Goal: Task Accomplishment & Management: Manage account settings

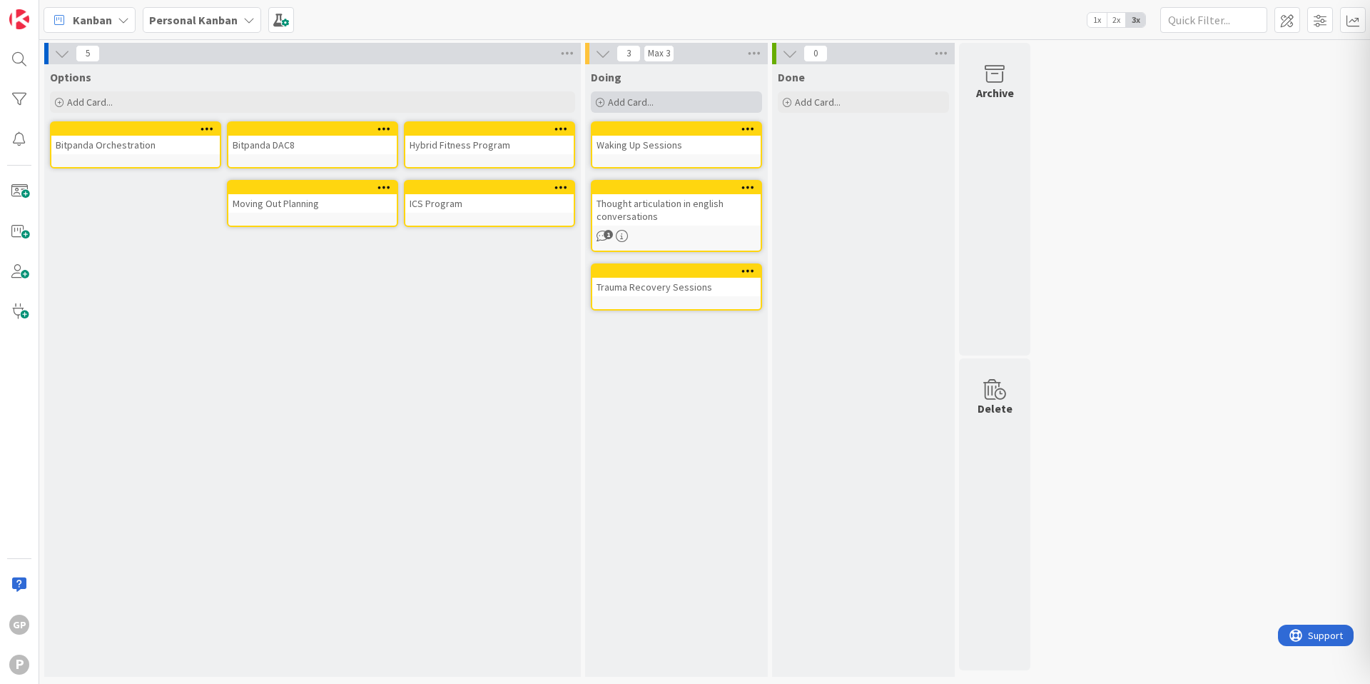
click at [699, 109] on div "Add Card..." at bounding box center [676, 101] width 171 height 21
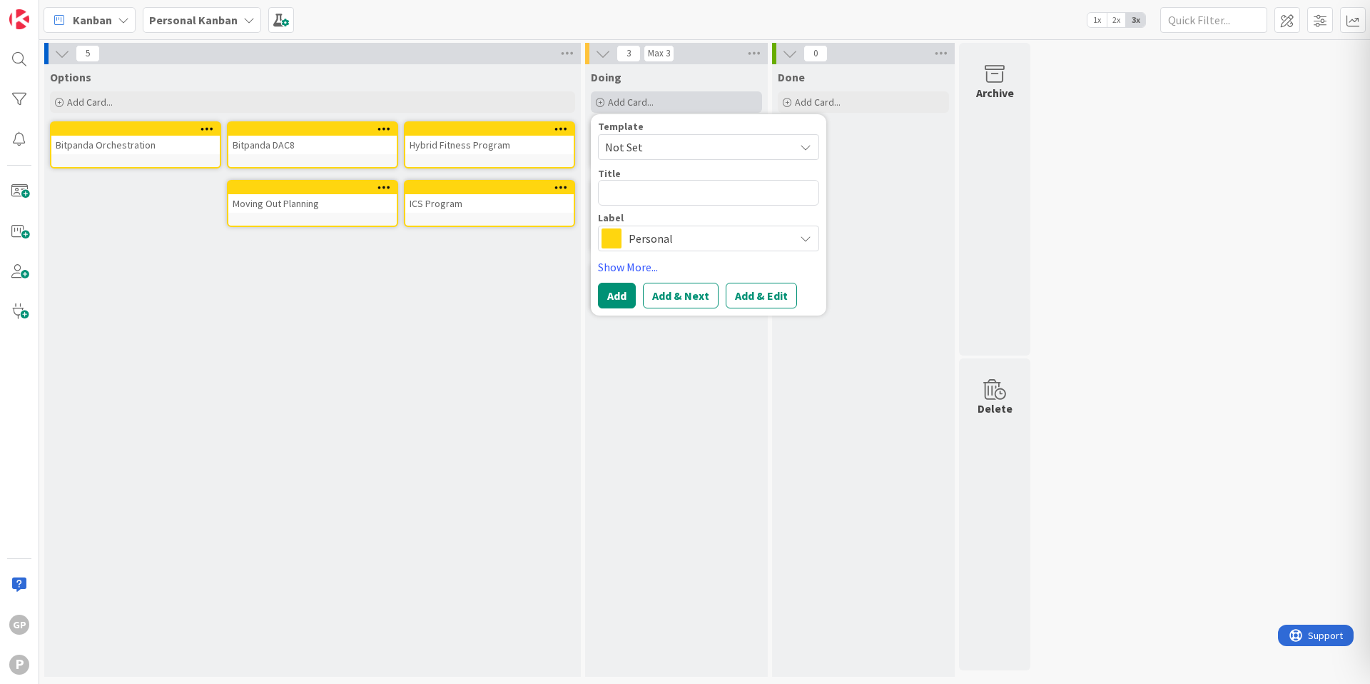
type textarea "x"
type textarea "F"
type textarea "x"
type textarea "Fe"
type textarea "x"
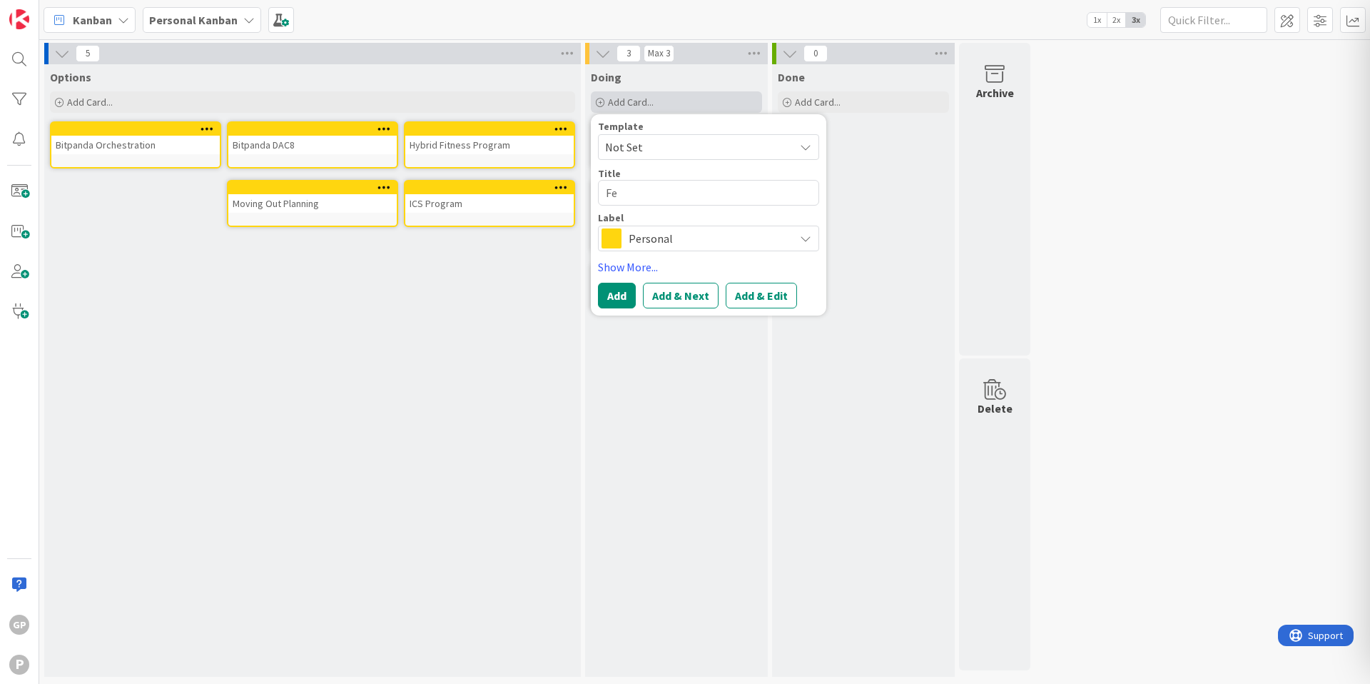
type textarea "Fee"
type textarea "x"
type textarea "Feed"
type textarea "x"
type textarea "Feedb"
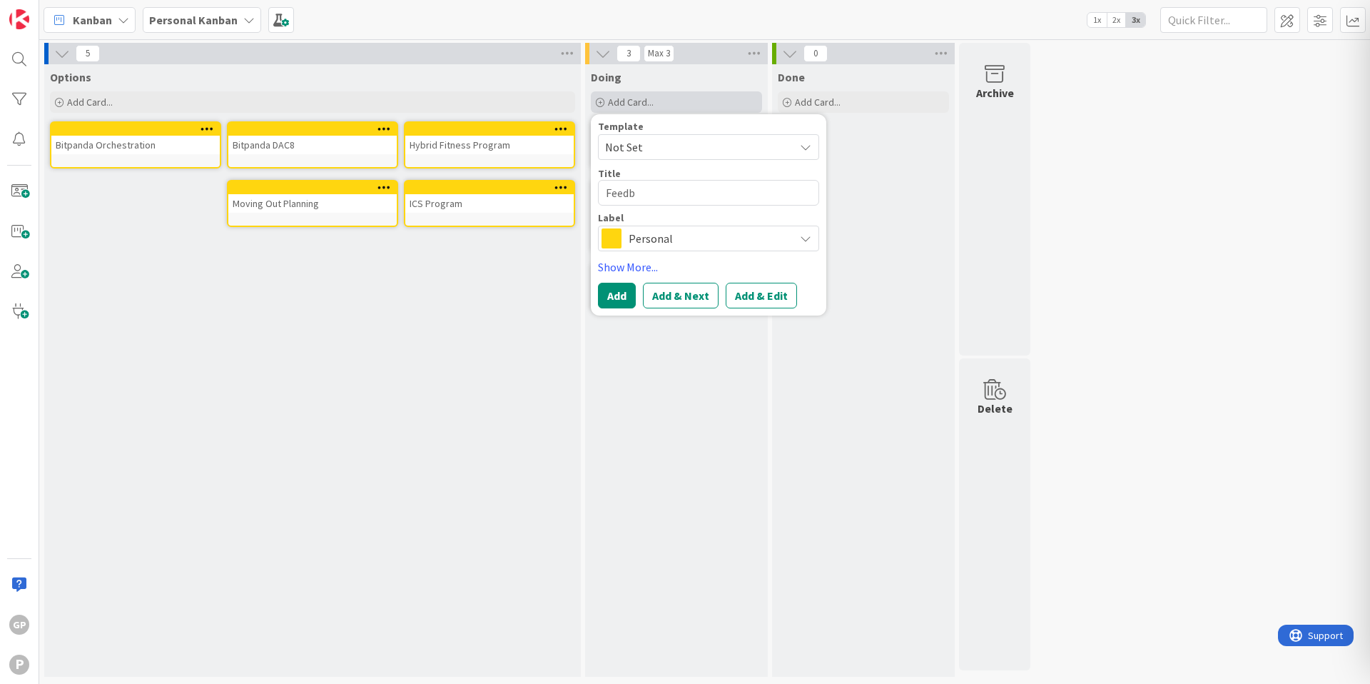
type textarea "x"
type textarea "Feedba"
type textarea "x"
type textarea "Feedbac"
type textarea "x"
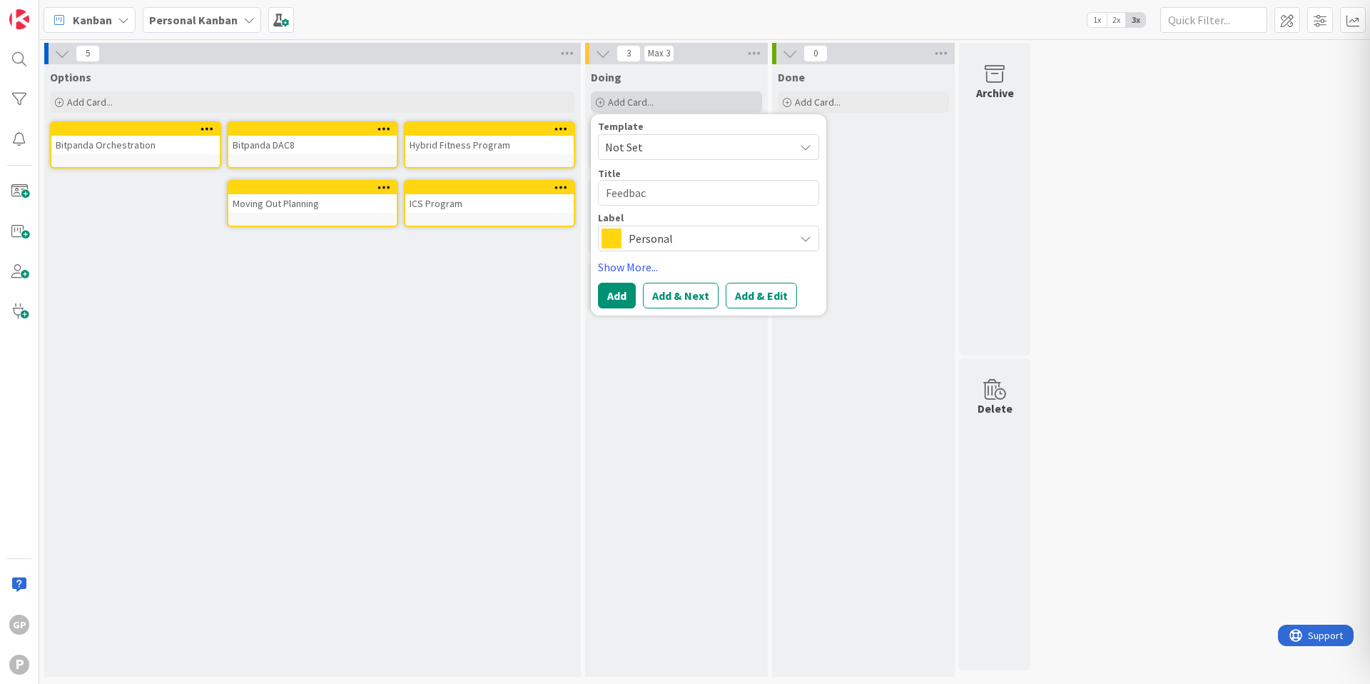
type textarea "Feedback"
type textarea "x"
type textarea "Feedback"
type textarea "x"
type textarea "Feedback"
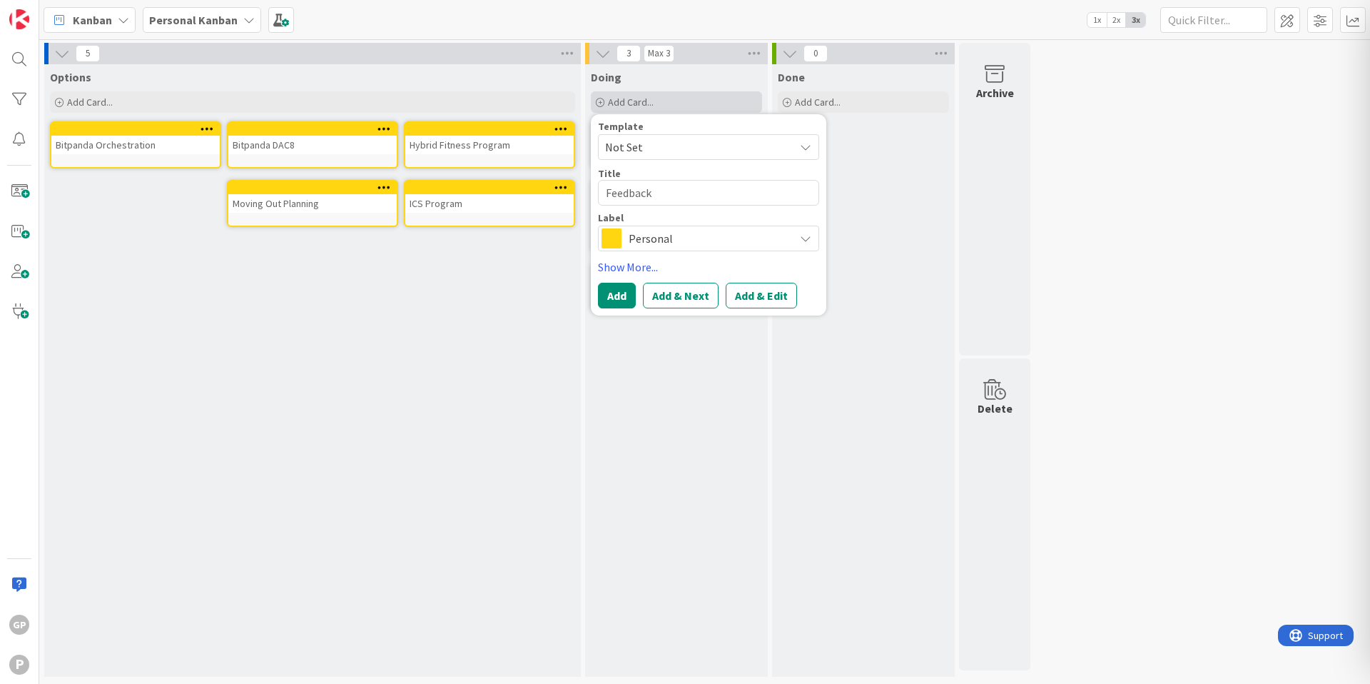
type textarea "x"
type textarea "Feedbac"
type textarea "x"
type textarea "Feedba"
type textarea "x"
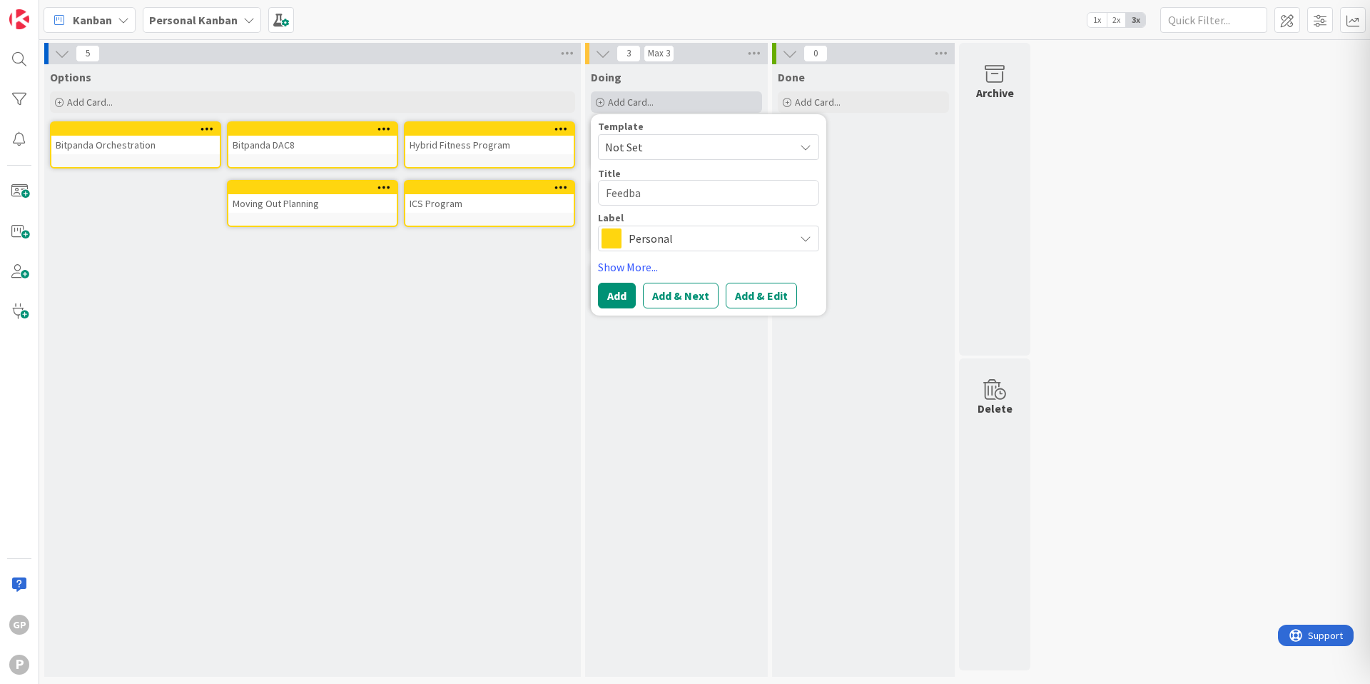
type textarea "Feedb"
type textarea "x"
type textarea "Feed"
type textarea "x"
type textarea "Fee"
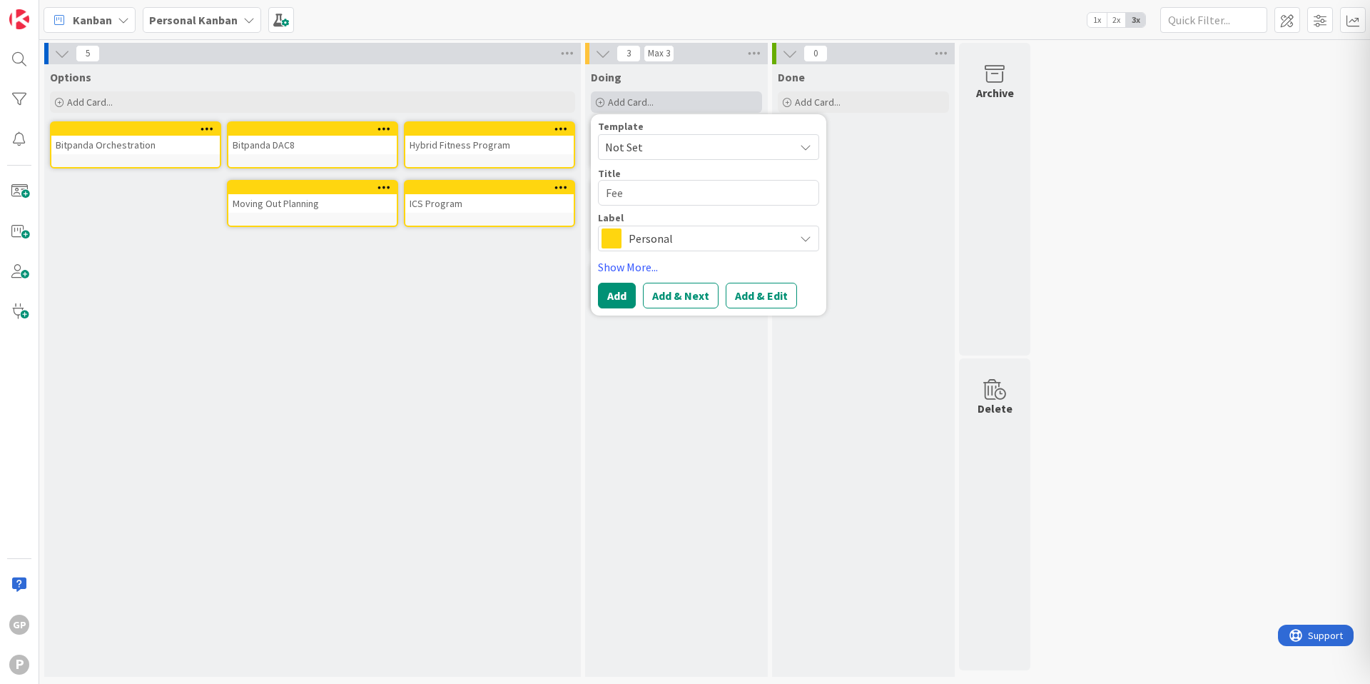
type textarea "x"
type textarea "Fe"
type textarea "x"
type textarea "F"
type textarea "x"
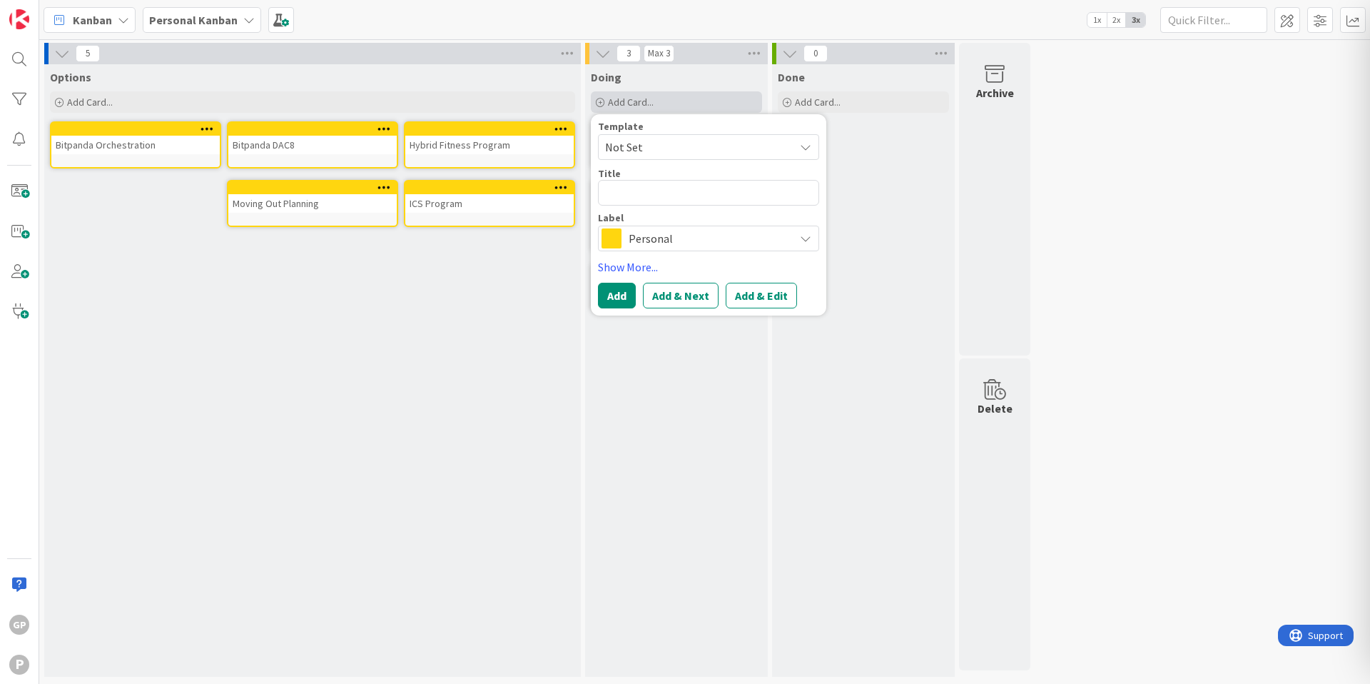
type textarea "B"
type textarea "x"
type textarea "Bi"
type textarea "x"
type textarea "Bit"
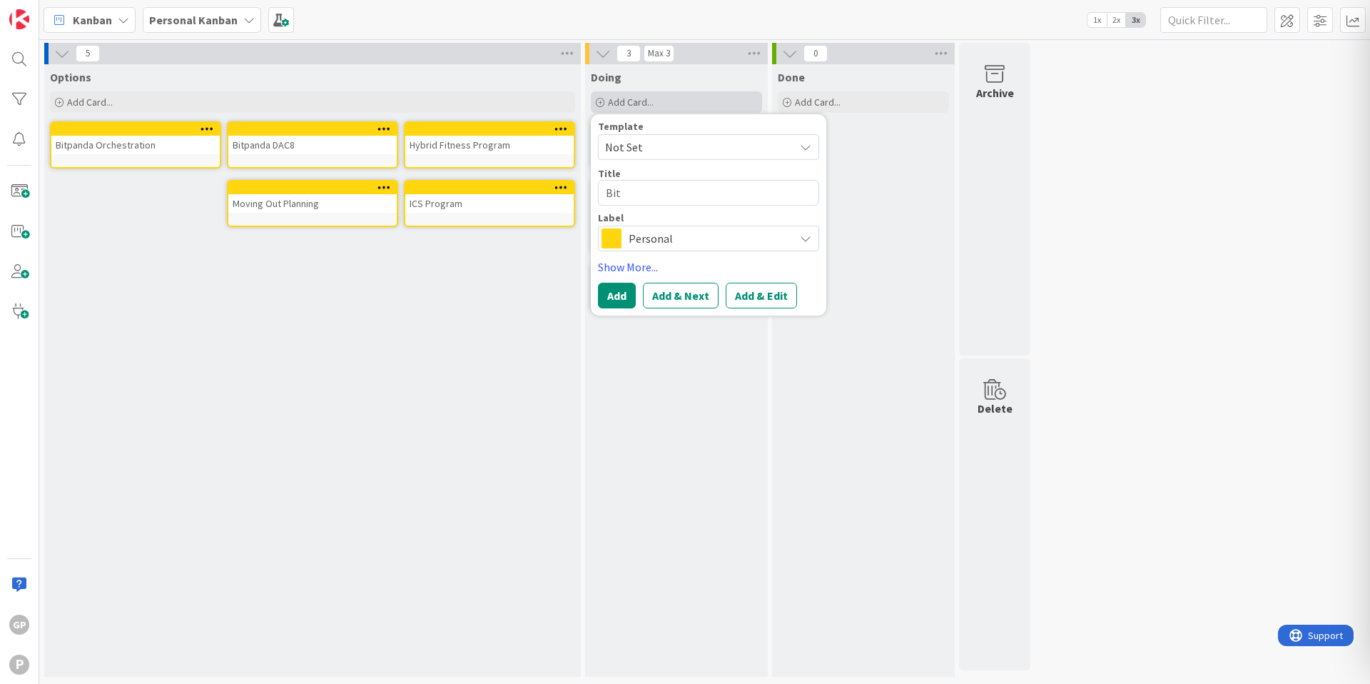
type textarea "x"
type textarea "Bitp"
type textarea "x"
type textarea "Bitpan"
type textarea "x"
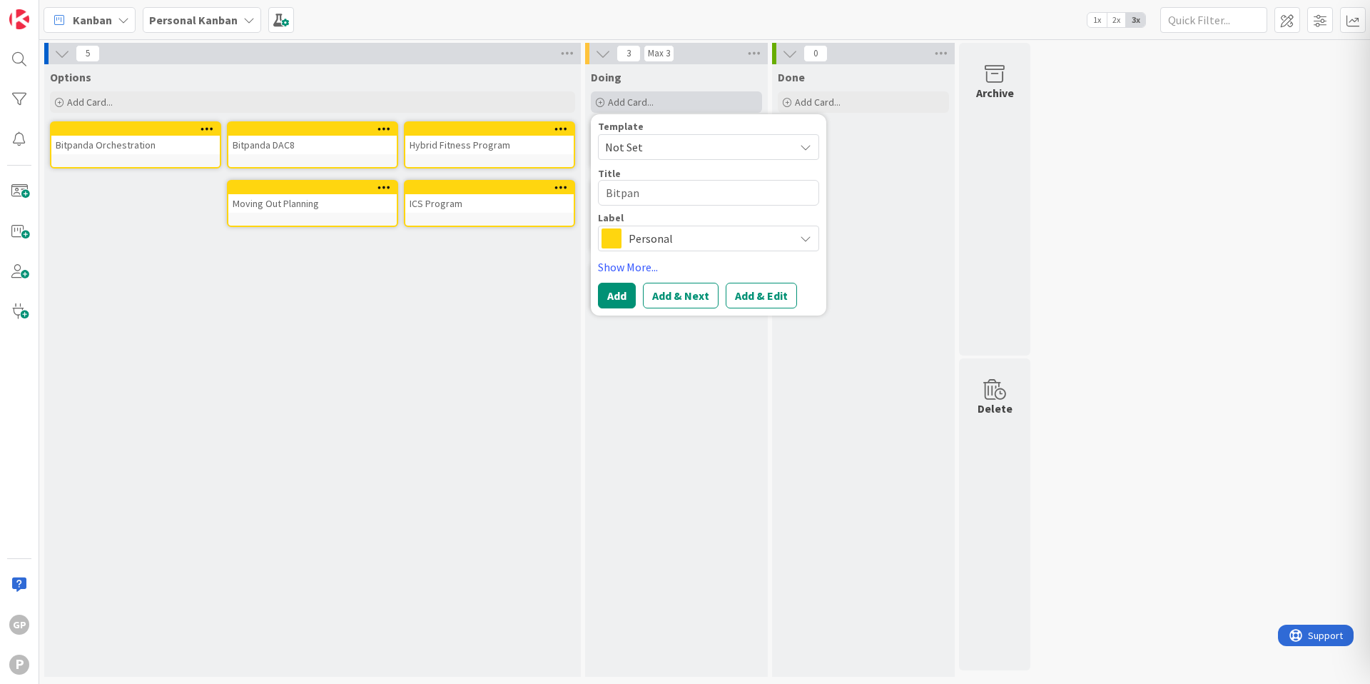
type textarea "Bitpand"
type textarea "x"
type textarea "Bitpanda"
type textarea "x"
type textarea "Bitpanda R"
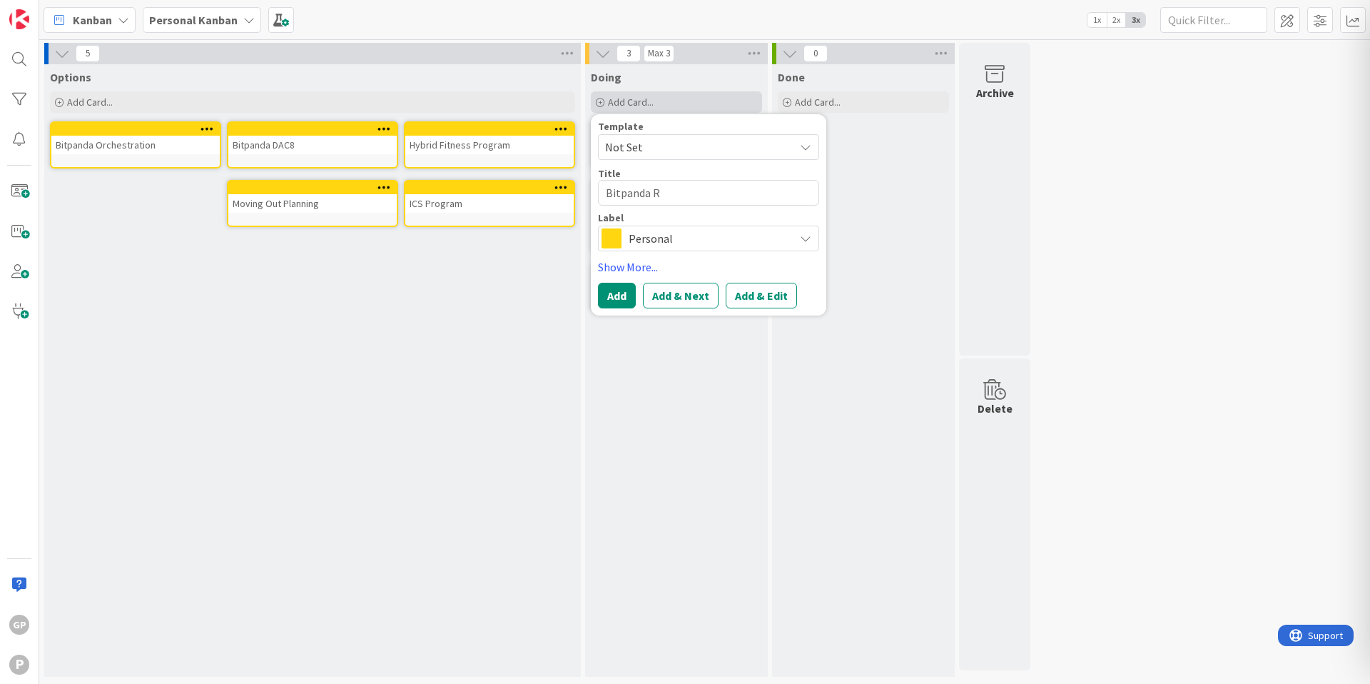
type textarea "x"
type textarea "Bitpanda Re"
type textarea "x"
type textarea "Bitpanda Rev"
type textarea "x"
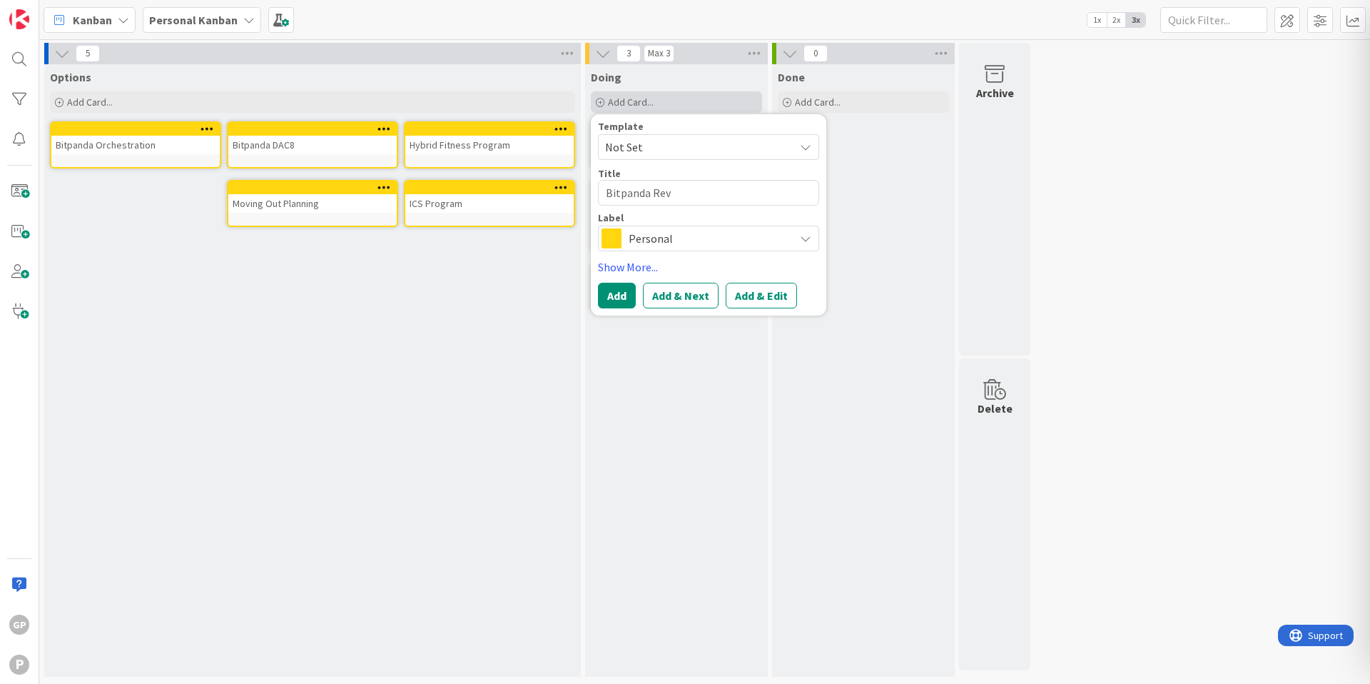
type textarea "Bitpanda Revi"
type textarea "x"
type textarea "Bitpanda Revie"
type textarea "x"
type textarea "Bitpanda Review"
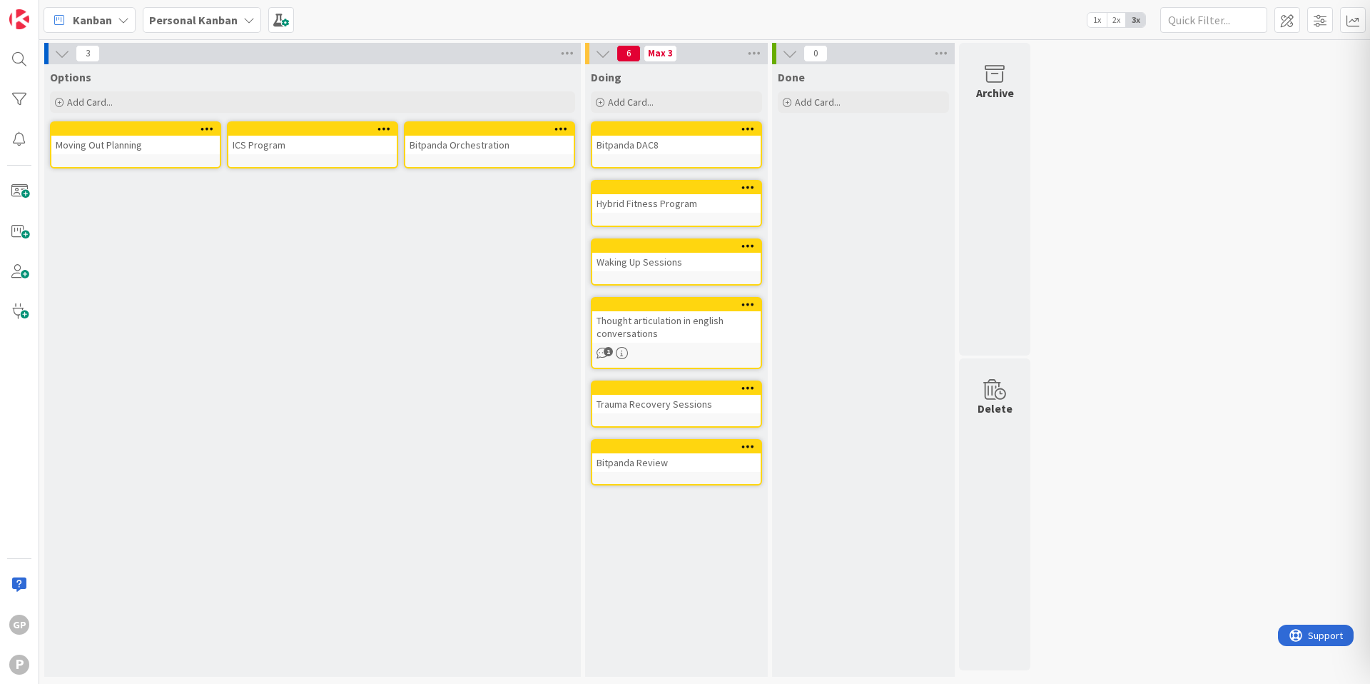
click at [491, 146] on div "Bitpanda Orchestration" at bounding box center [489, 145] width 168 height 19
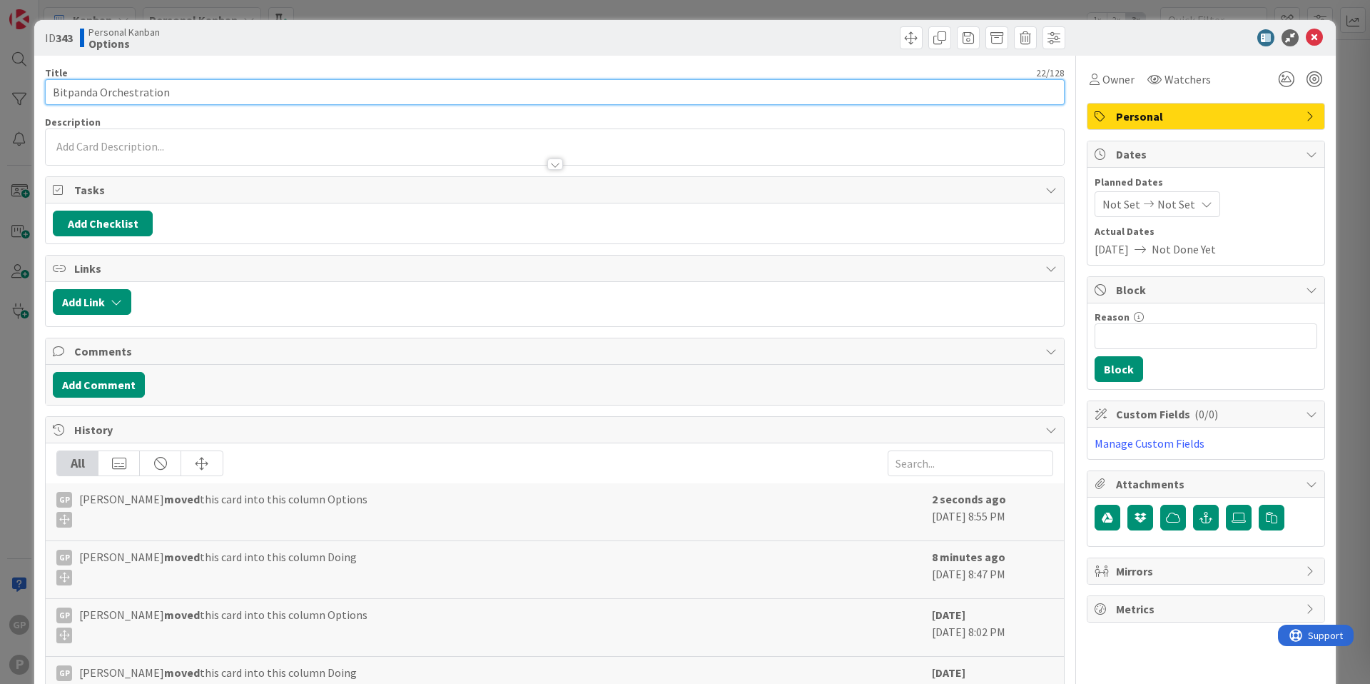
drag, startPoint x: 501, startPoint y: 98, endPoint x: 94, endPoint y: 72, distance: 408.4
click at [94, 72] on div "Title 22 / 128 Bitpanda Orchestration" at bounding box center [555, 85] width 1020 height 39
type input "D"
type input "V"
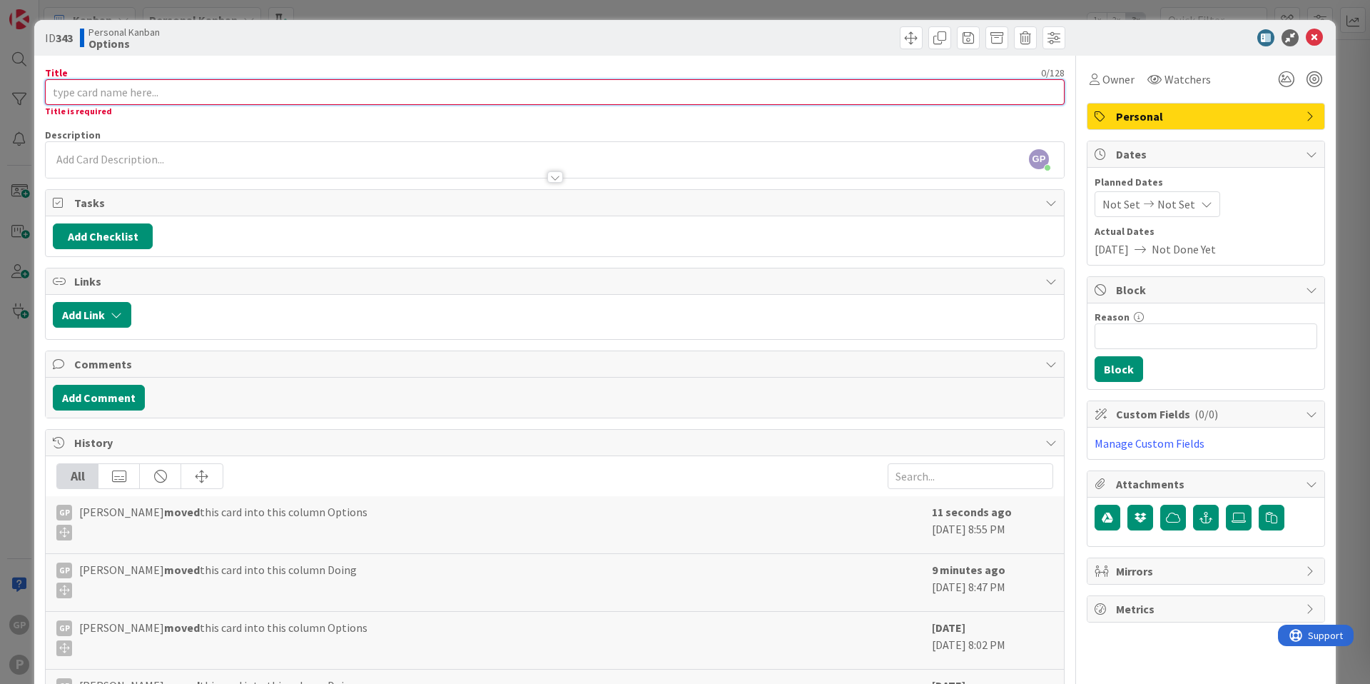
type input "A"
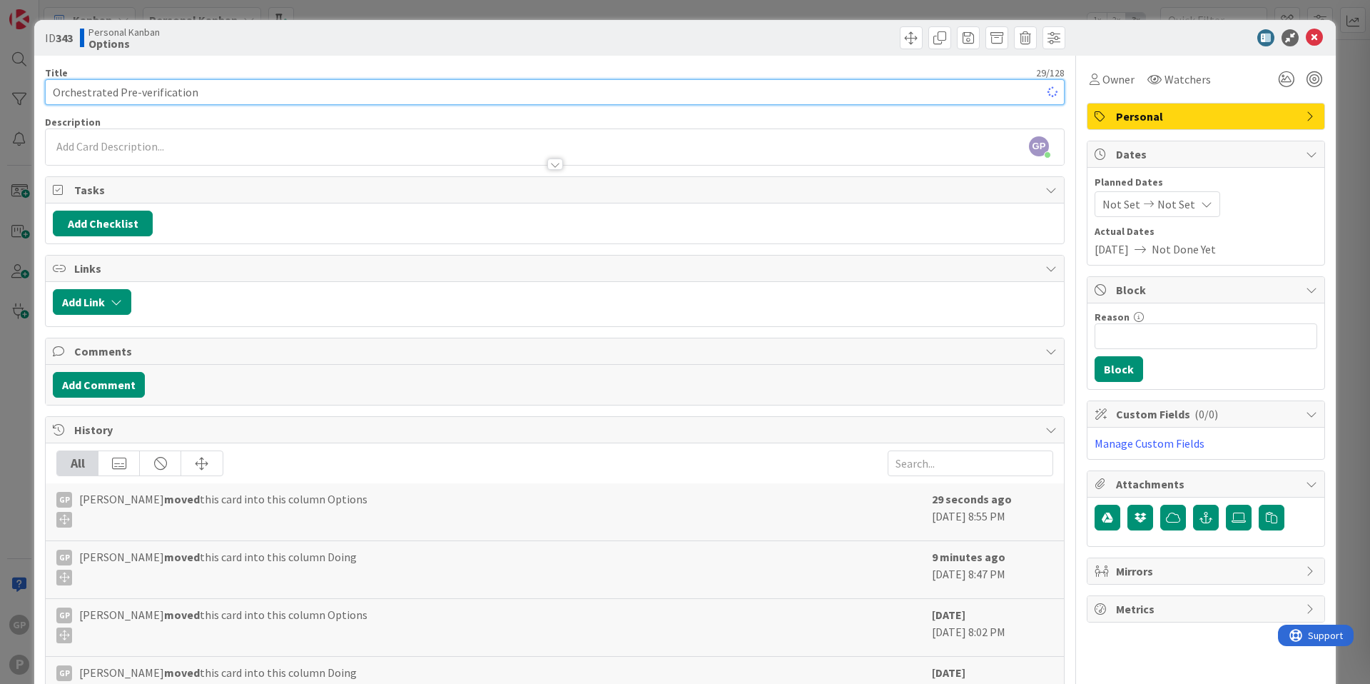
type input "Orchestrated Pre-verification"
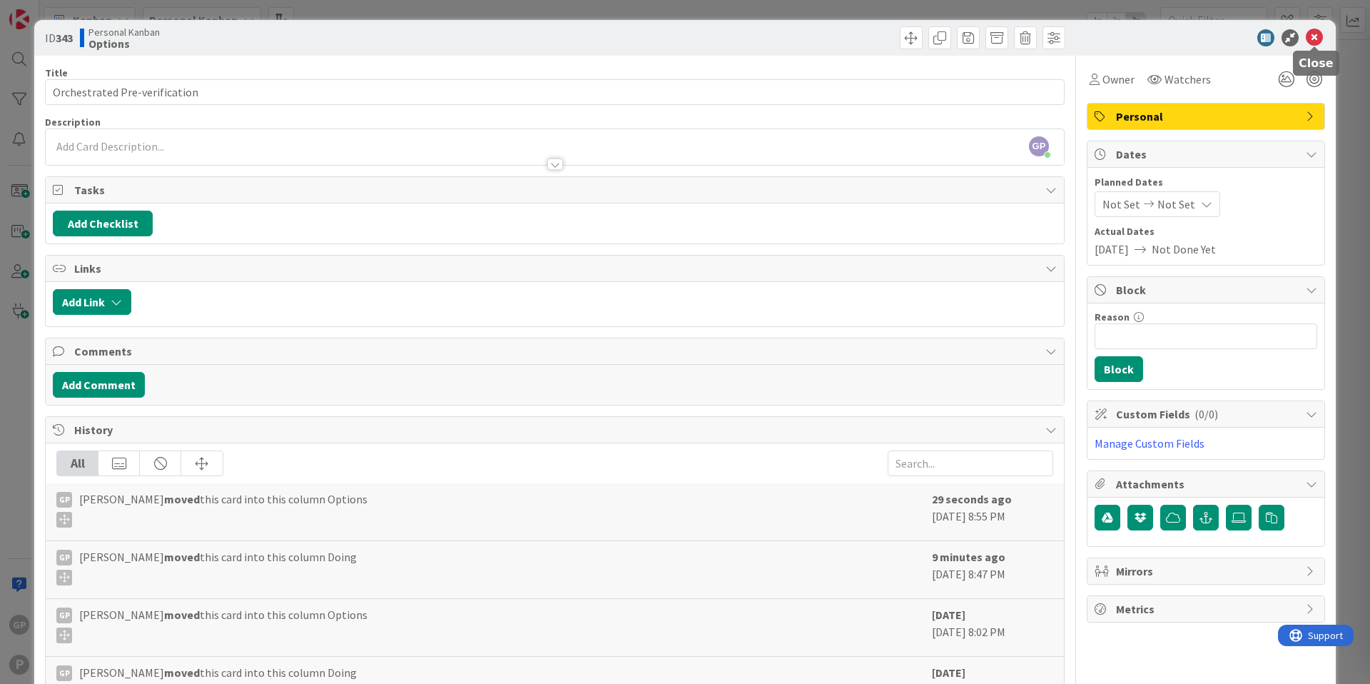
click at [1315, 42] on icon at bounding box center [1314, 37] width 17 height 17
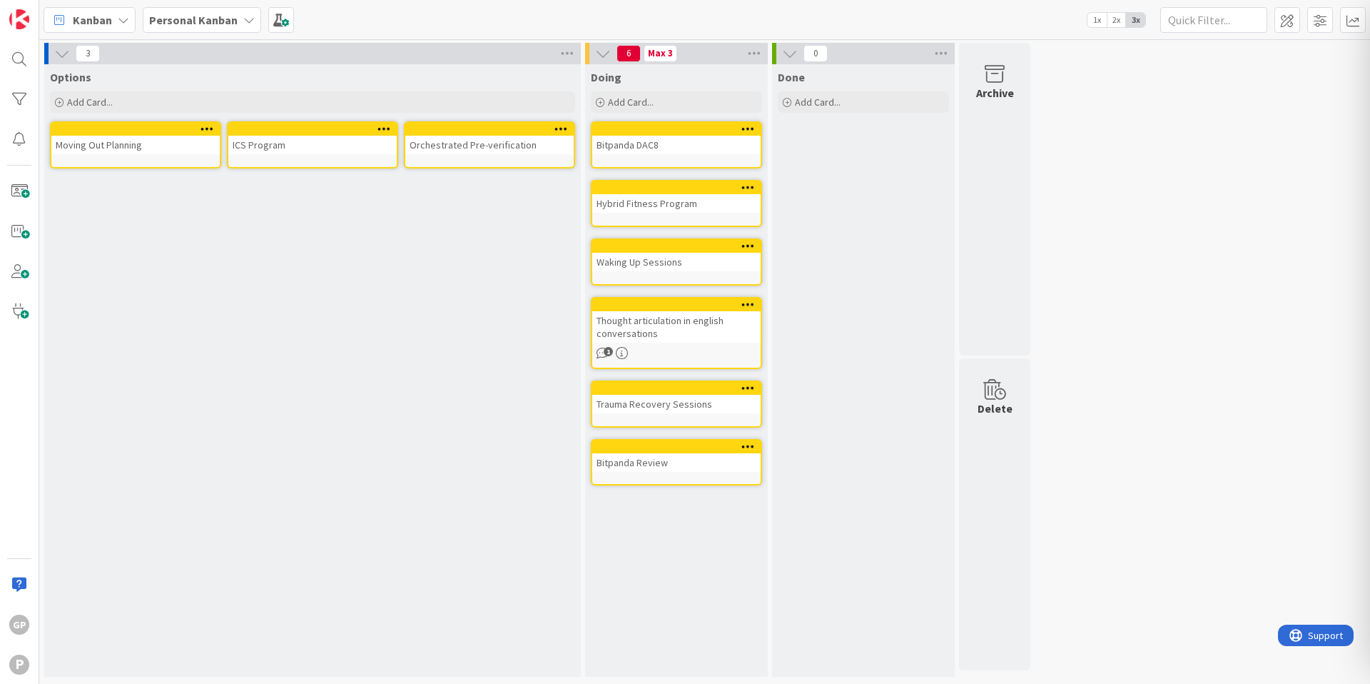
click at [515, 141] on div "Orchestrated Pre-verification" at bounding box center [489, 145] width 168 height 19
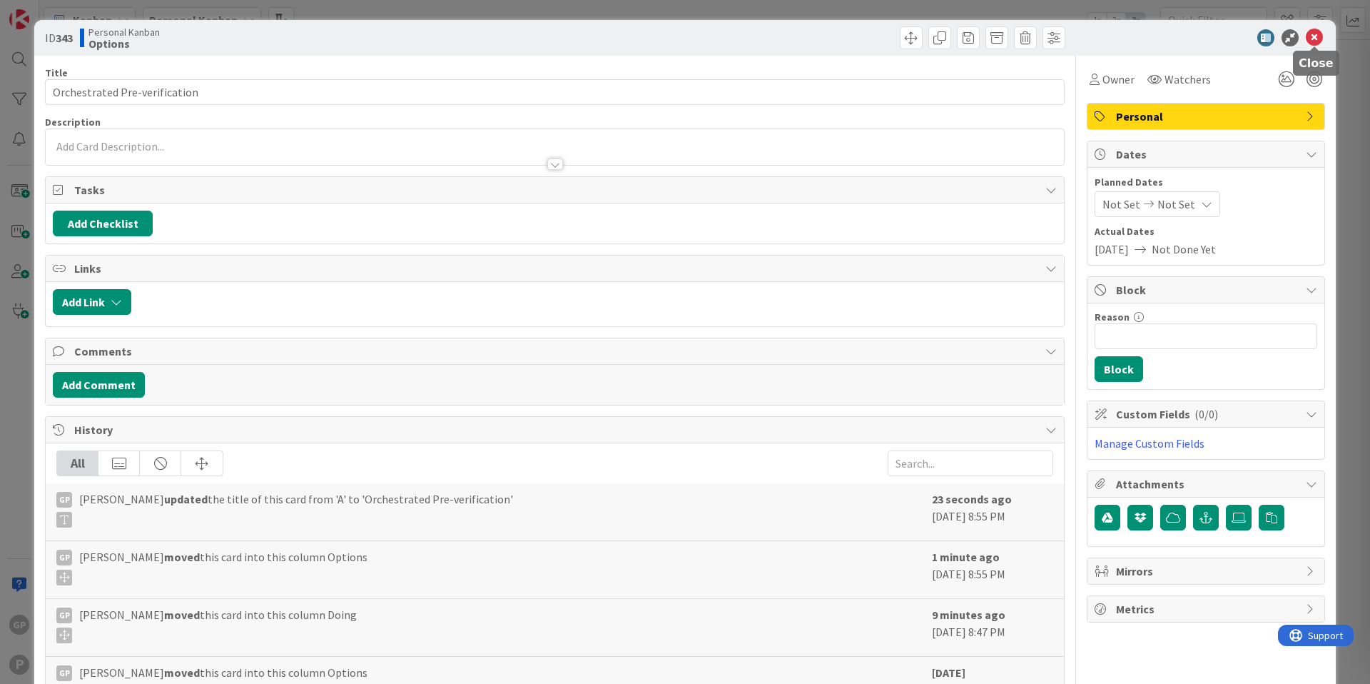
click at [1318, 40] on icon at bounding box center [1314, 37] width 17 height 17
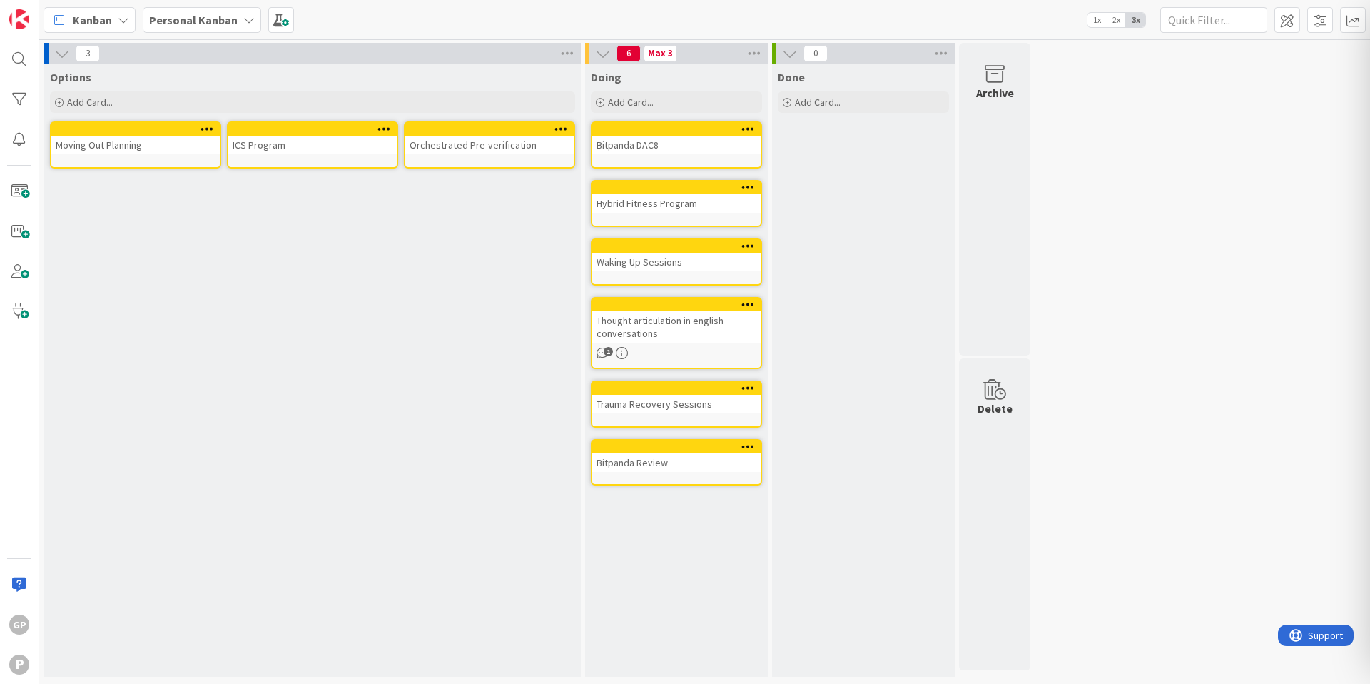
click at [478, 147] on div "Orchestrated Pre-verification" at bounding box center [489, 145] width 168 height 19
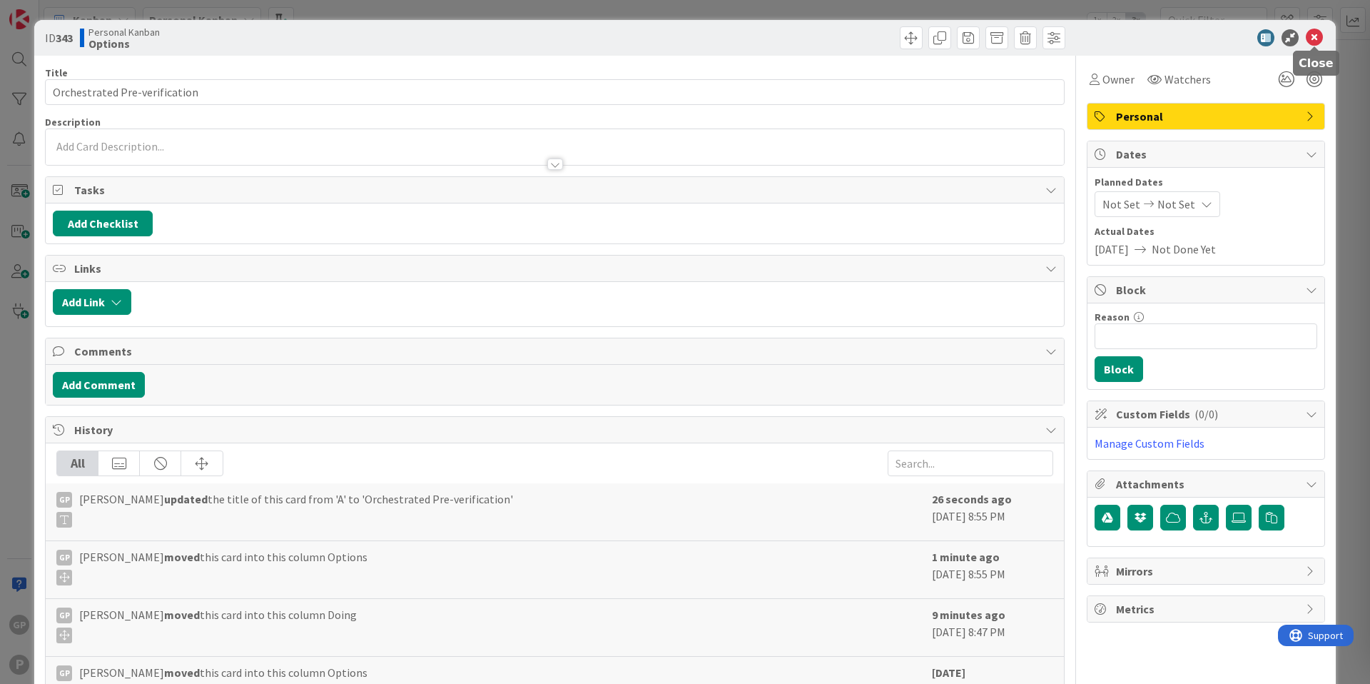
drag, startPoint x: 1313, startPoint y: 37, endPoint x: 677, endPoint y: 94, distance: 638.5
click at [1313, 37] on icon at bounding box center [1314, 37] width 17 height 17
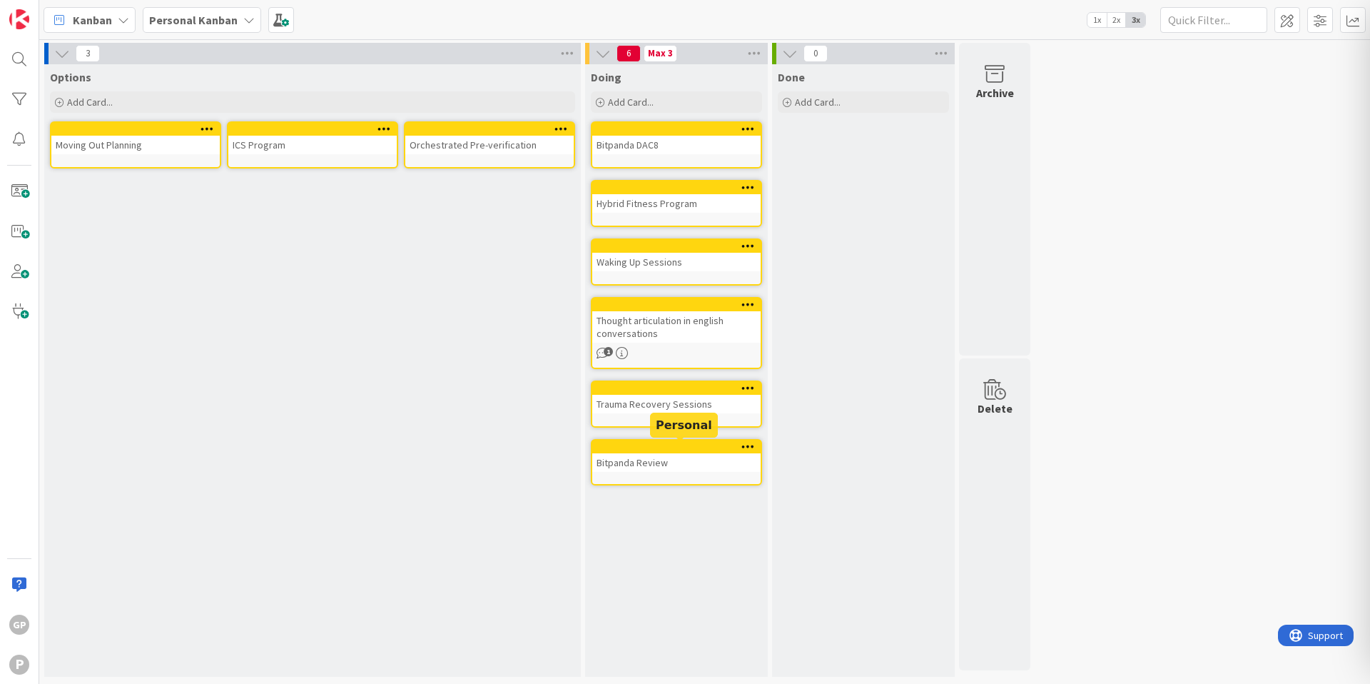
click at [707, 449] on div at bounding box center [680, 447] width 162 height 10
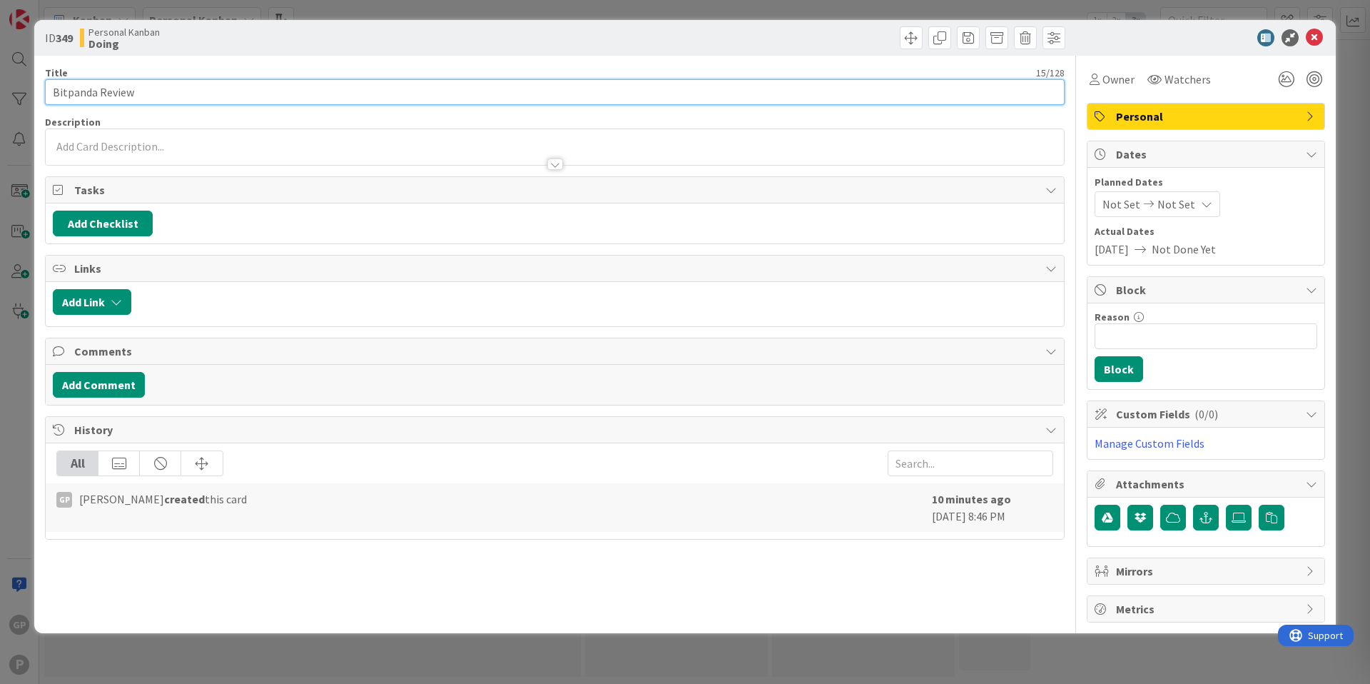
drag, startPoint x: 178, startPoint y: 94, endPoint x: 0, endPoint y: 64, distance: 180.1
click at [0, 64] on div "ID 349 Personal Kanban Doing Title 15 / 128 Bitpanda Review Description Owner W…" at bounding box center [685, 342] width 1370 height 684
type input "D"
type input "B"
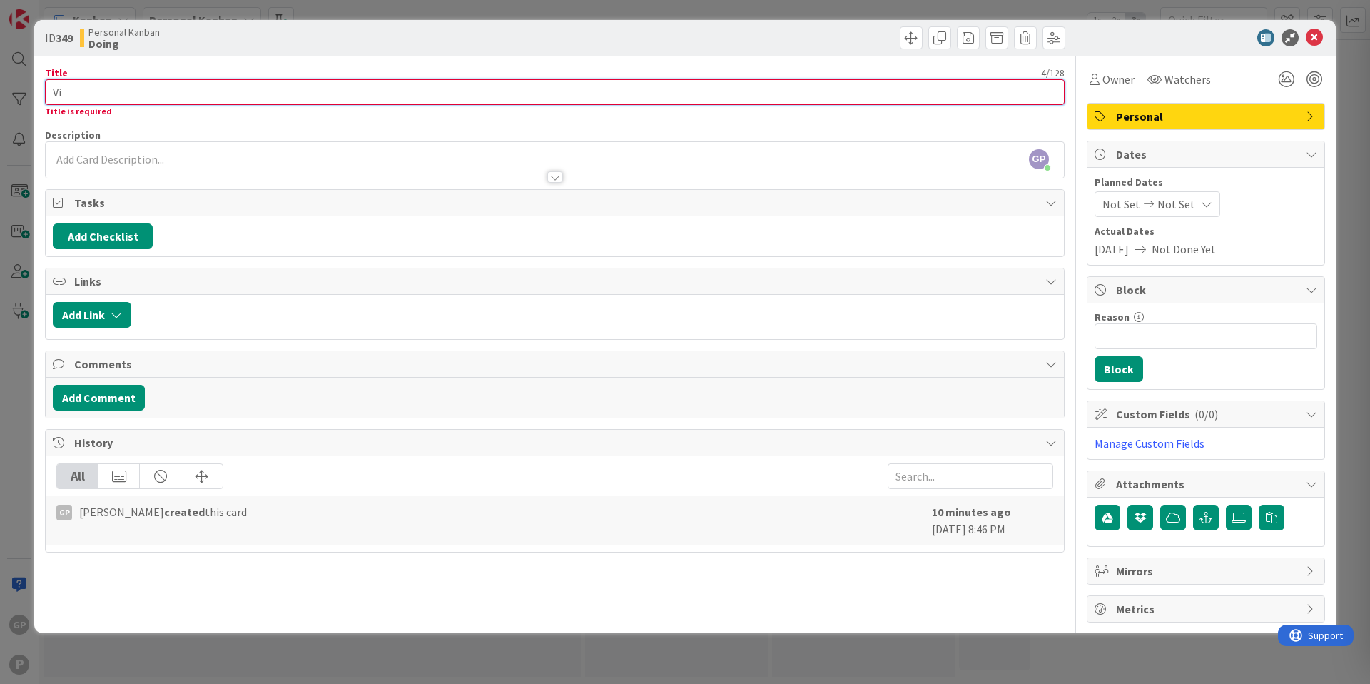
type input "V"
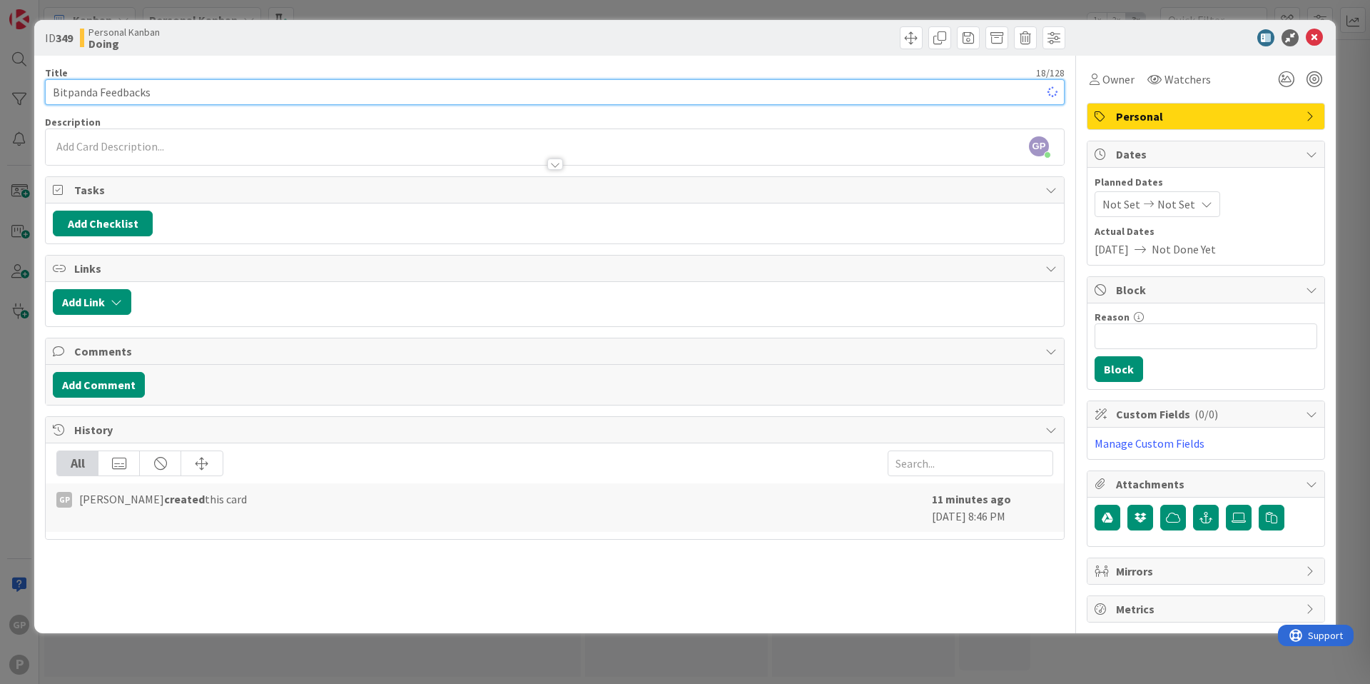
type input "Bitpanda Feedbacks"
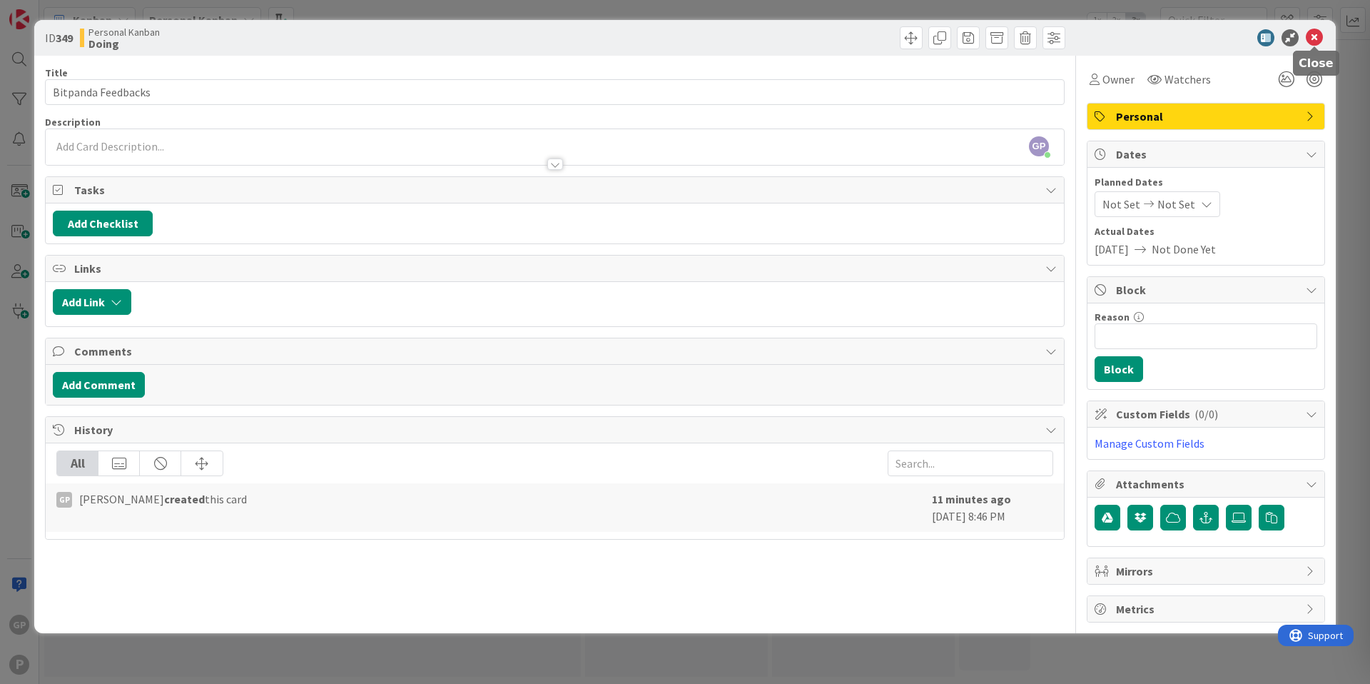
click at [1318, 41] on icon at bounding box center [1314, 37] width 17 height 17
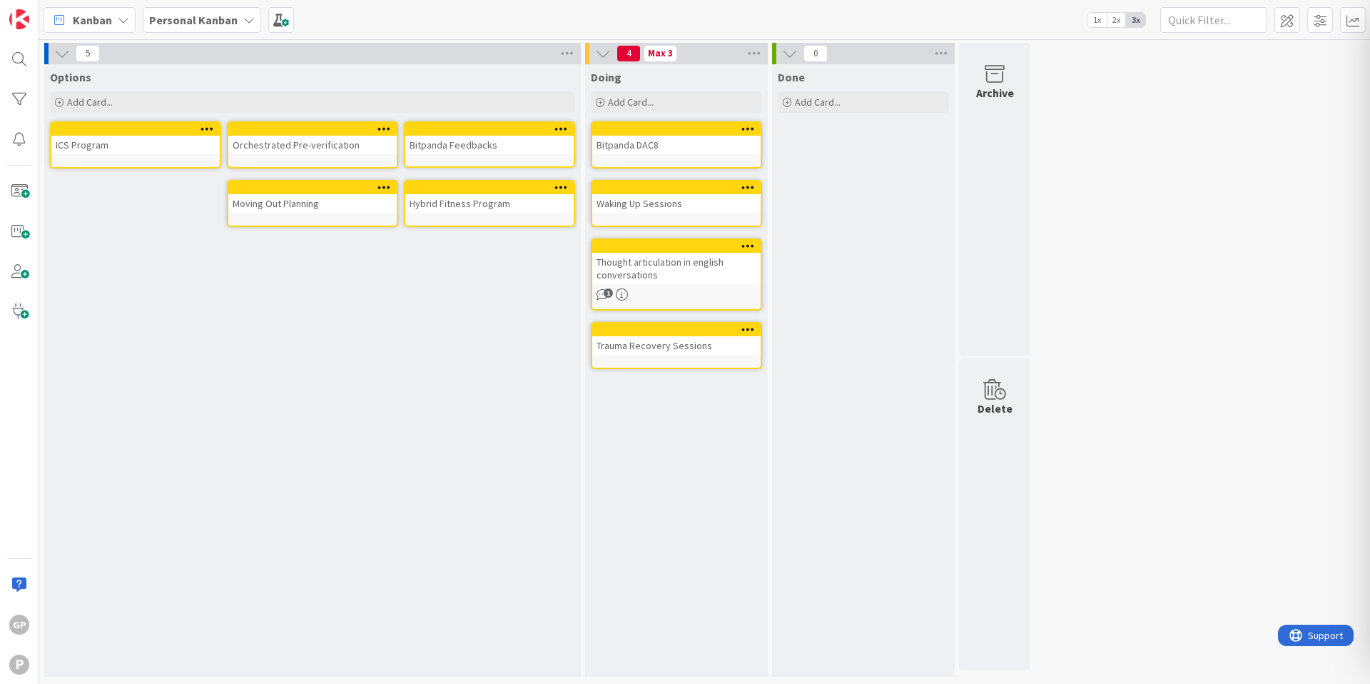
click at [458, 202] on div "Hybrid Fitness Program" at bounding box center [489, 203] width 168 height 19
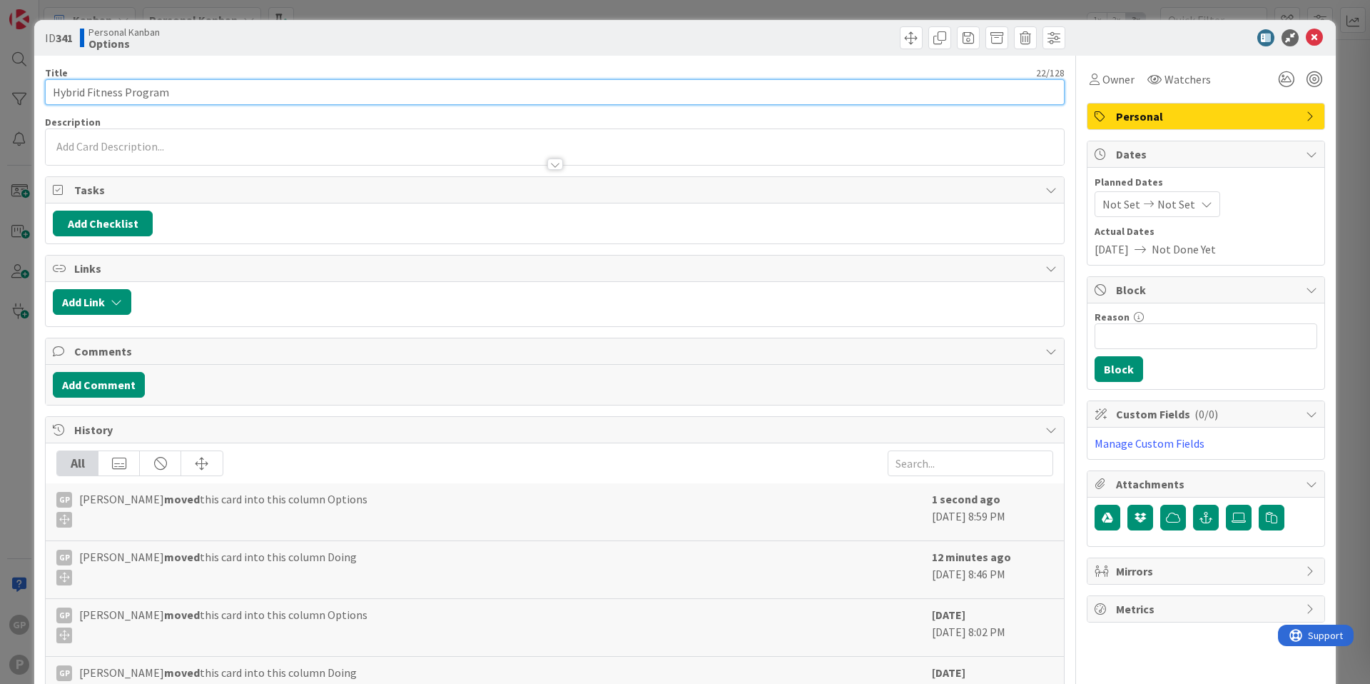
drag, startPoint x: 264, startPoint y: 89, endPoint x: 12, endPoint y: 81, distance: 252.1
click at [12, 81] on div "ID 341 Personal Kanban Options Title 22 / 128 Hybrid Fitness Program Descriptio…" at bounding box center [685, 342] width 1370 height 684
type input "Workout 5B"
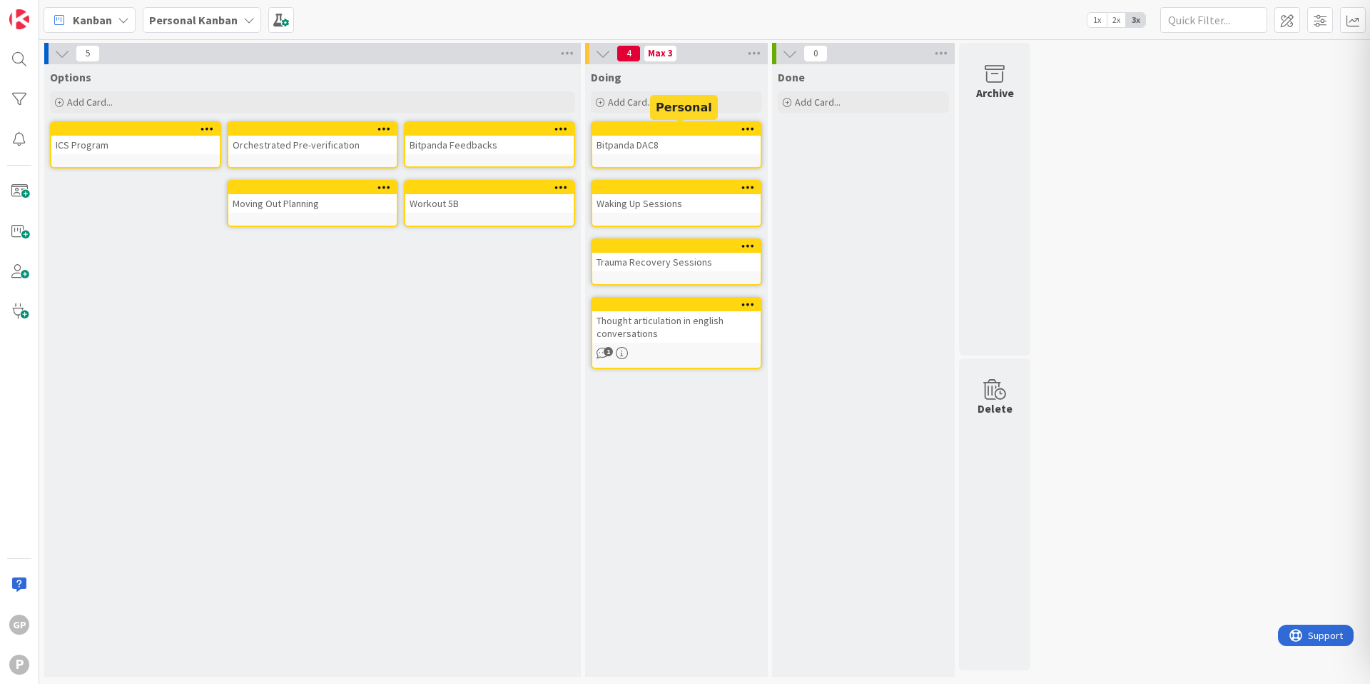
click at [624, 129] on div at bounding box center [680, 129] width 162 height 10
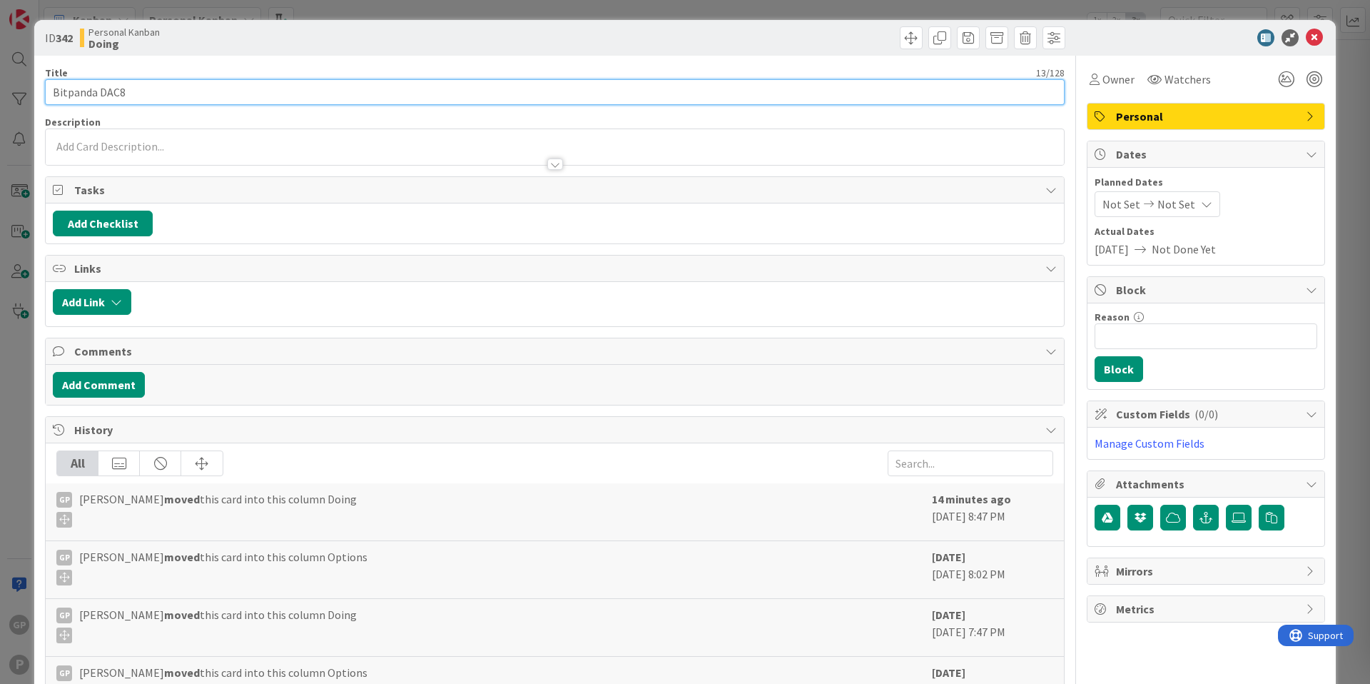
drag, startPoint x: 98, startPoint y: 93, endPoint x: 26, endPoint y: 86, distance: 72.4
click at [26, 86] on div "ID 342 Personal Kanban Doing Title 13 / 128 Bitpanda DAC8 Description Owner Wat…" at bounding box center [685, 342] width 1370 height 684
type input "DAC8 Refinement"
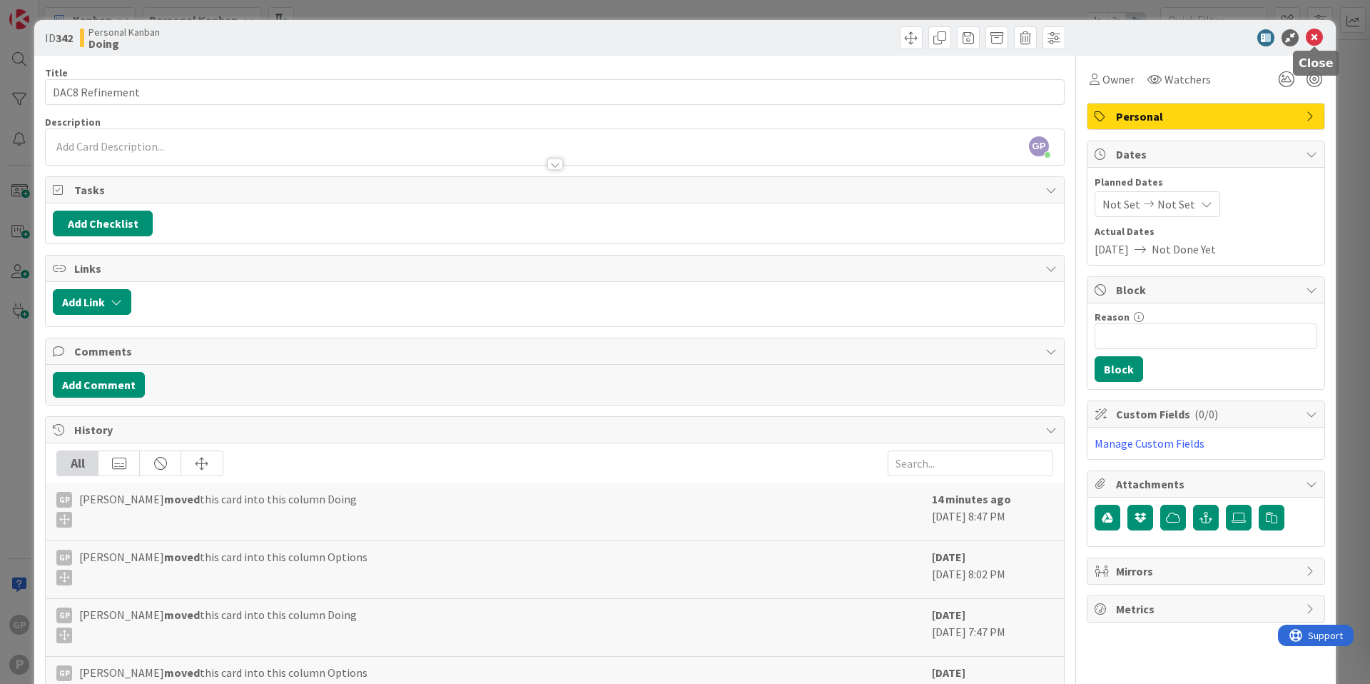
click at [1311, 38] on icon at bounding box center [1314, 37] width 17 height 17
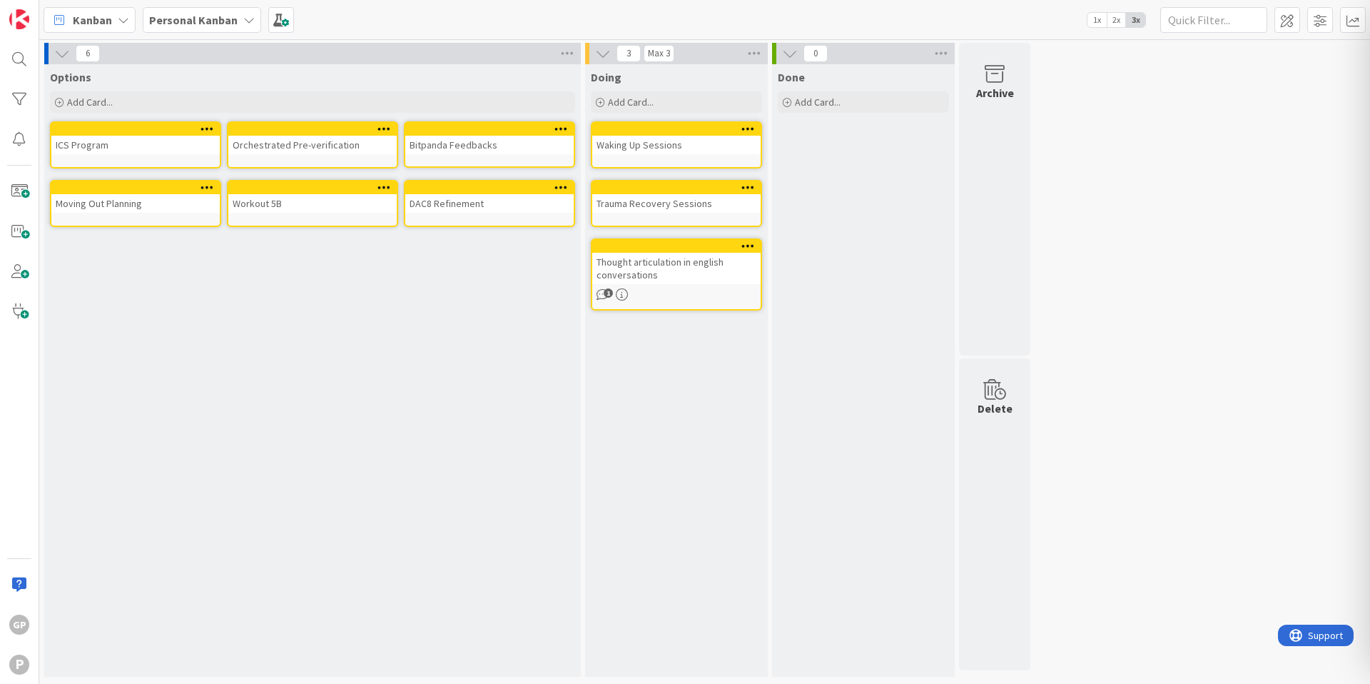
click at [719, 211] on div "Trauma Recovery Sessions" at bounding box center [676, 203] width 168 height 19
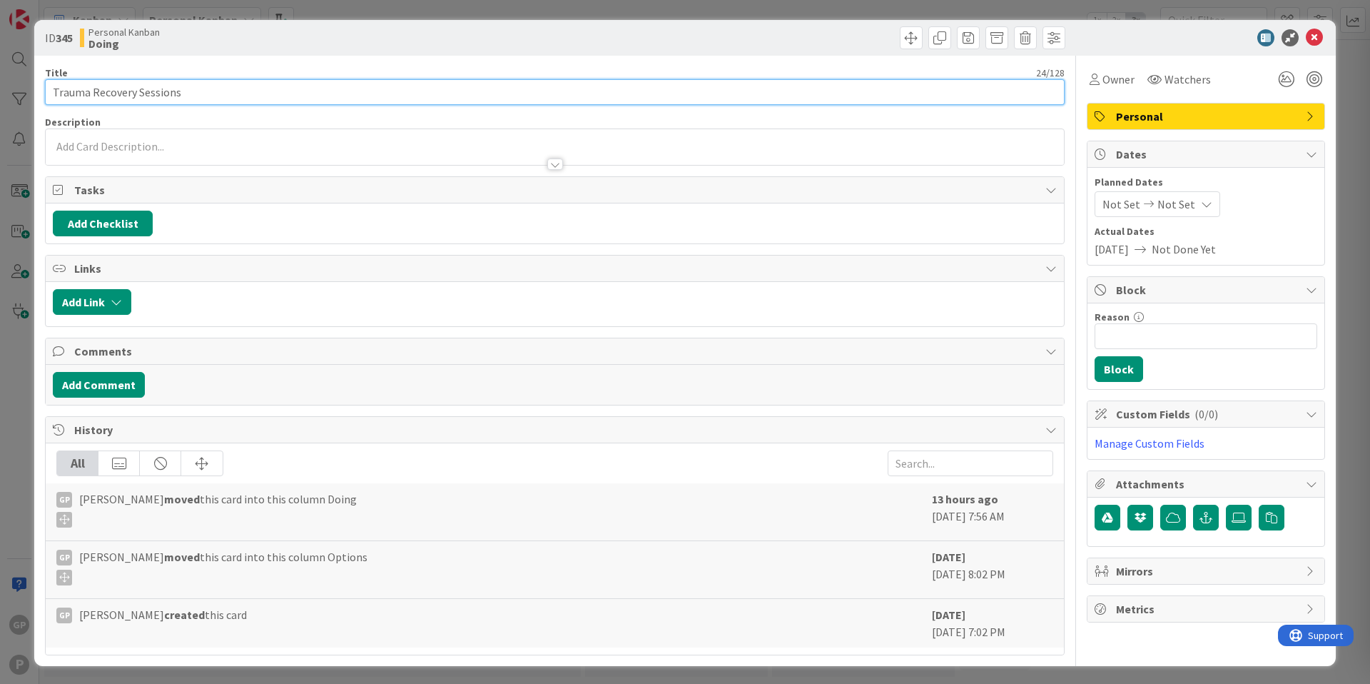
drag, startPoint x: 187, startPoint y: 96, endPoint x: 0, endPoint y: 73, distance: 188.4
click at [0, 73] on div "ID 345 Personal Kanban Doing Title 24 / 128 Trauma Recovery Sessions Descriptio…" at bounding box center [685, 342] width 1370 height 684
type input "M"
type input "Trauma Recovery Therapy M2"
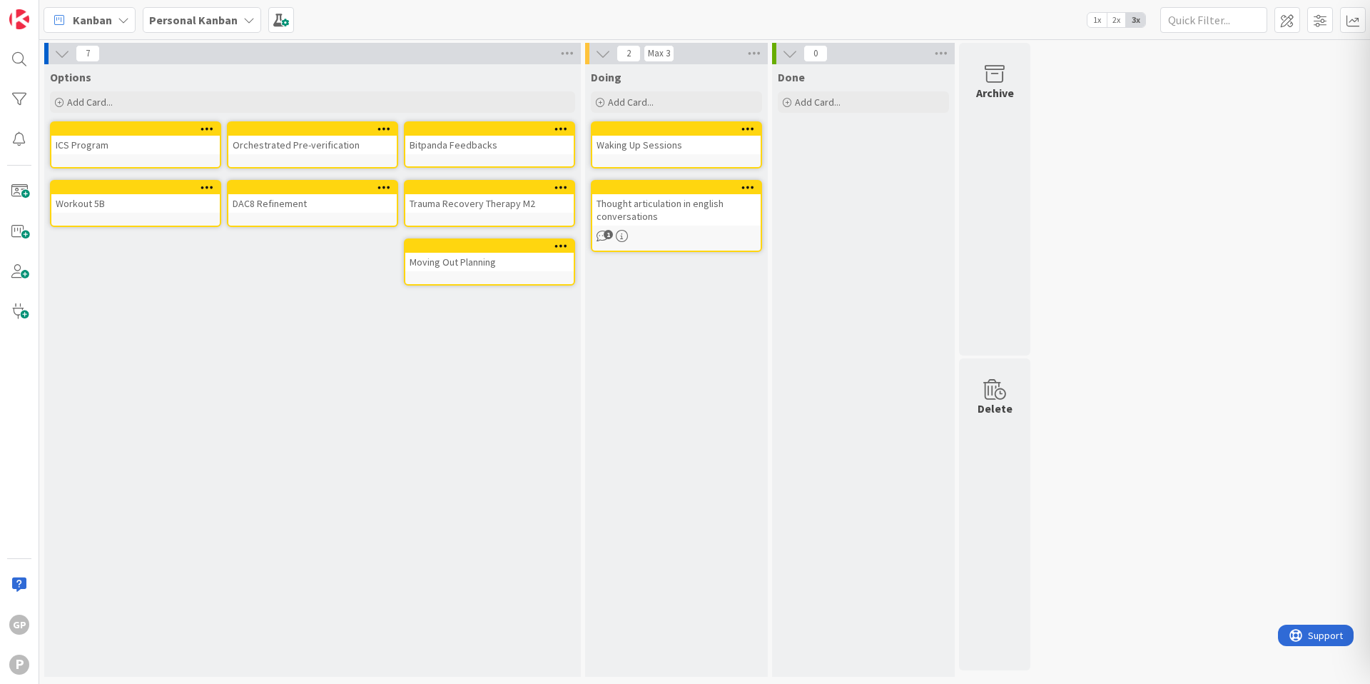
click at [655, 145] on div "Waking Up Sessions" at bounding box center [676, 145] width 168 height 19
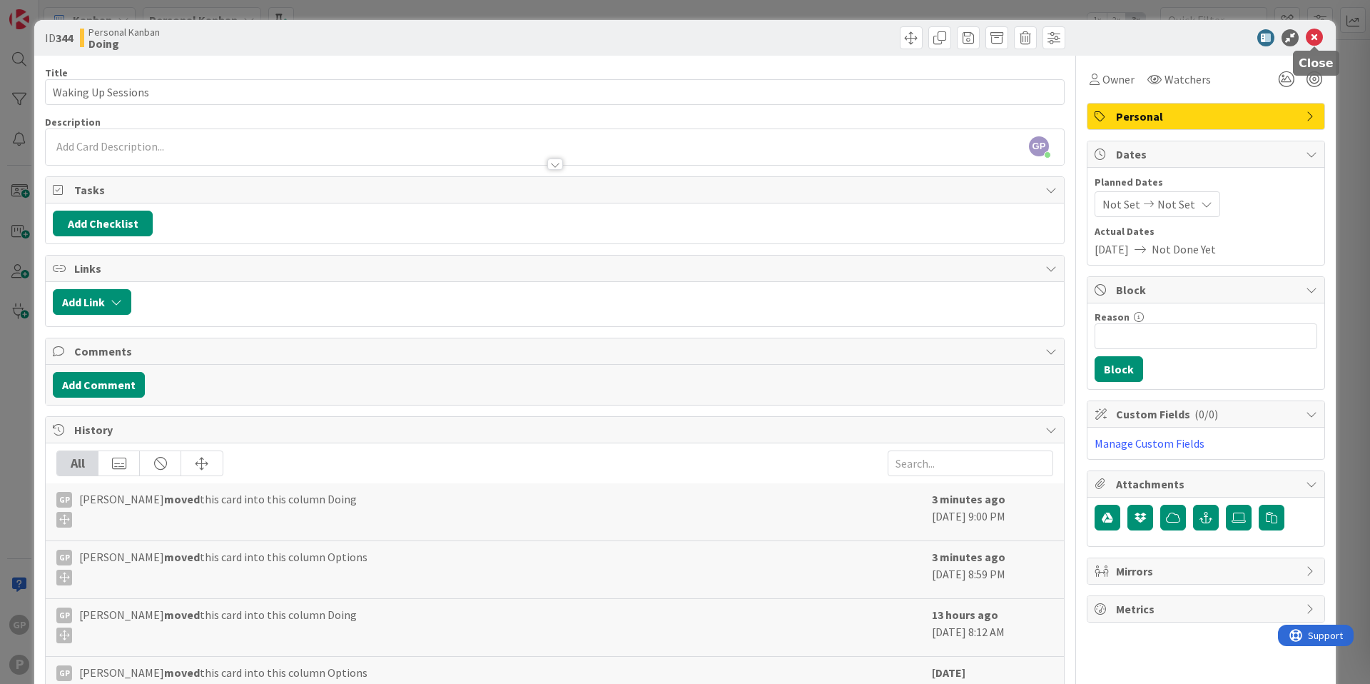
click at [1320, 36] on icon at bounding box center [1314, 37] width 17 height 17
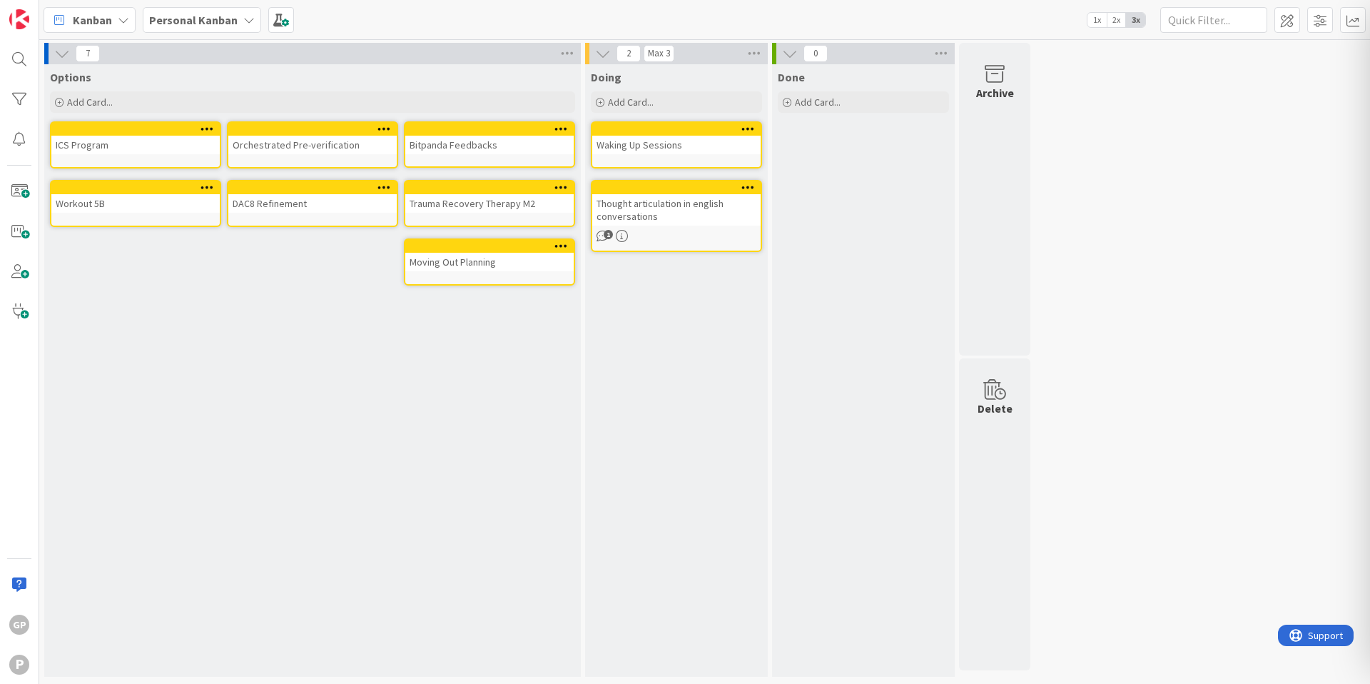
click at [739, 127] on div at bounding box center [748, 129] width 26 height 10
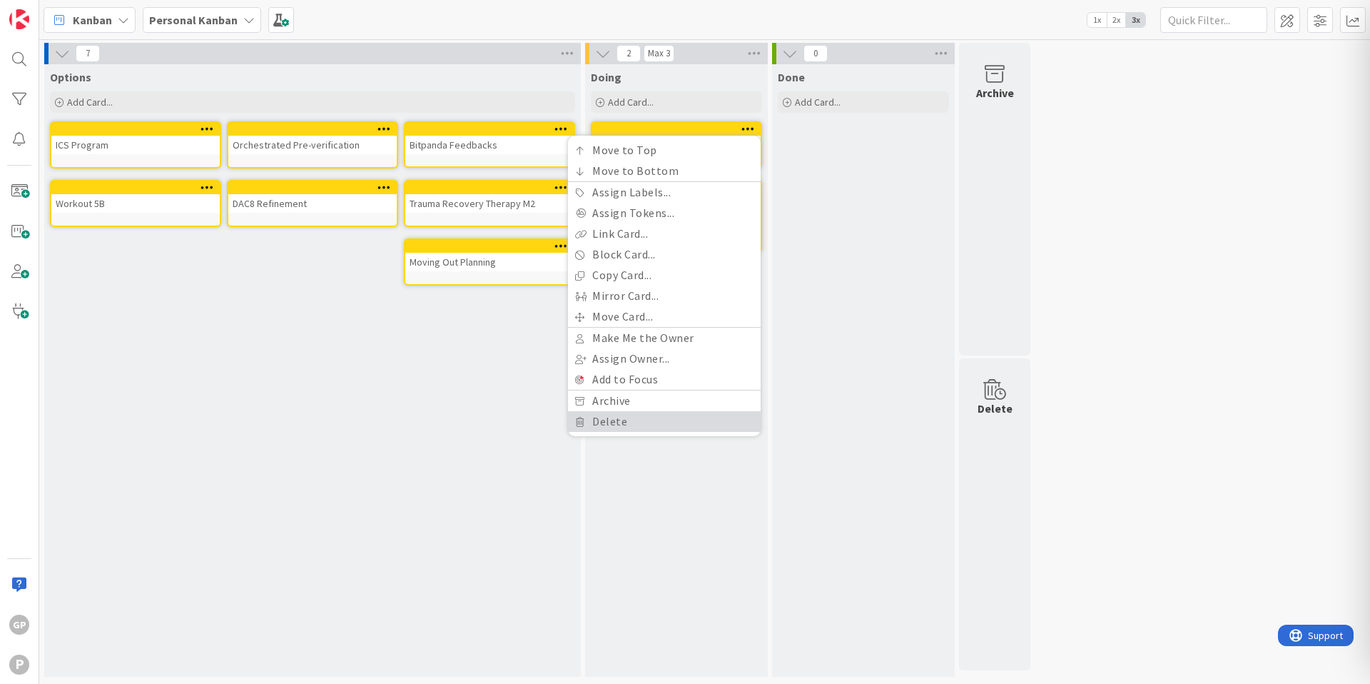
click at [699, 428] on link "Delete" at bounding box center [664, 421] width 193 height 21
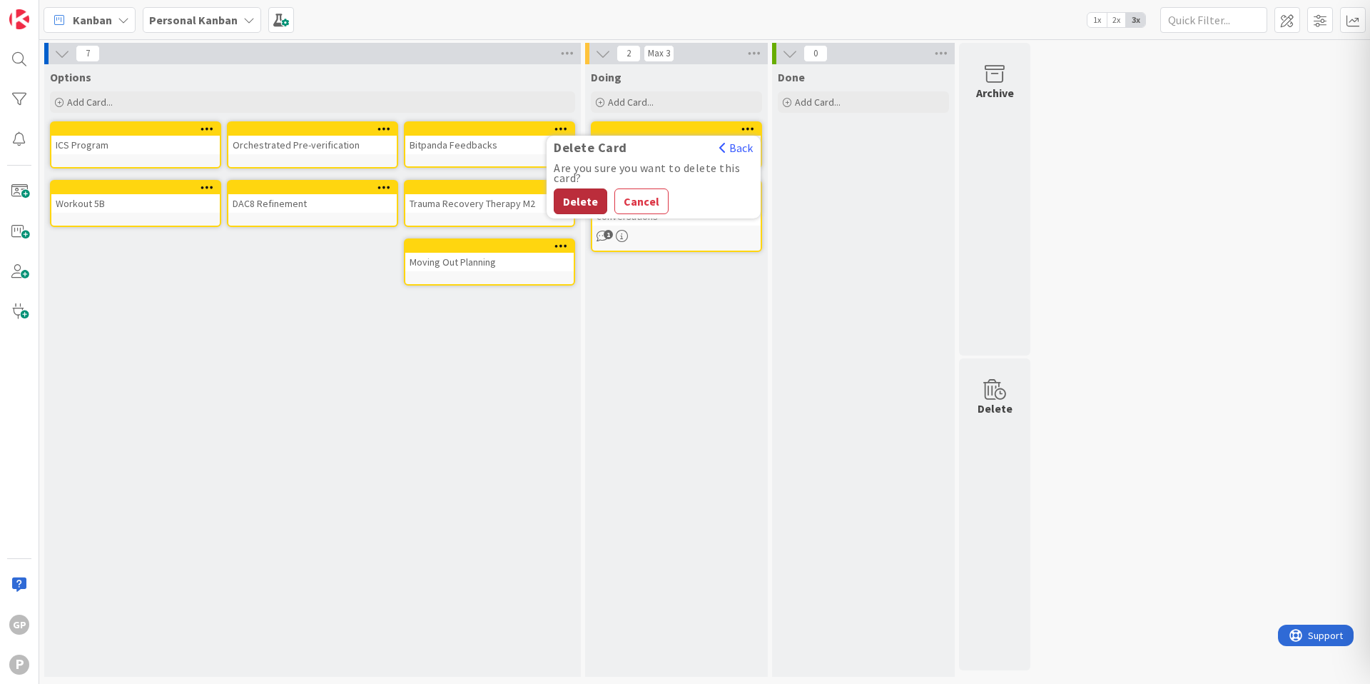
click at [571, 194] on button "Delete" at bounding box center [581, 201] width 54 height 26
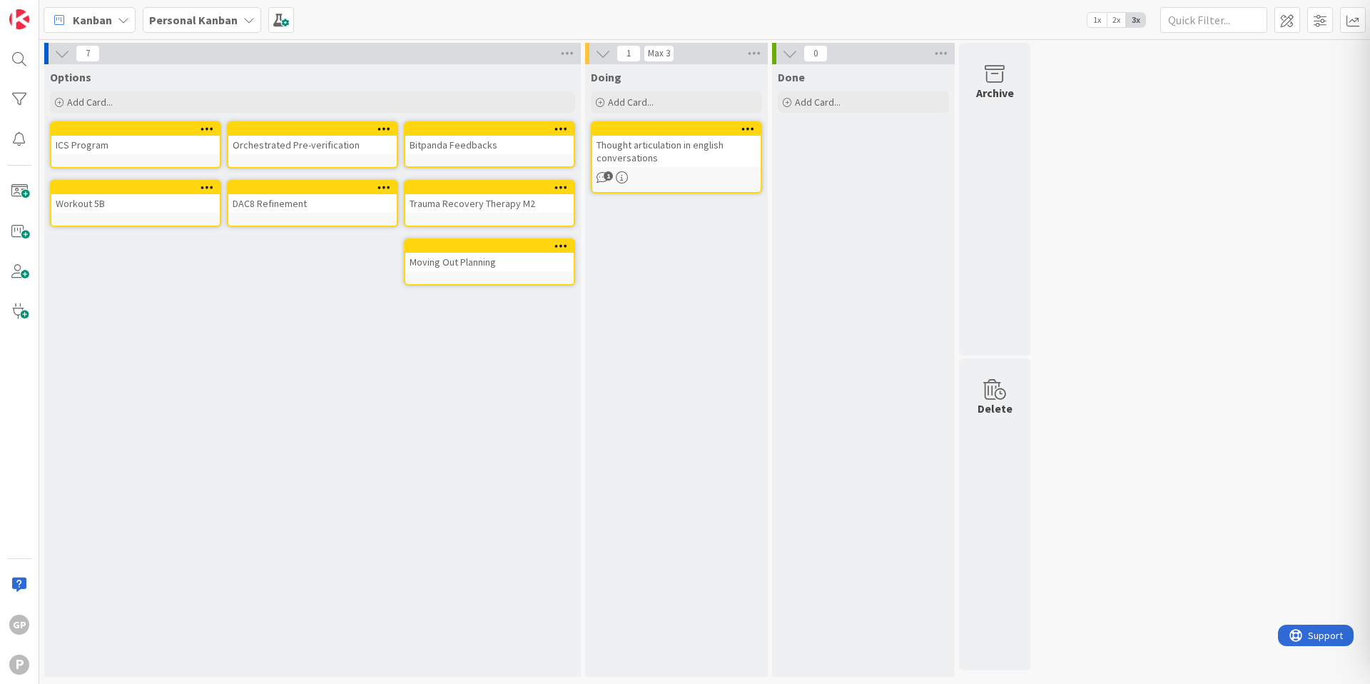
click at [697, 155] on div "Thought articulation in english conversations" at bounding box center [676, 151] width 168 height 31
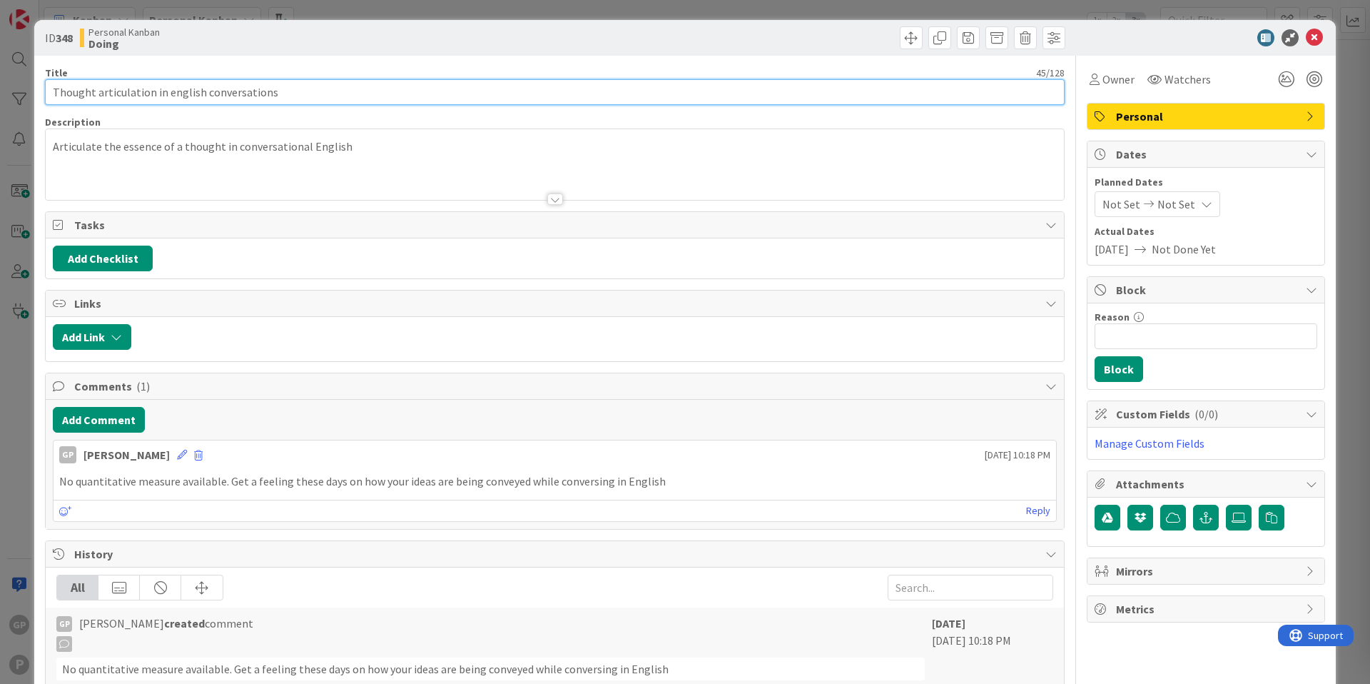
click at [580, 86] on input "Thought articulation in english conversations" at bounding box center [555, 92] width 1020 height 26
type input "[PERSON_NAME]'s Unit 4"
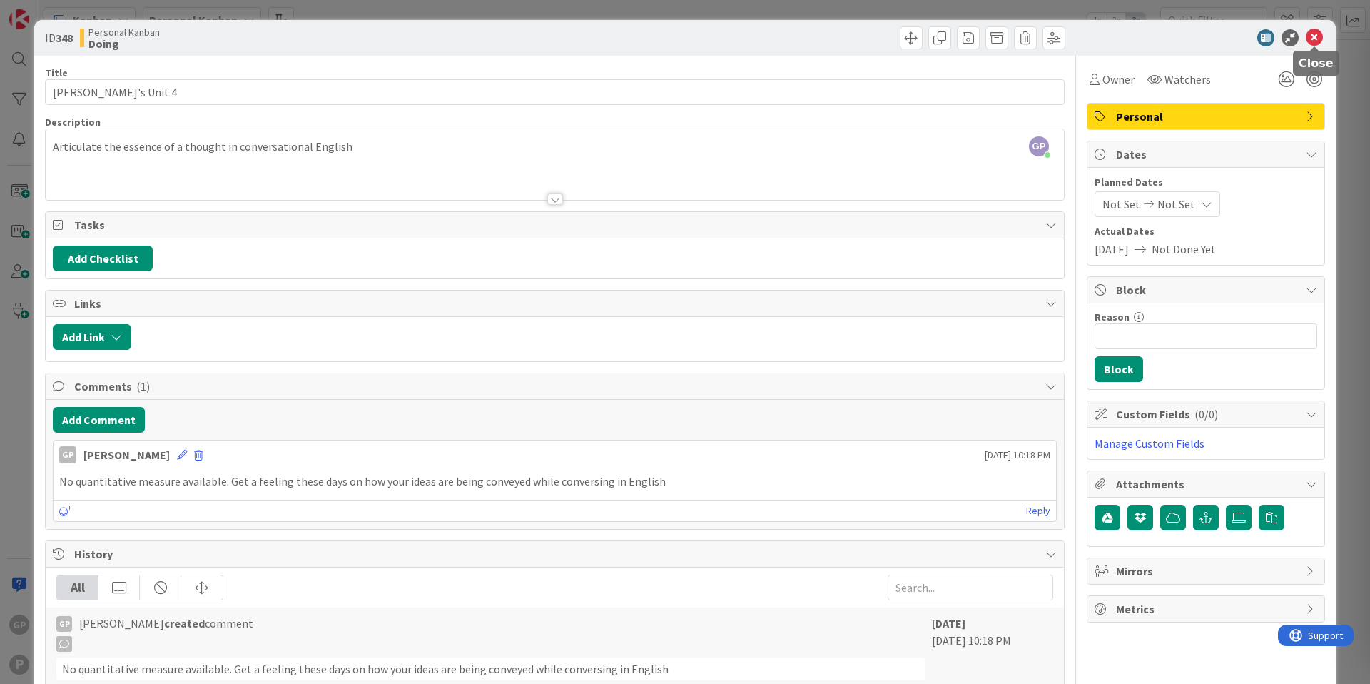
click at [1308, 41] on icon at bounding box center [1314, 37] width 17 height 17
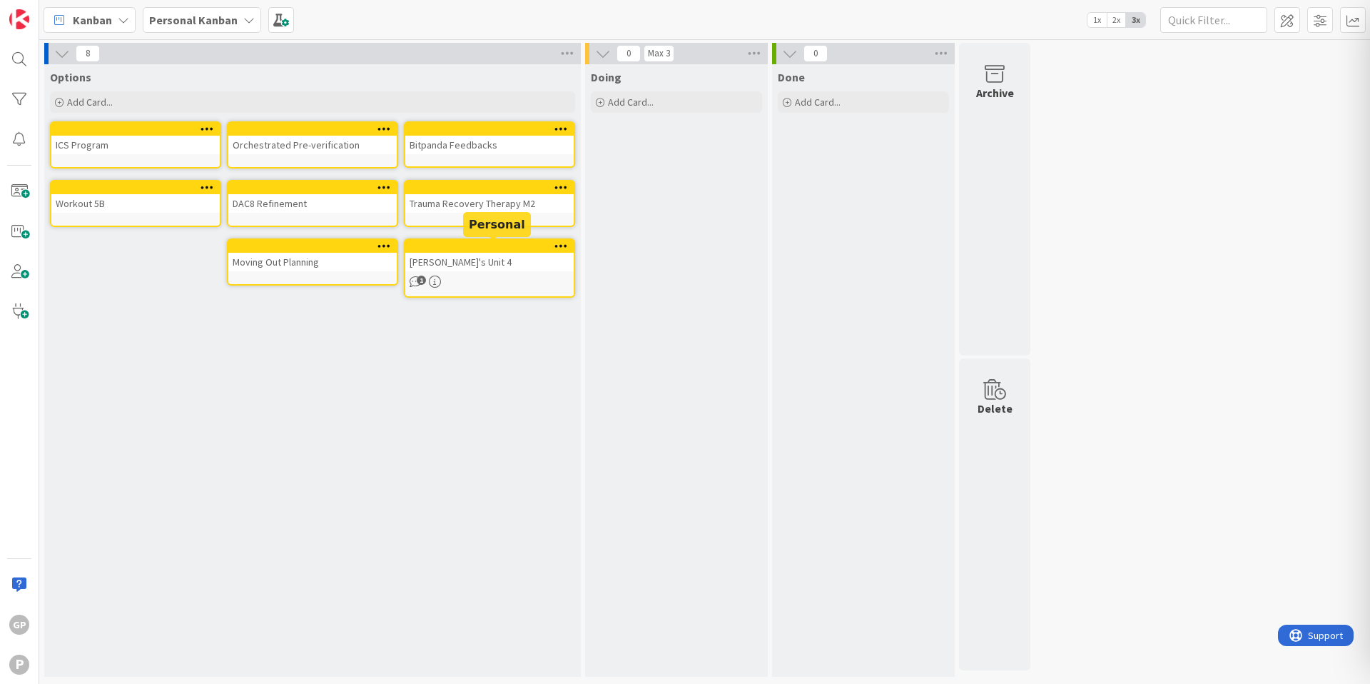
click at [455, 248] on div at bounding box center [493, 246] width 162 height 10
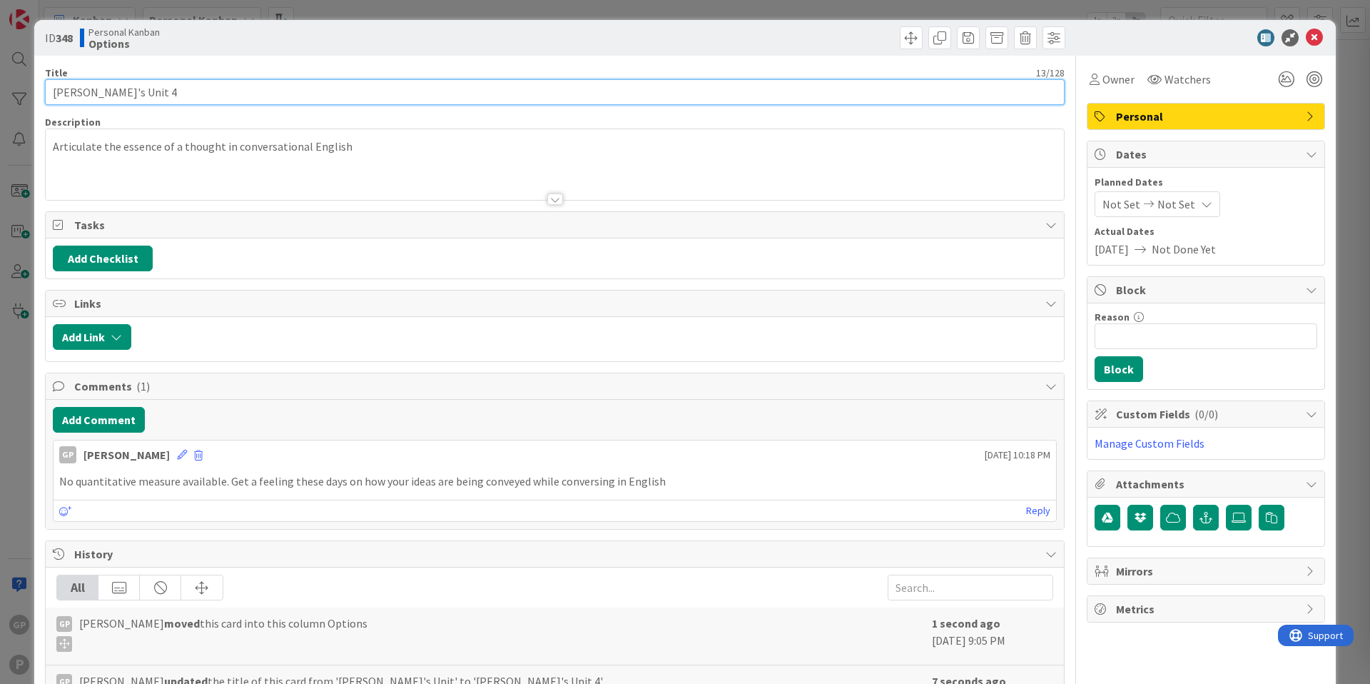
click at [77, 97] on input "[PERSON_NAME]'s Unit 4" at bounding box center [555, 92] width 1020 height 26
type input "[PERSON_NAME]'s English Training Unit 4"
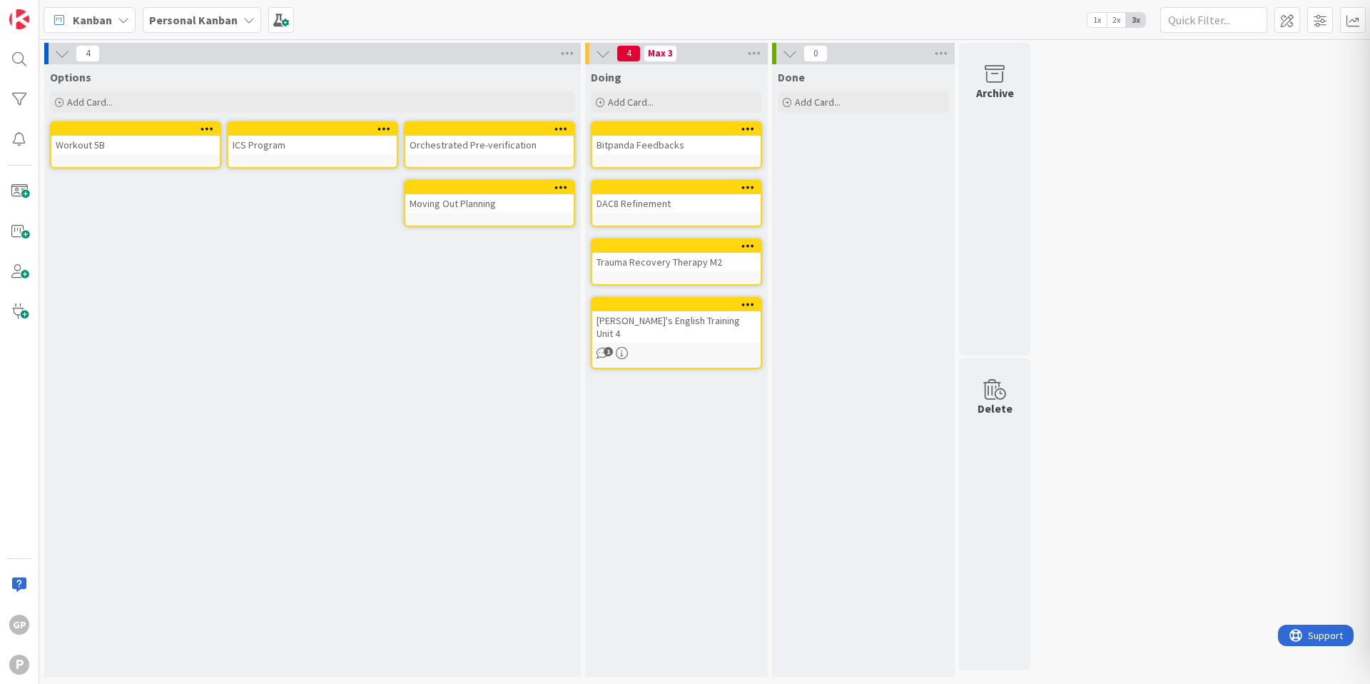
click at [467, 203] on div "Moving Out Planning" at bounding box center [489, 203] width 168 height 19
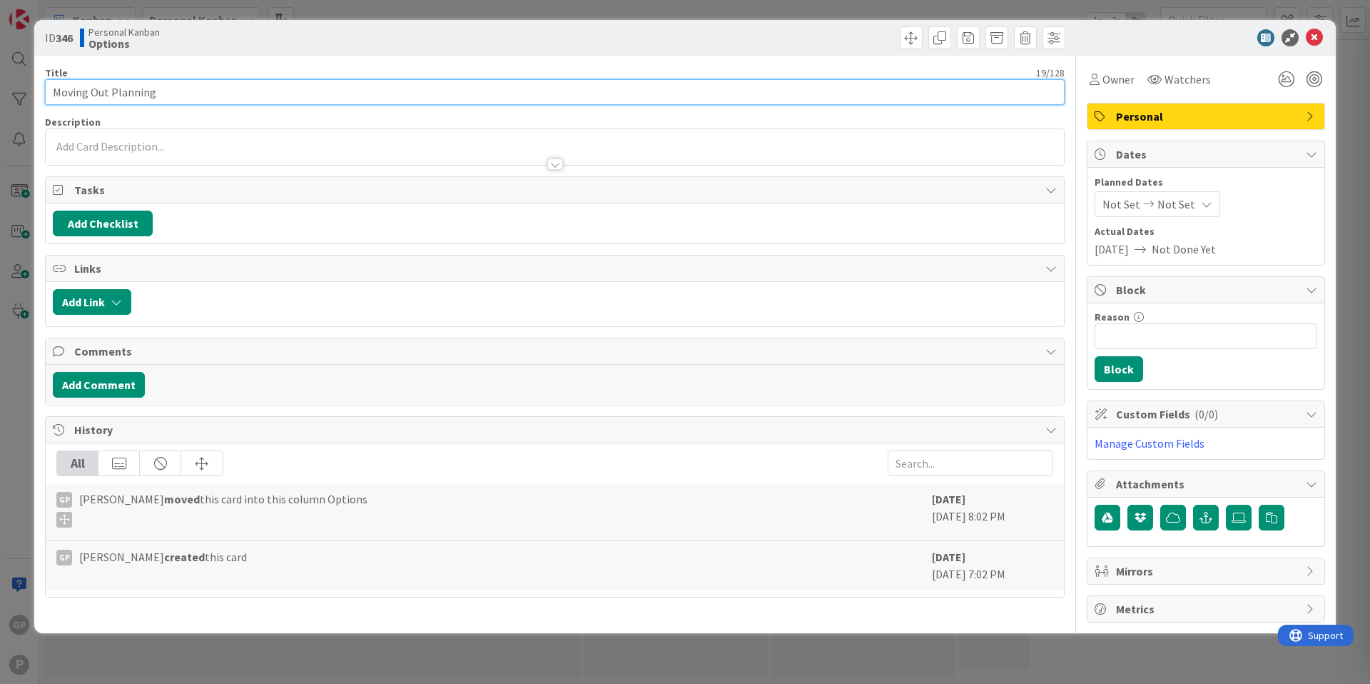
drag, startPoint x: 170, startPoint y: 91, endPoint x: 24, endPoint y: 91, distance: 146.3
click at [24, 91] on div "ID 346 Personal Kanban Options Title 19 / 128 Moving Out Planning Description O…" at bounding box center [685, 342] width 1370 height 684
type input "T"
type input "Moving Out Timeline"
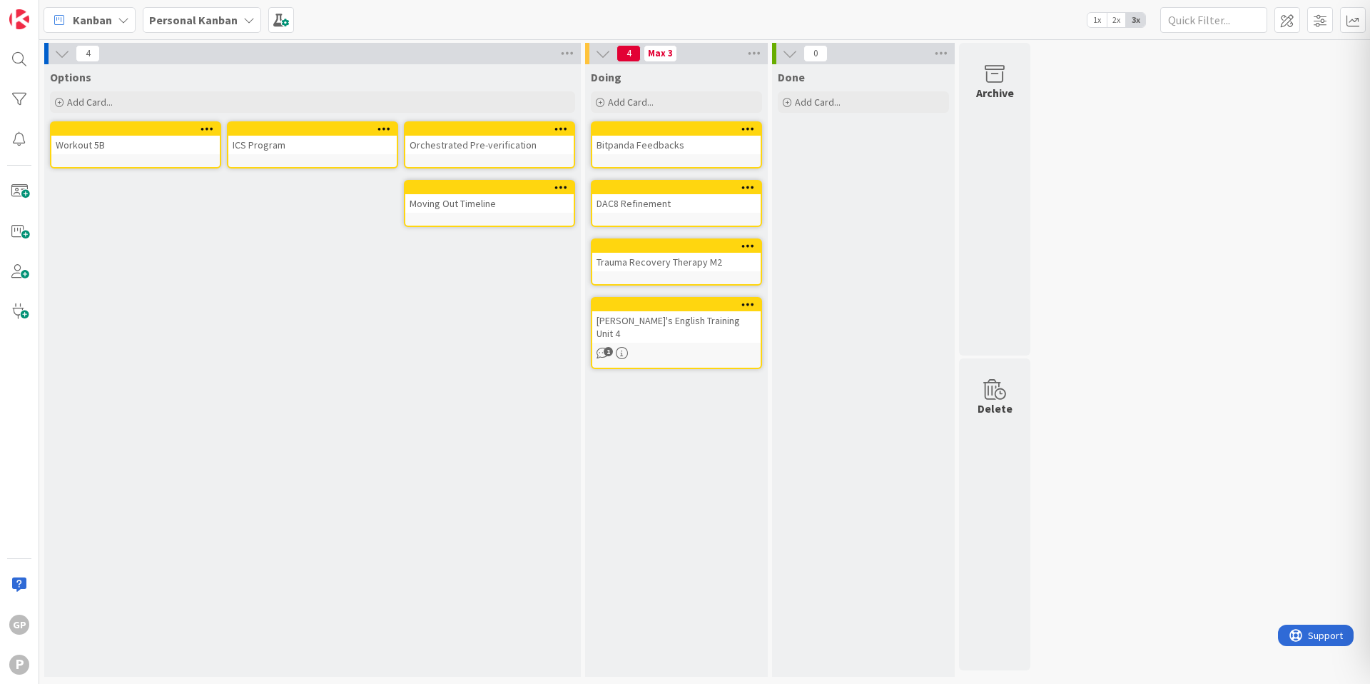
click at [743, 188] on icon at bounding box center [749, 187] width 14 height 10
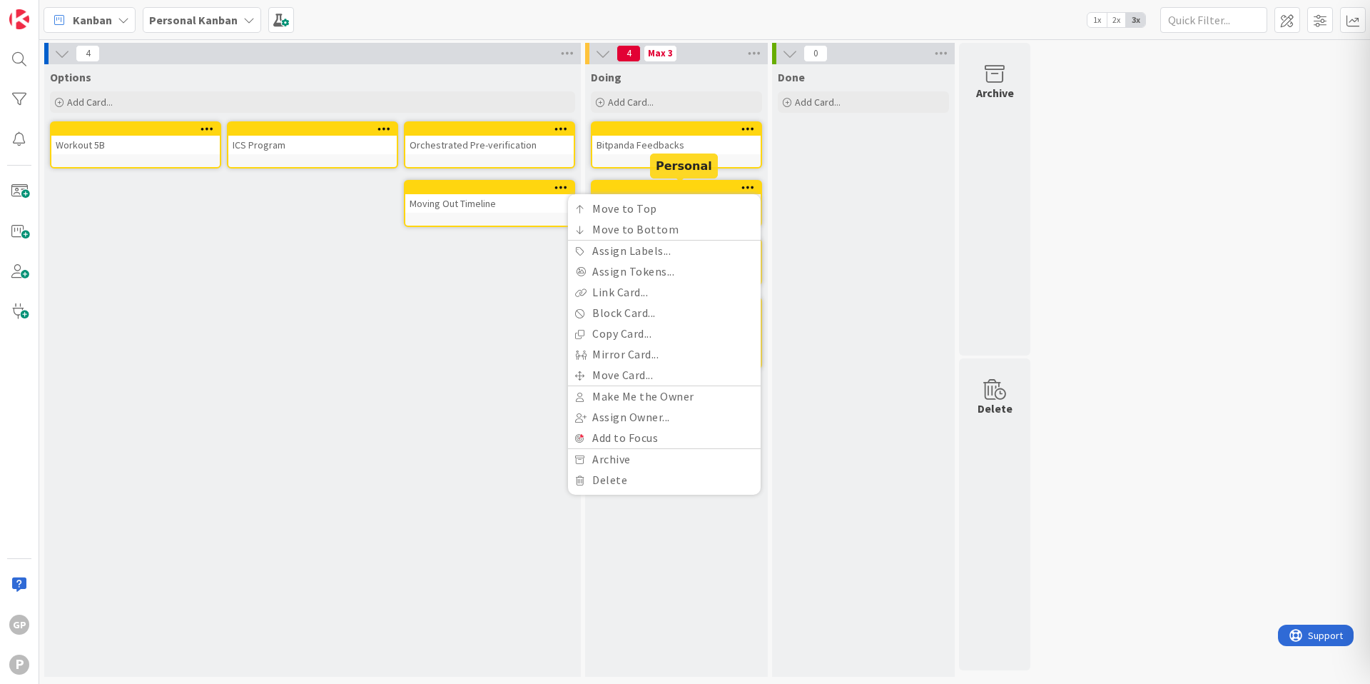
click at [699, 187] on div at bounding box center [680, 188] width 162 height 10
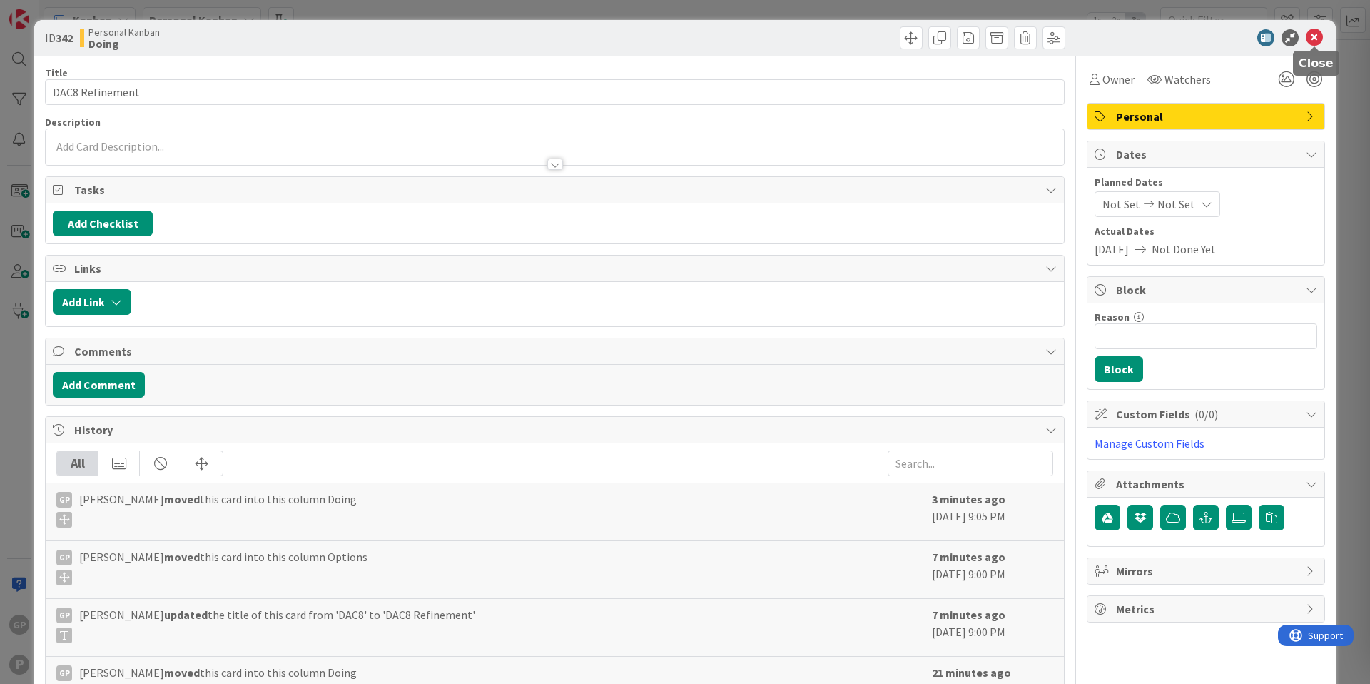
click at [1320, 35] on icon at bounding box center [1314, 37] width 17 height 17
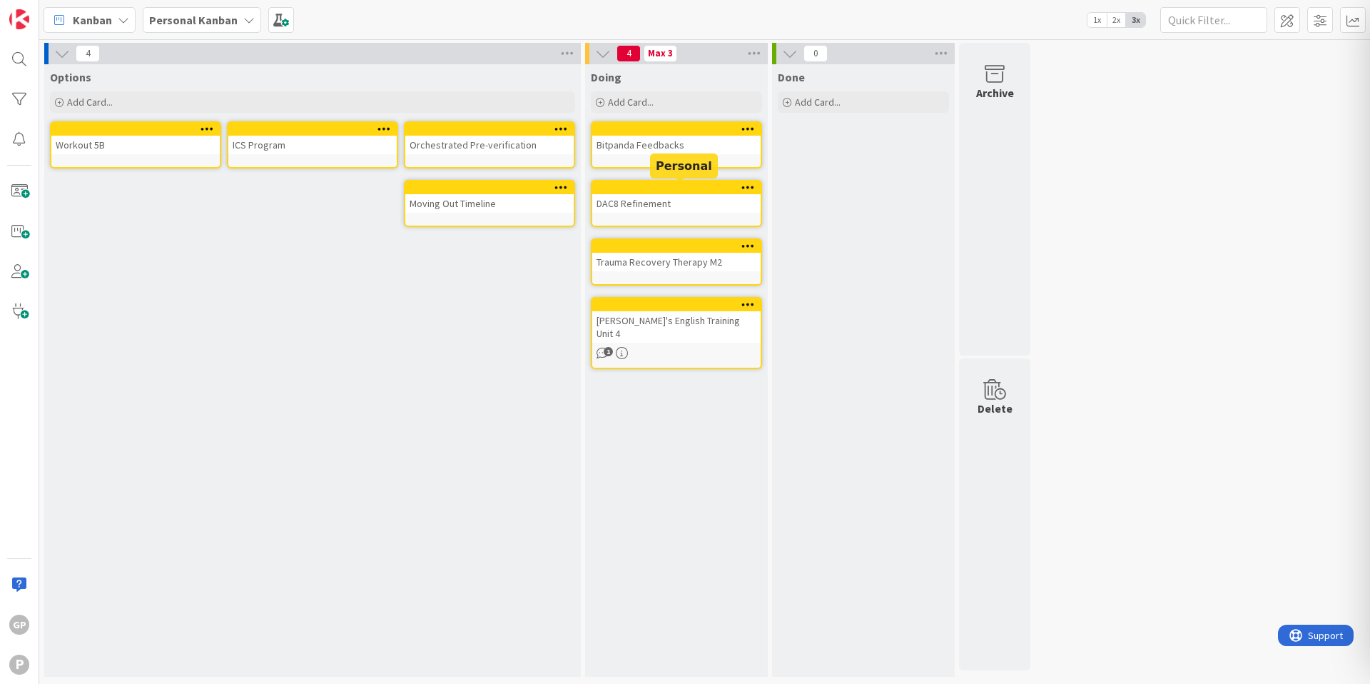
click at [633, 189] on div at bounding box center [680, 188] width 162 height 10
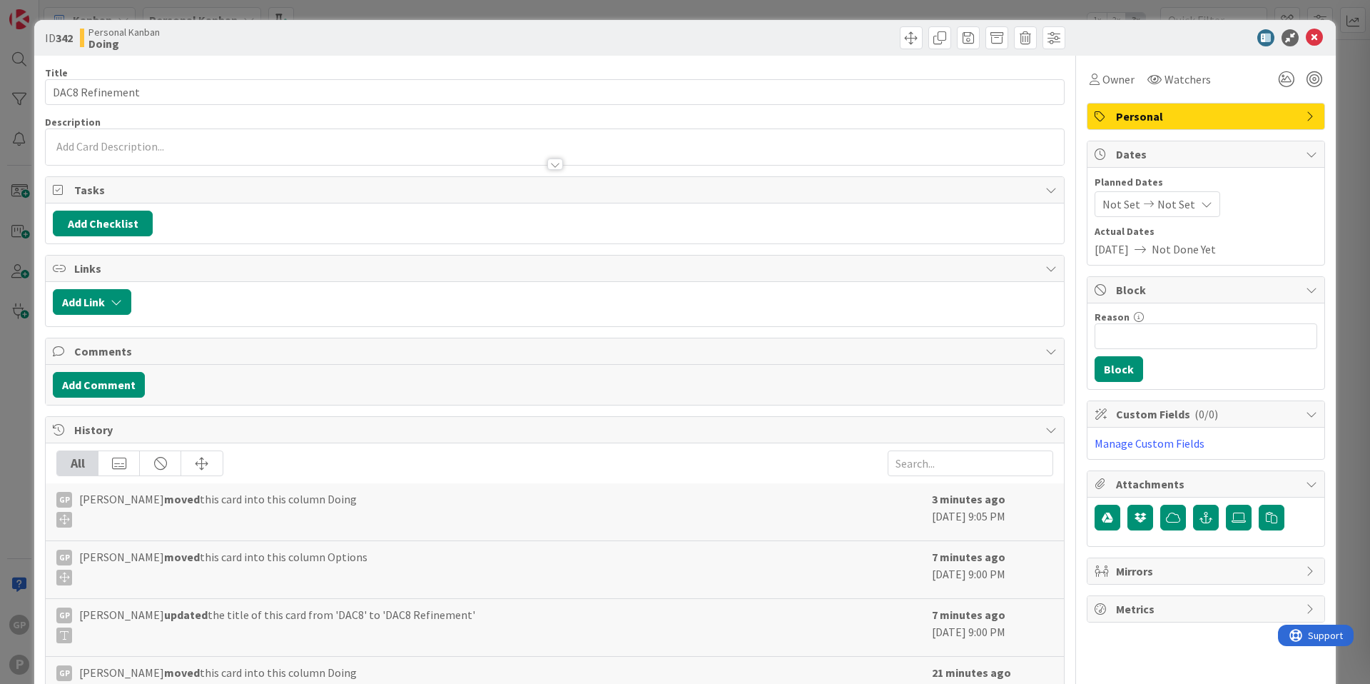
click at [1305, 119] on div "Personal" at bounding box center [1206, 116] width 237 height 26
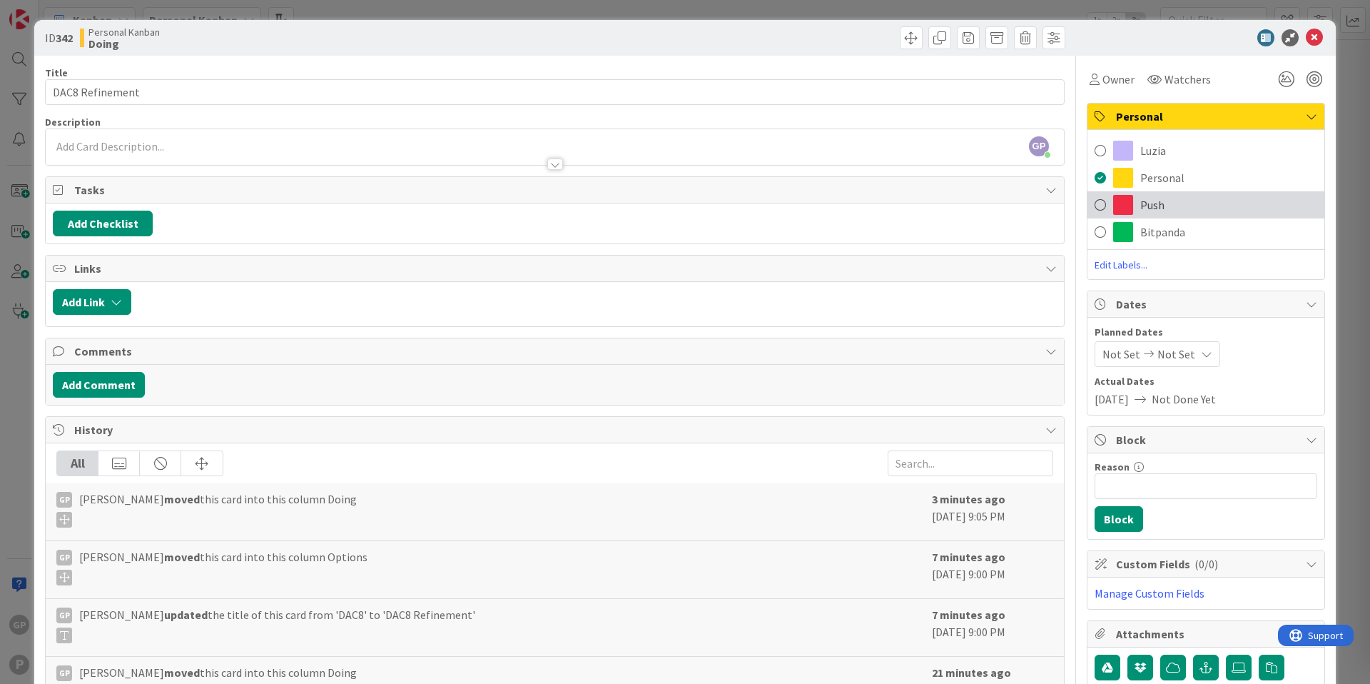
click at [1096, 208] on span at bounding box center [1100, 204] width 11 height 21
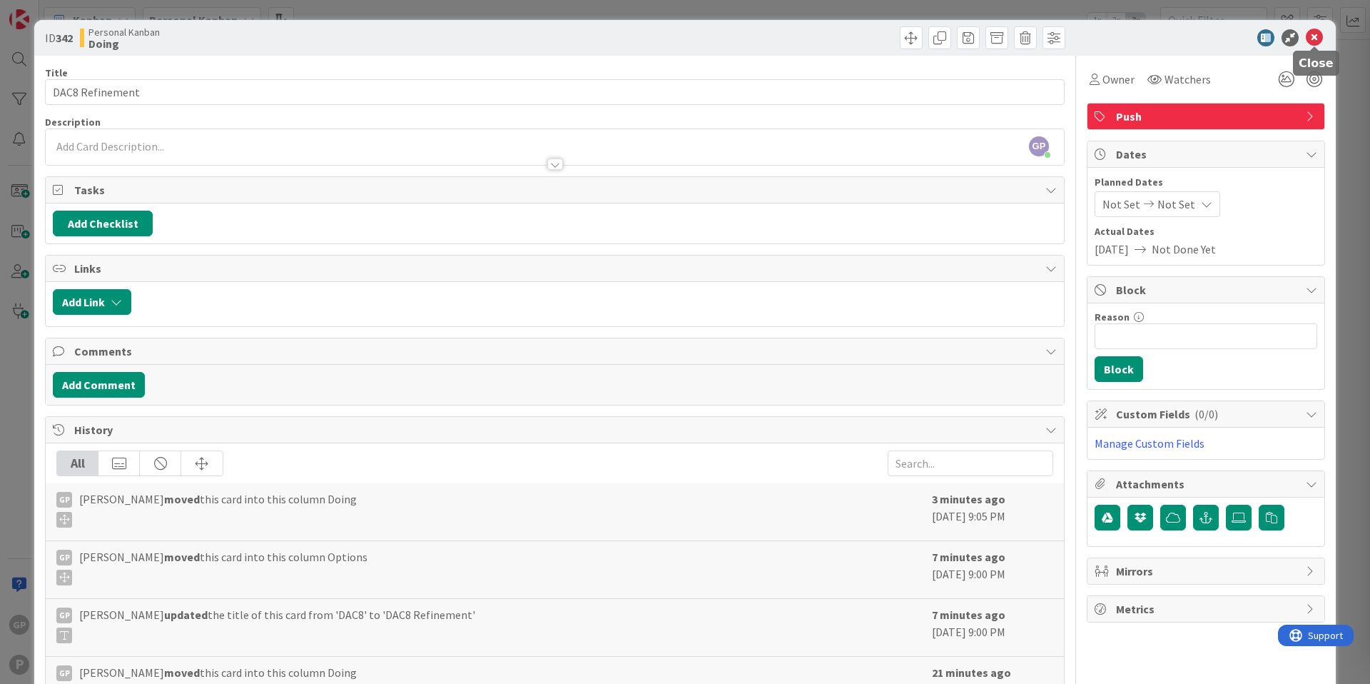
click at [1318, 36] on icon at bounding box center [1314, 37] width 17 height 17
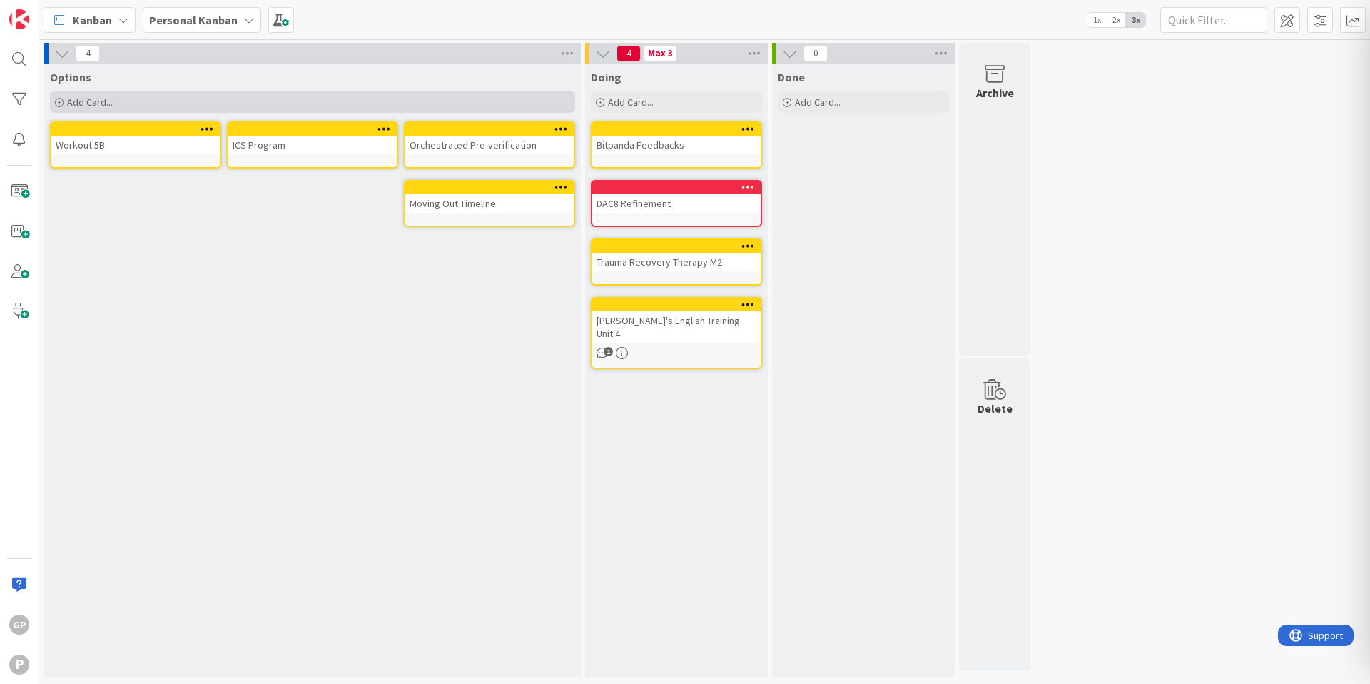
click at [385, 102] on div "Add Card..." at bounding box center [312, 101] width 525 height 21
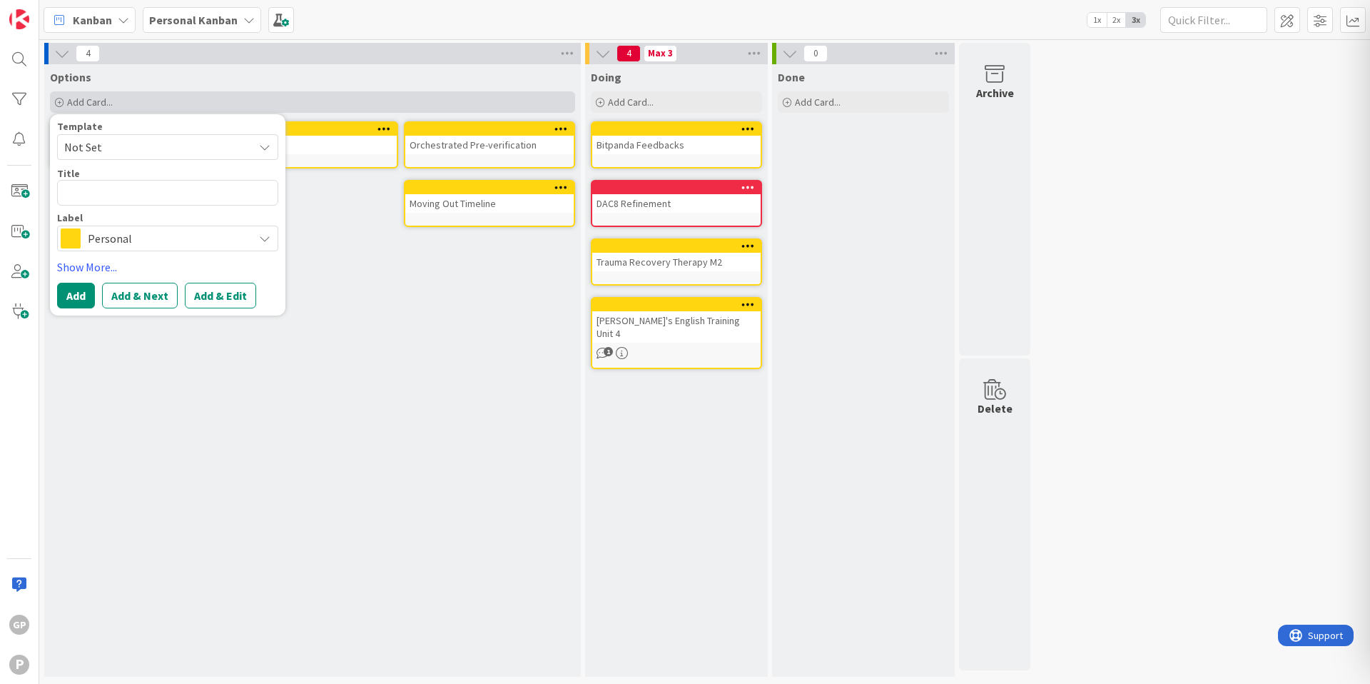
type textarea "x"
type textarea "S"
type textarea "x"
type textarea "So"
type textarea "x"
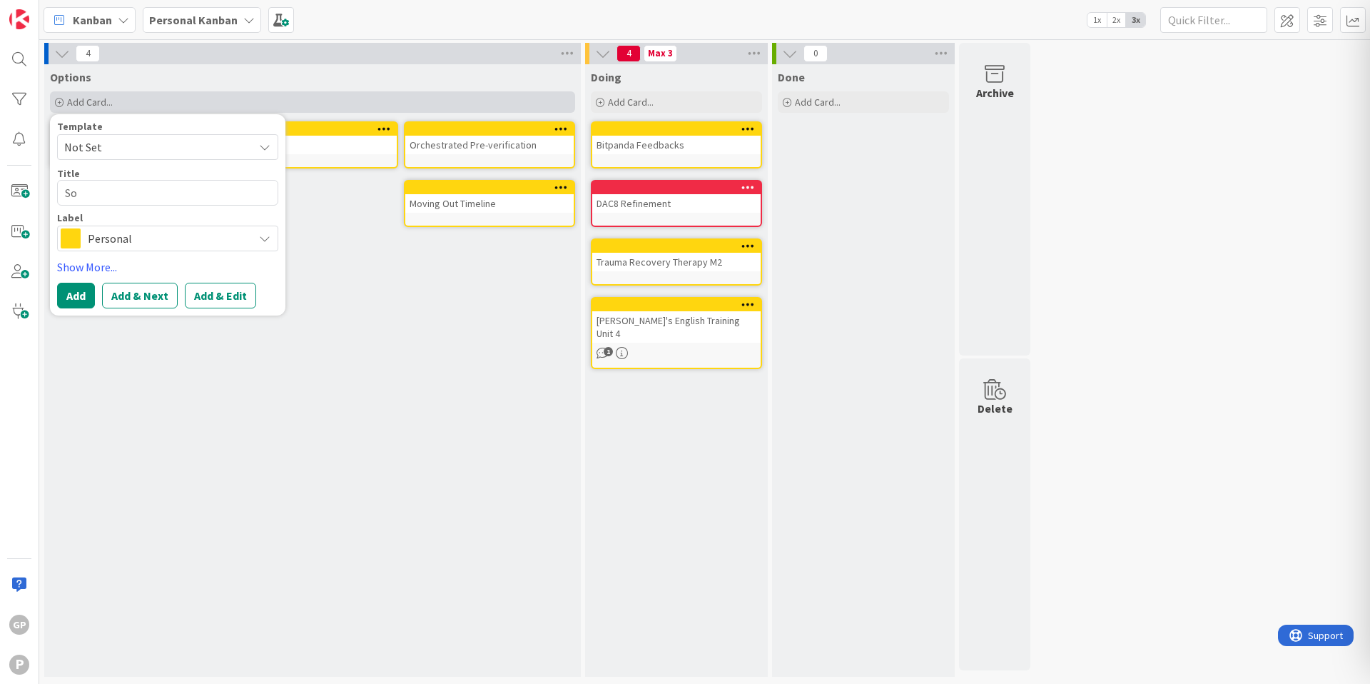
type textarea "Sol"
type textarea "x"
type textarea "Solo"
type textarea "x"
type textarea "Solo"
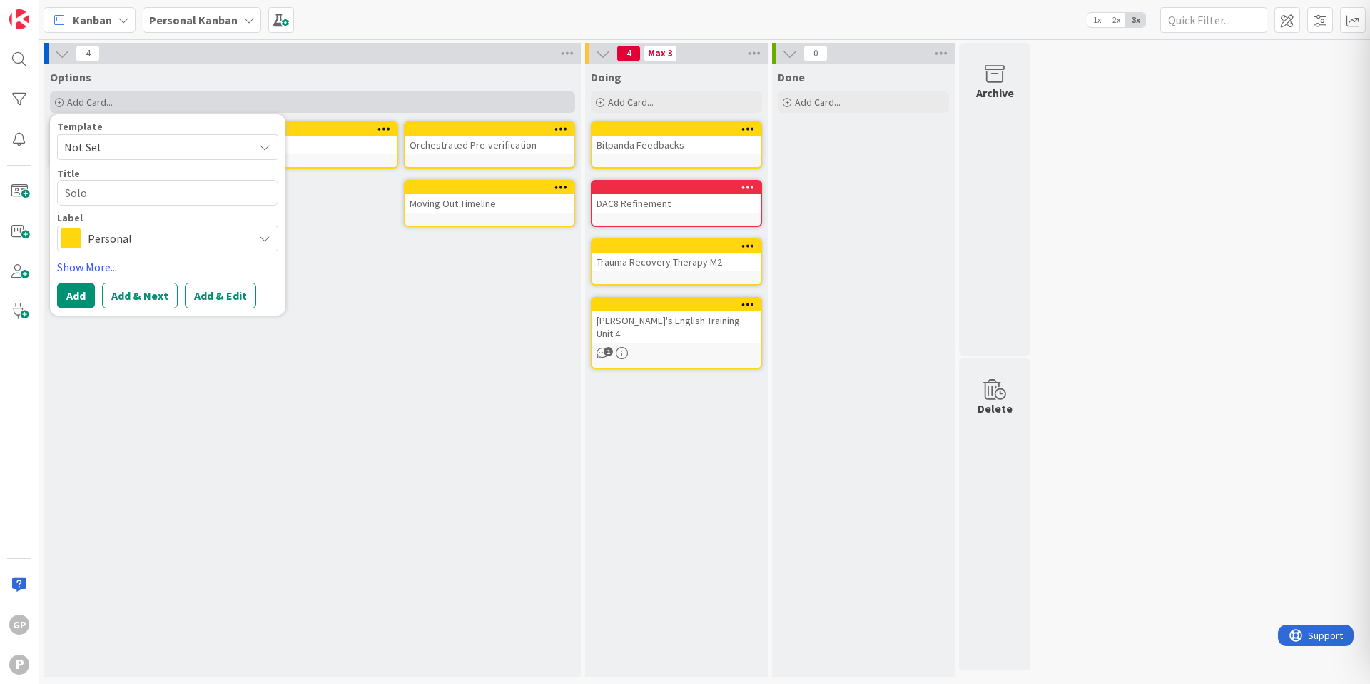
type textarea "x"
type textarea "Solo"
type textarea "x"
type textarea "Sol"
type textarea "x"
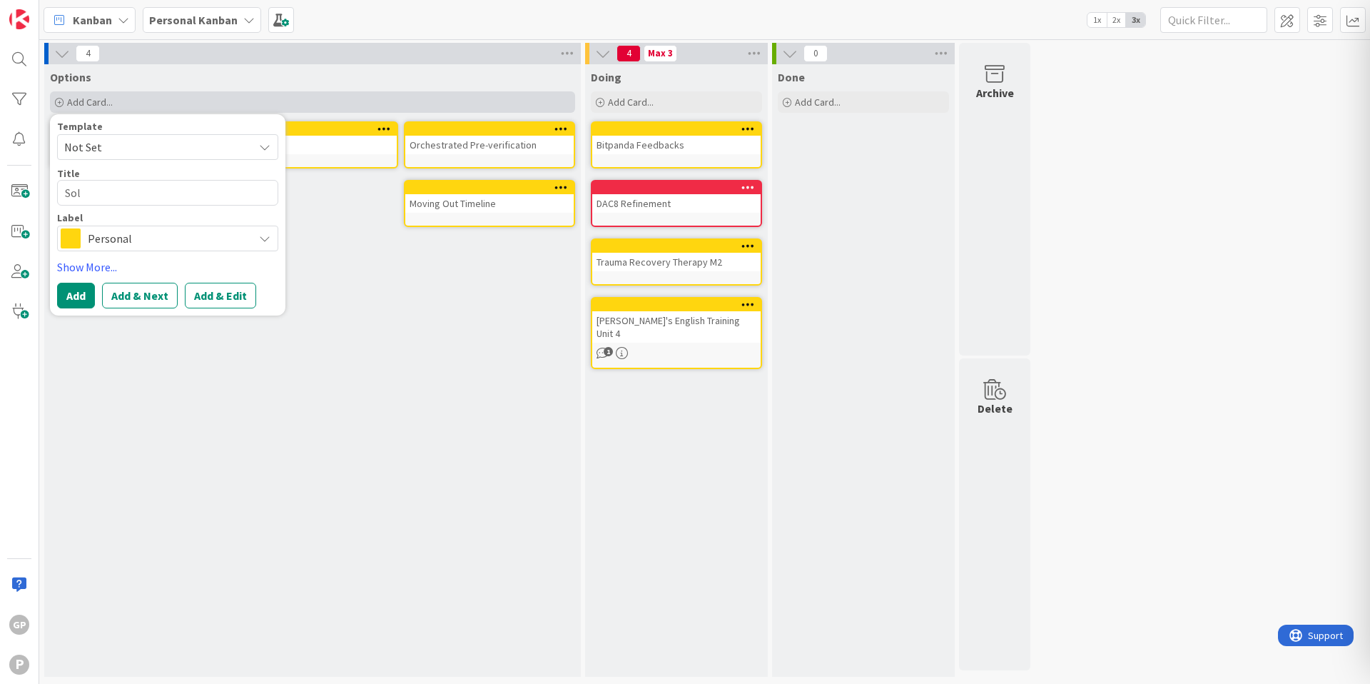
type textarea "So"
type textarea "x"
type textarea "S"
type textarea "x"
type textarea "A"
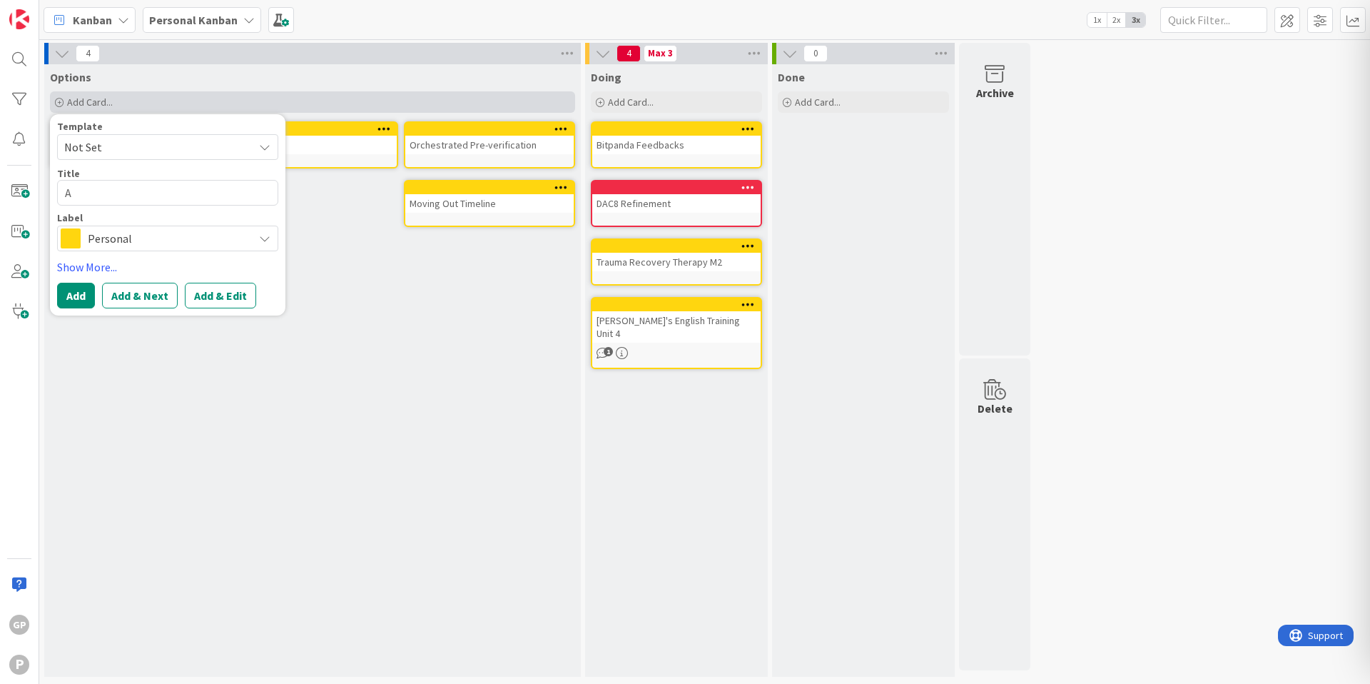
type textarea "x"
type textarea "Aw"
type textarea "x"
type textarea "Awa"
type textarea "x"
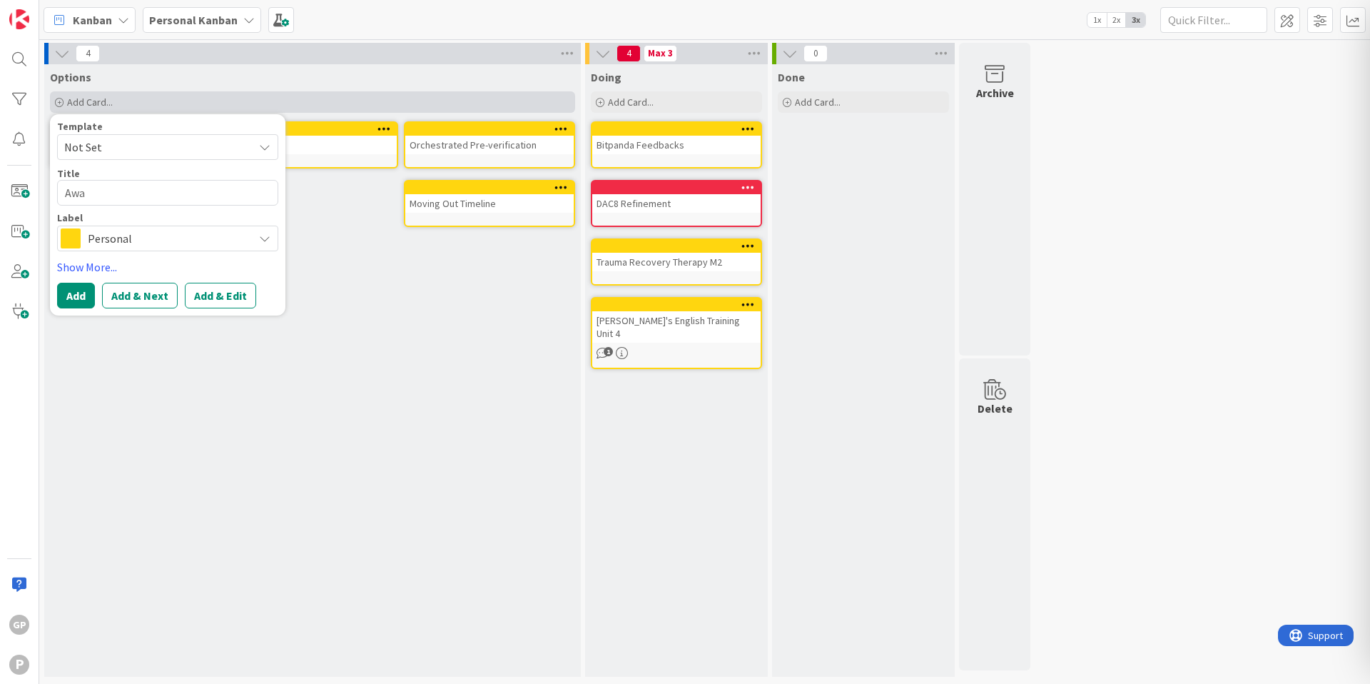
type textarea "Awar"
type textarea "x"
type textarea "Aware"
type textarea "x"
type textarea "Awaren"
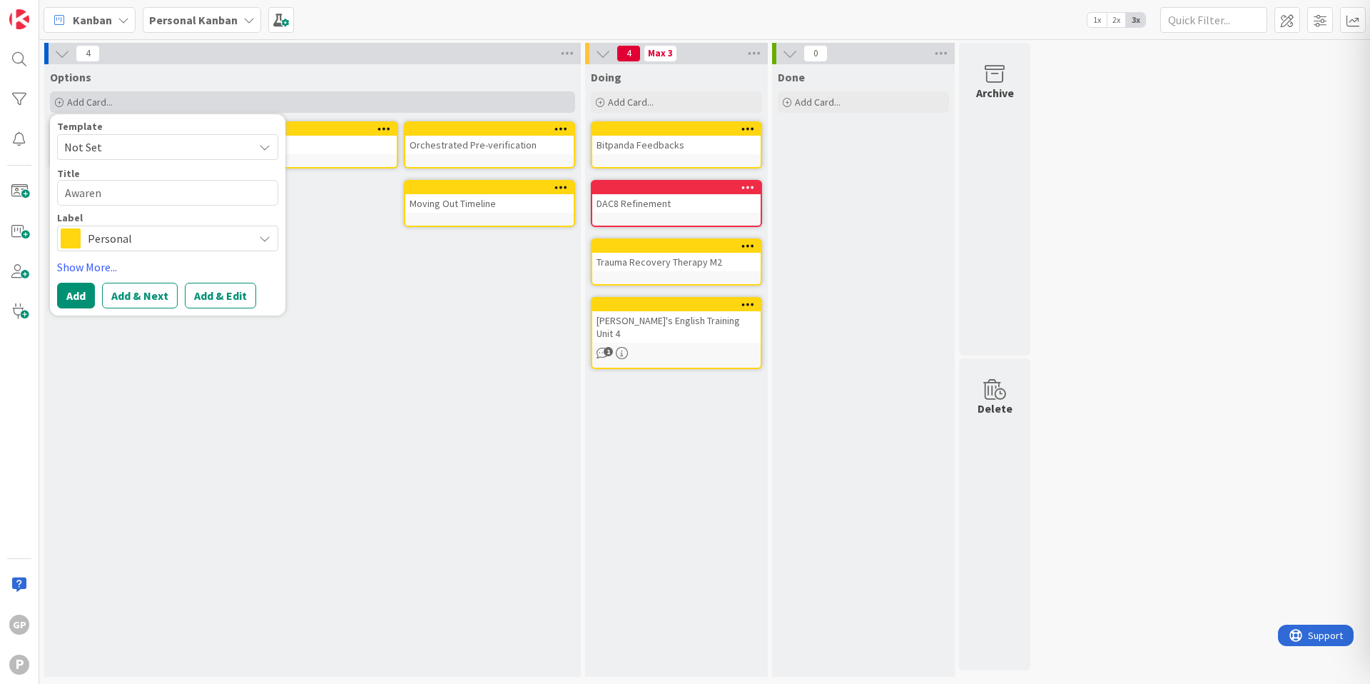
type textarea "x"
type textarea "Awarene"
type textarea "x"
type textarea "Awarenes"
type textarea "x"
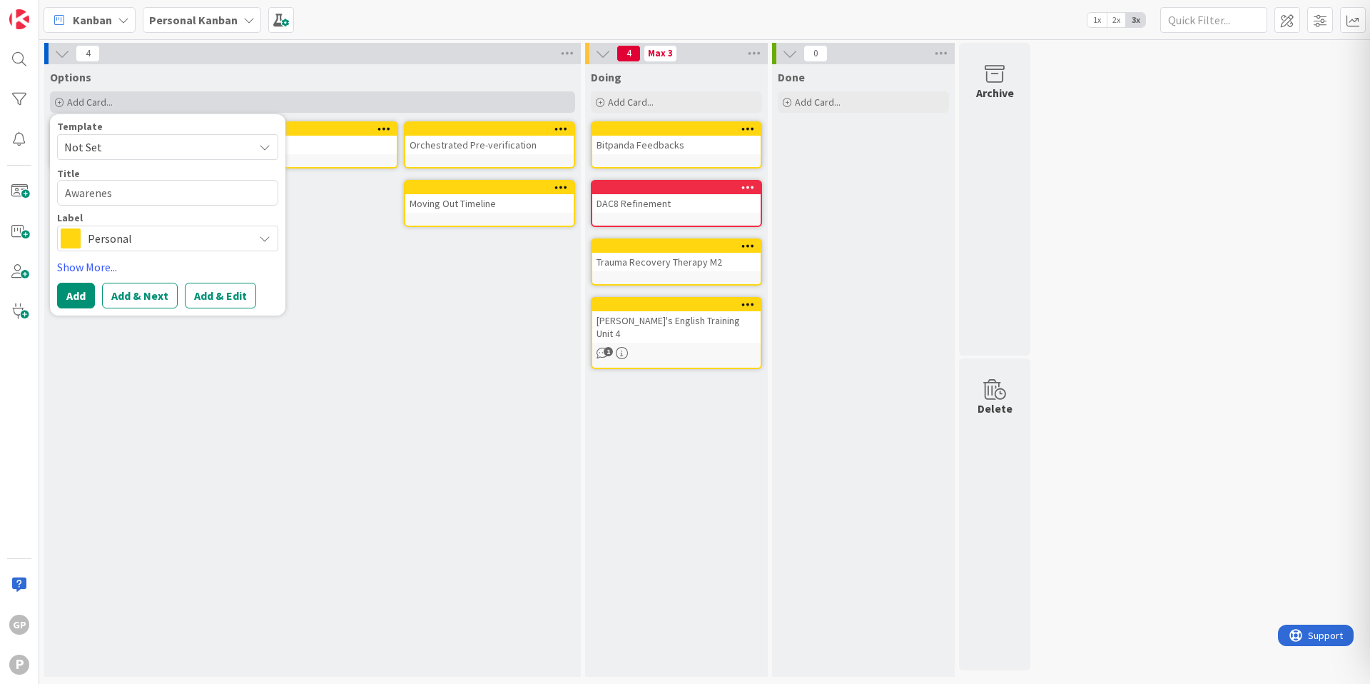
type textarea "Awareness"
type textarea "x"
type textarea "Awareness"
type textarea "x"
type textarea "Awareness S"
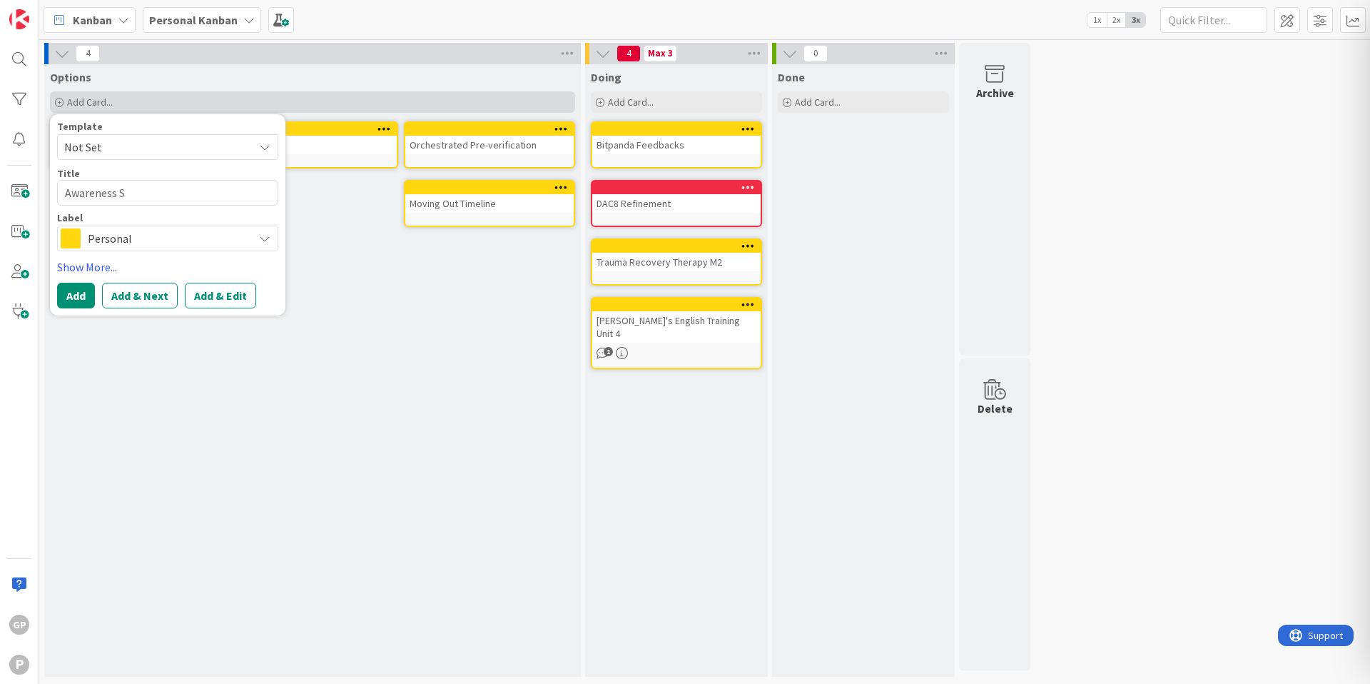
type textarea "x"
type textarea "Awareness So"
type textarea "x"
type textarea "Awareness Sol"
type textarea "x"
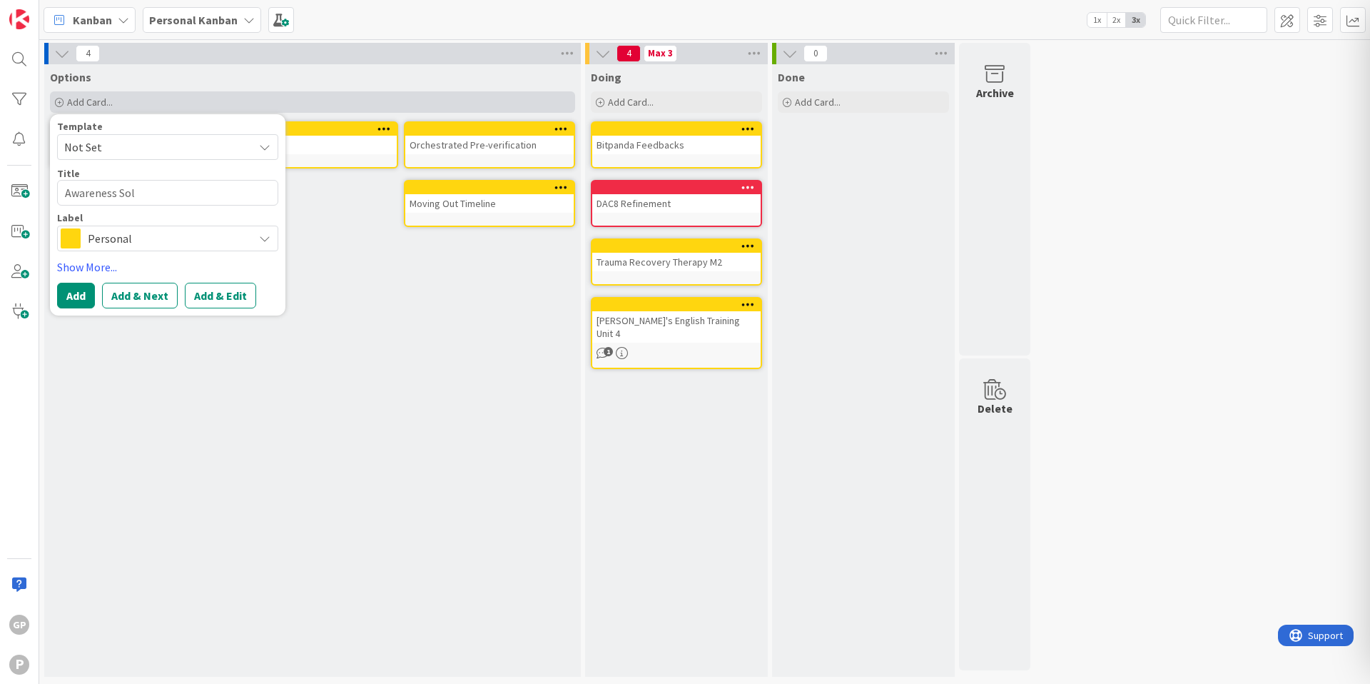
type textarea "Awareness Solo"
type textarea "x"
type textarea "Awareness Solo"
type textarea "x"
type textarea "Awareness Solo E"
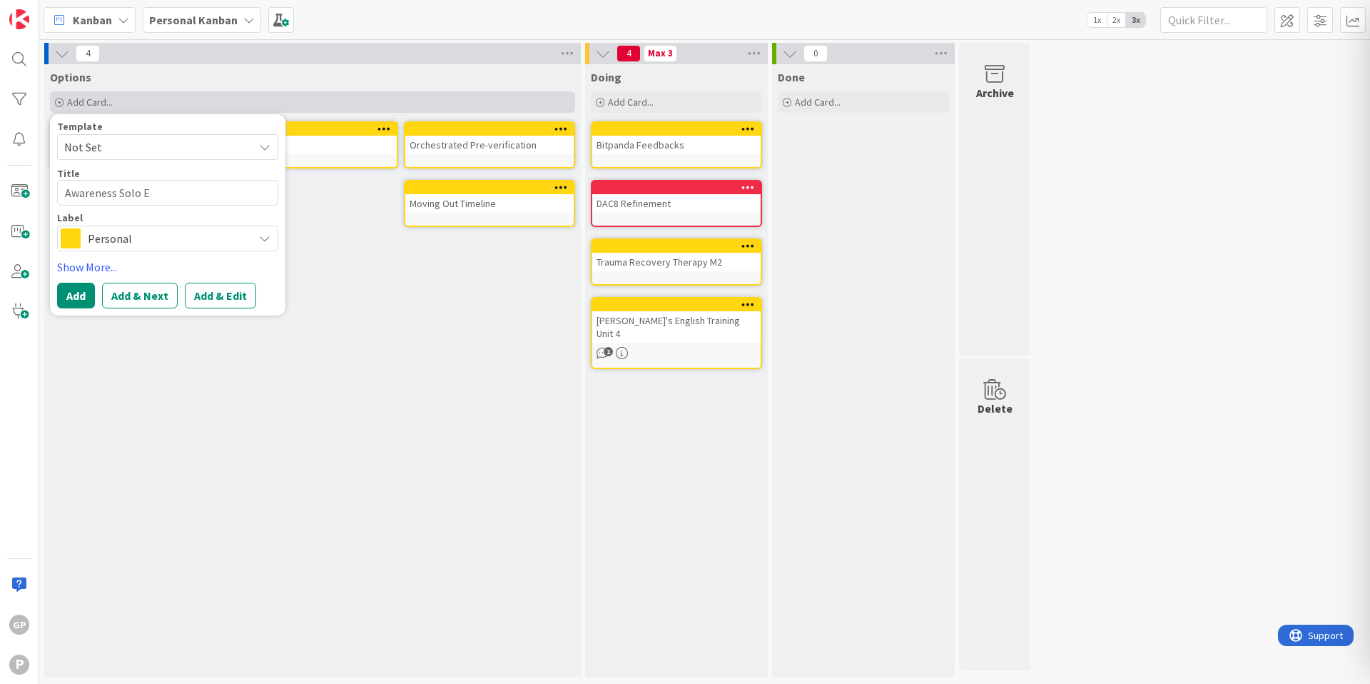
type textarea "x"
type textarea "Awareness Solo Ex"
type textarea "x"
type textarea "Awareness Solo Exp"
type textarea "x"
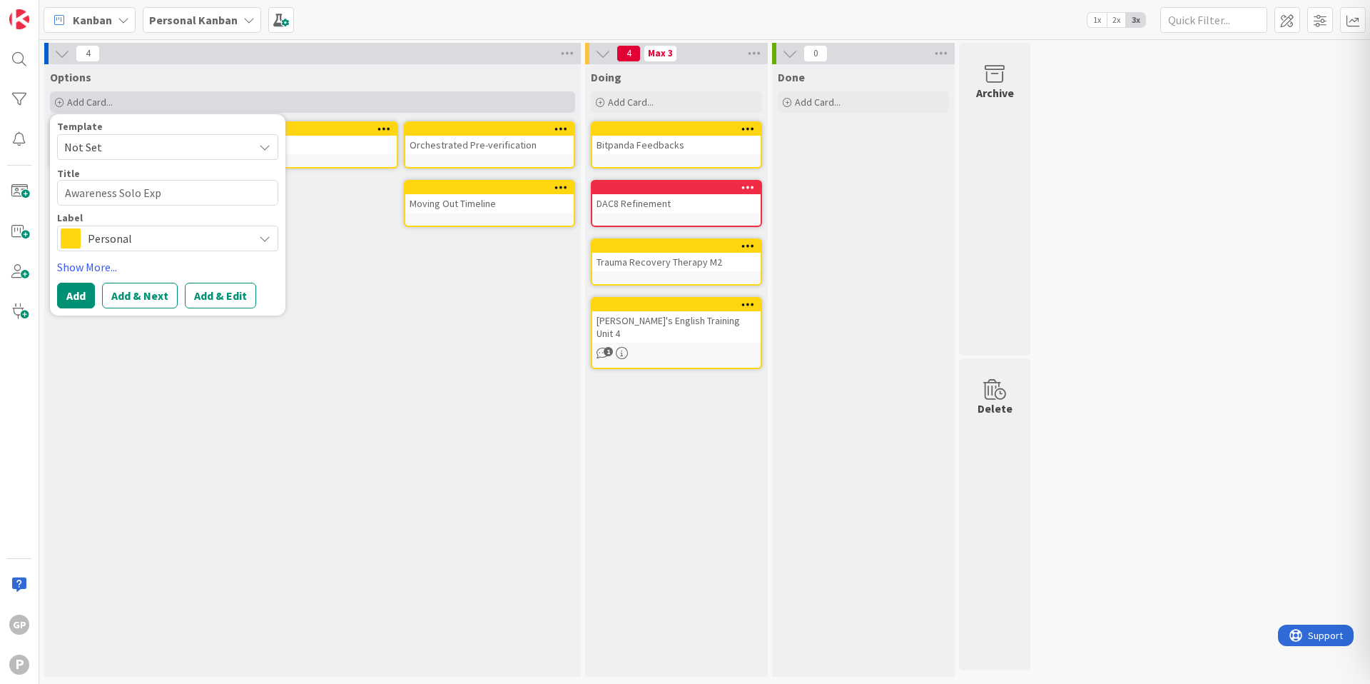
type textarea "Awareness Solo Expl"
type textarea "x"
type textarea "Awareness Solo Explo"
type textarea "x"
type textarea "Awareness Solo Explor"
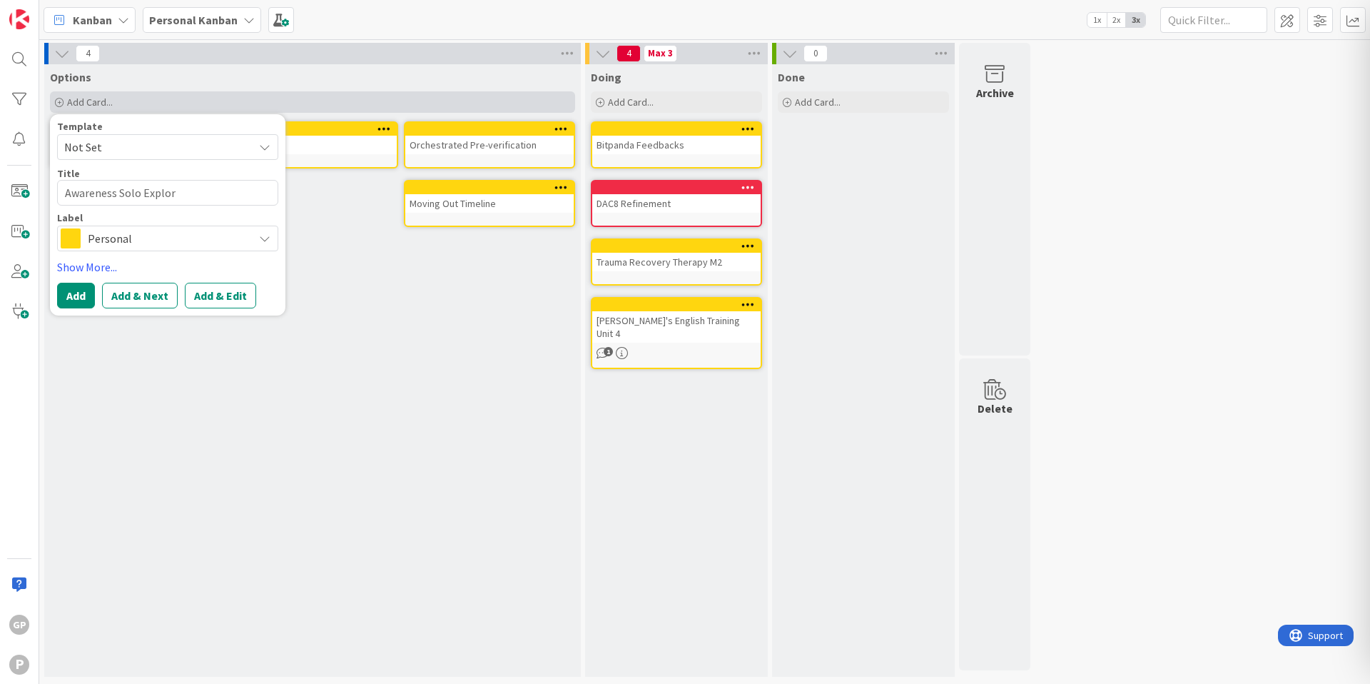
type textarea "x"
type textarea "Awareness Solo Explori"
type textarea "x"
type textarea "Awareness Solo Explorin"
type textarea "x"
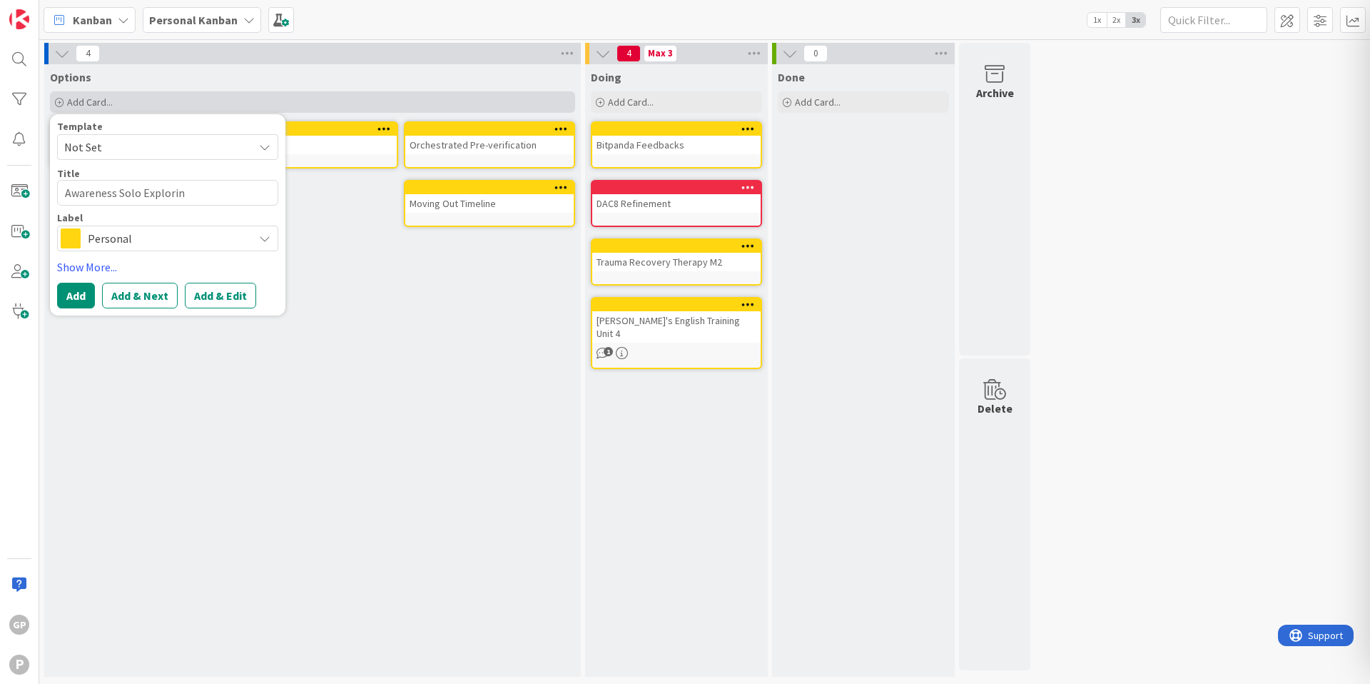
type textarea "Awareness Solo Exploring"
type textarea "x"
type textarea "Awareness Solo Explorin"
type textarea "x"
type textarea "Awareness Solo Explori"
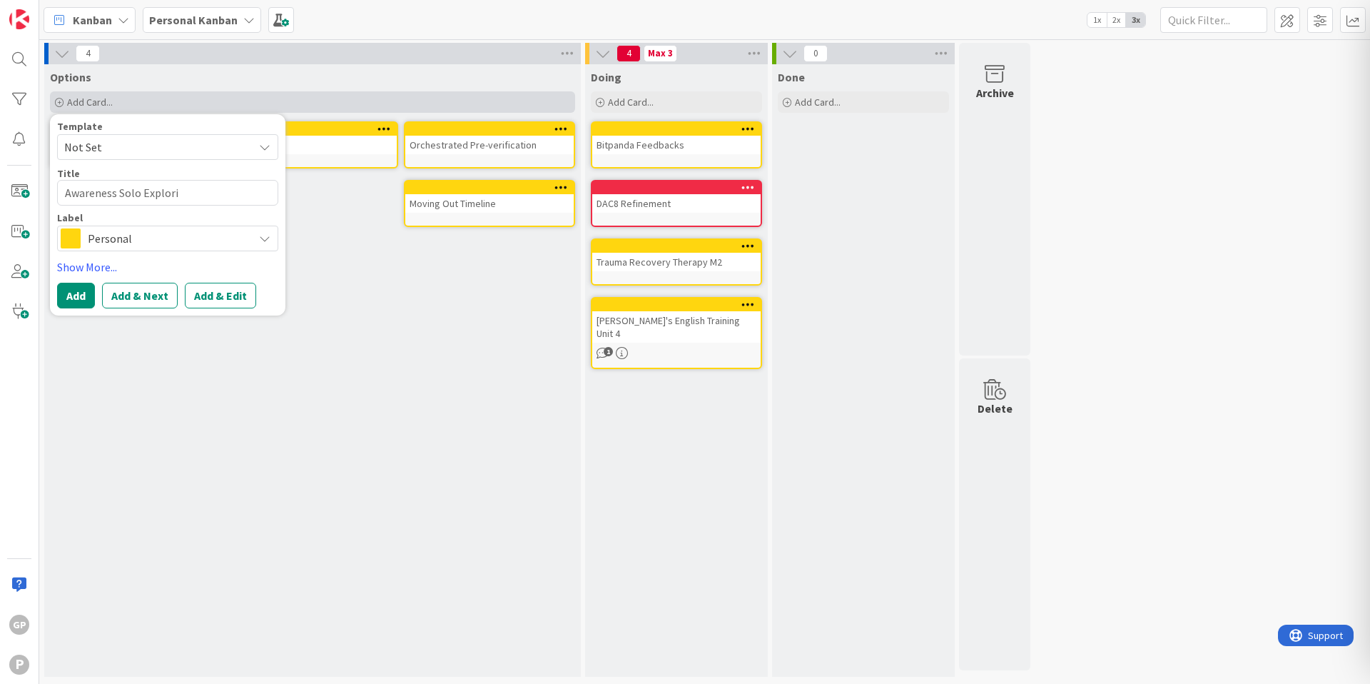
type textarea "x"
type textarea "Awareness Solo Explor"
type textarea "x"
type textarea "Awareness Solo Explora"
type textarea "x"
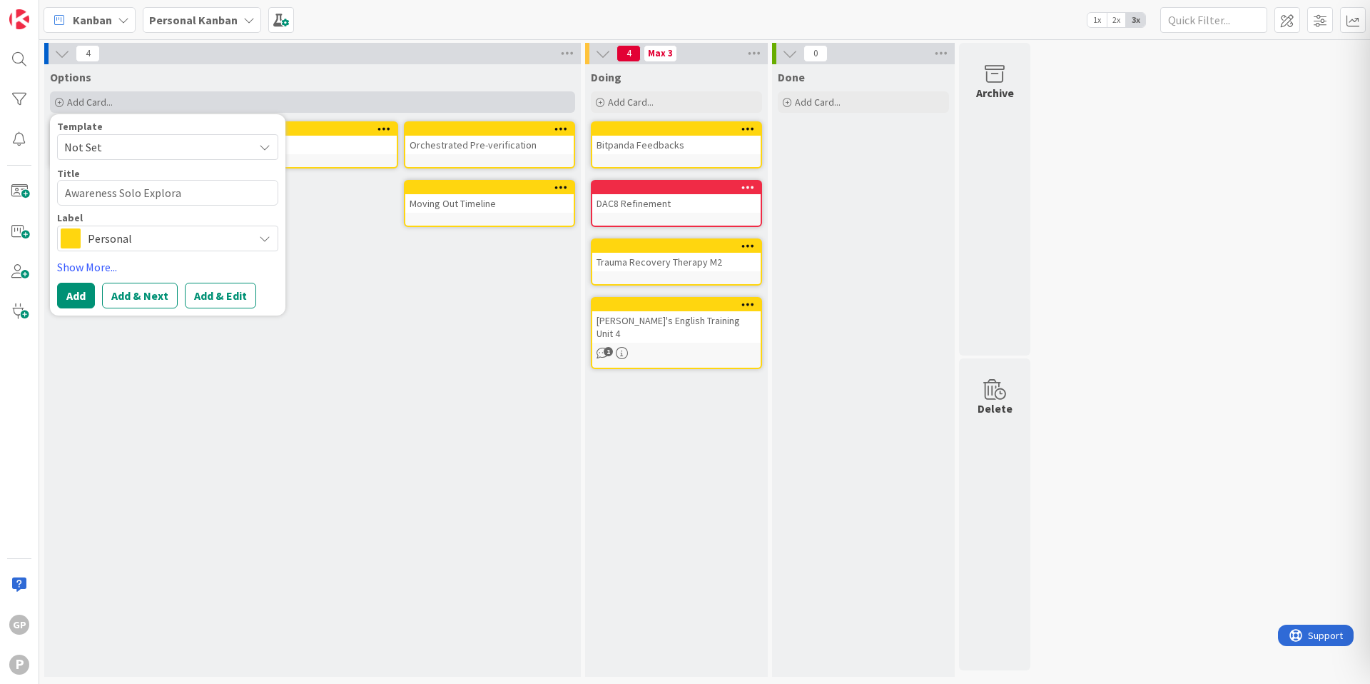
type textarea "Awareness Solo Explorat"
type textarea "x"
type textarea "Awareness Solo Explorati"
type textarea "x"
type textarea "Awareness Solo Exploratio"
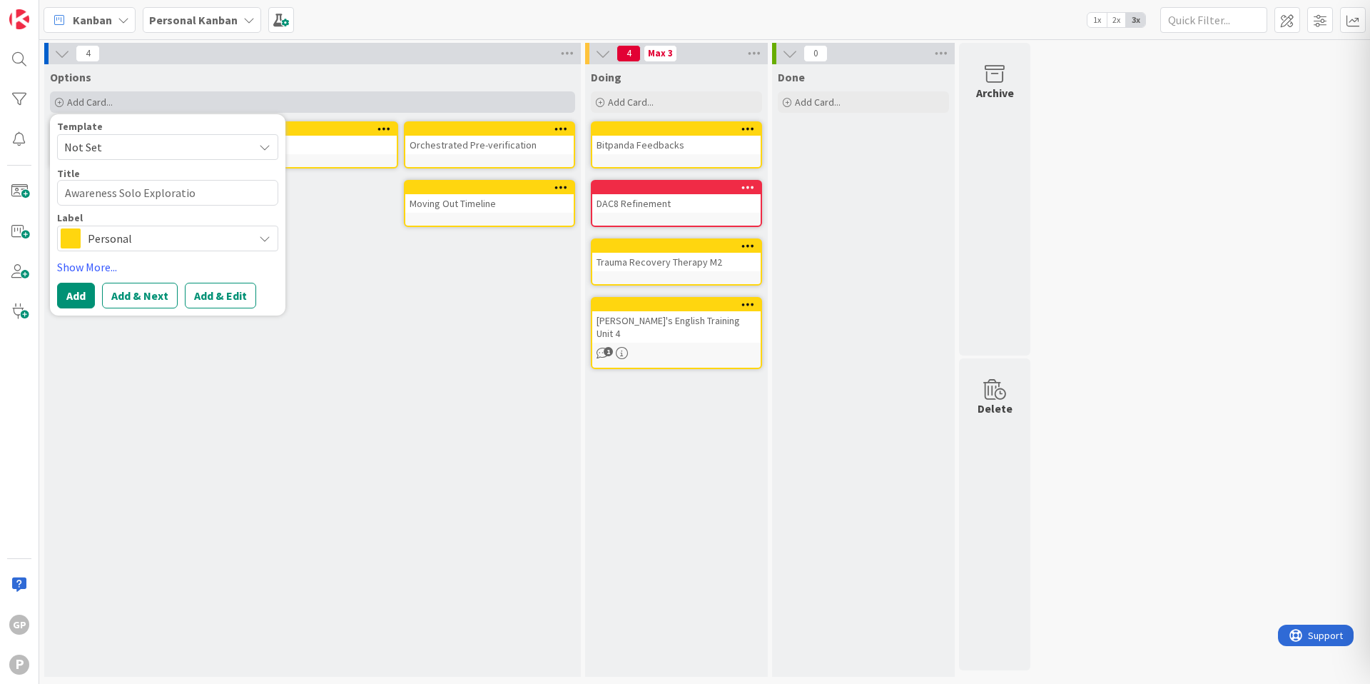
type textarea "x"
type textarea "Awareness Solo Exploration"
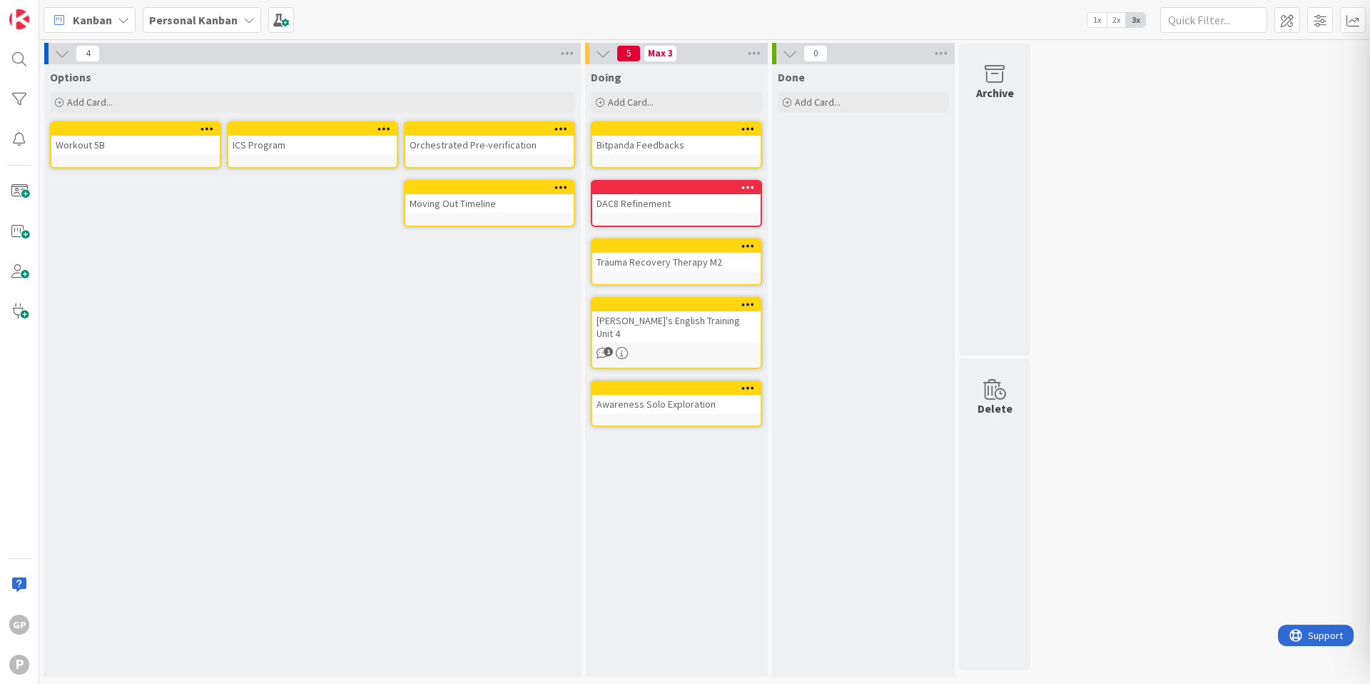
drag, startPoint x: 340, startPoint y: 186, endPoint x: 449, endPoint y: 5, distance: 211.3
click at [174, 129] on div at bounding box center [139, 129] width 162 height 10
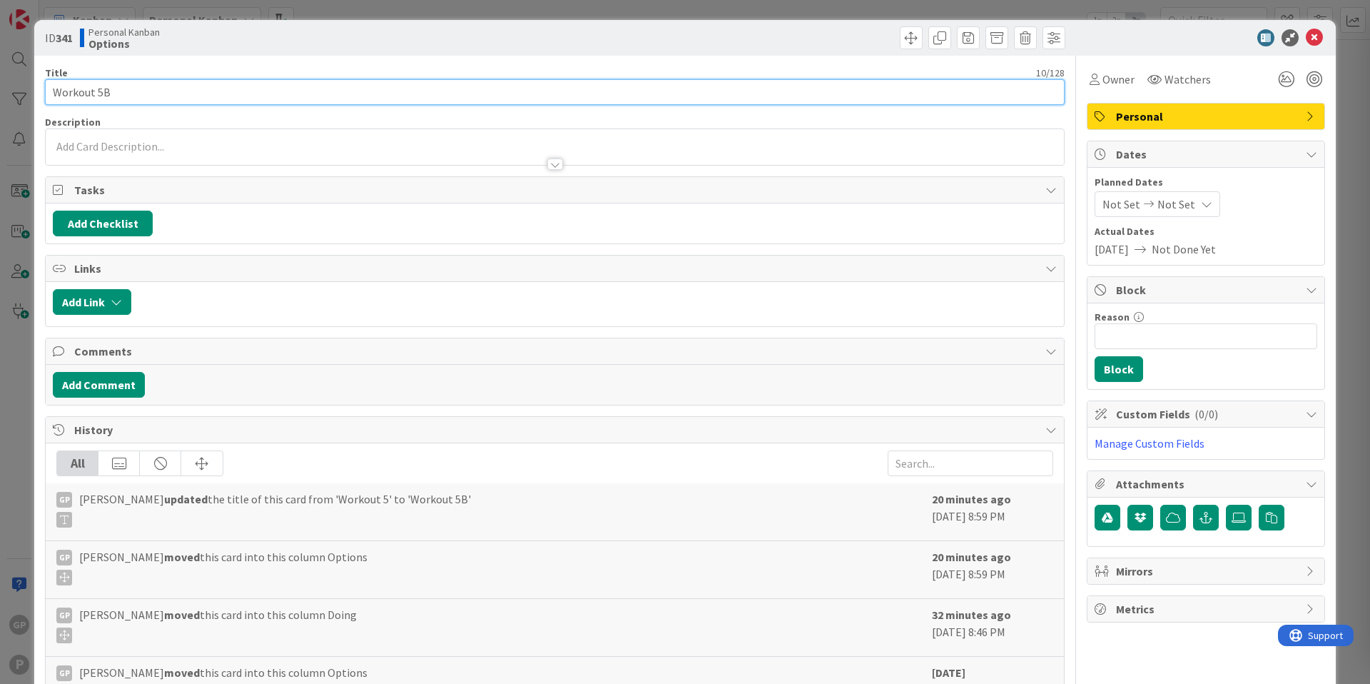
click at [132, 86] on input "Workout 5B" at bounding box center [555, 92] width 1020 height 26
type input "Workout W5"
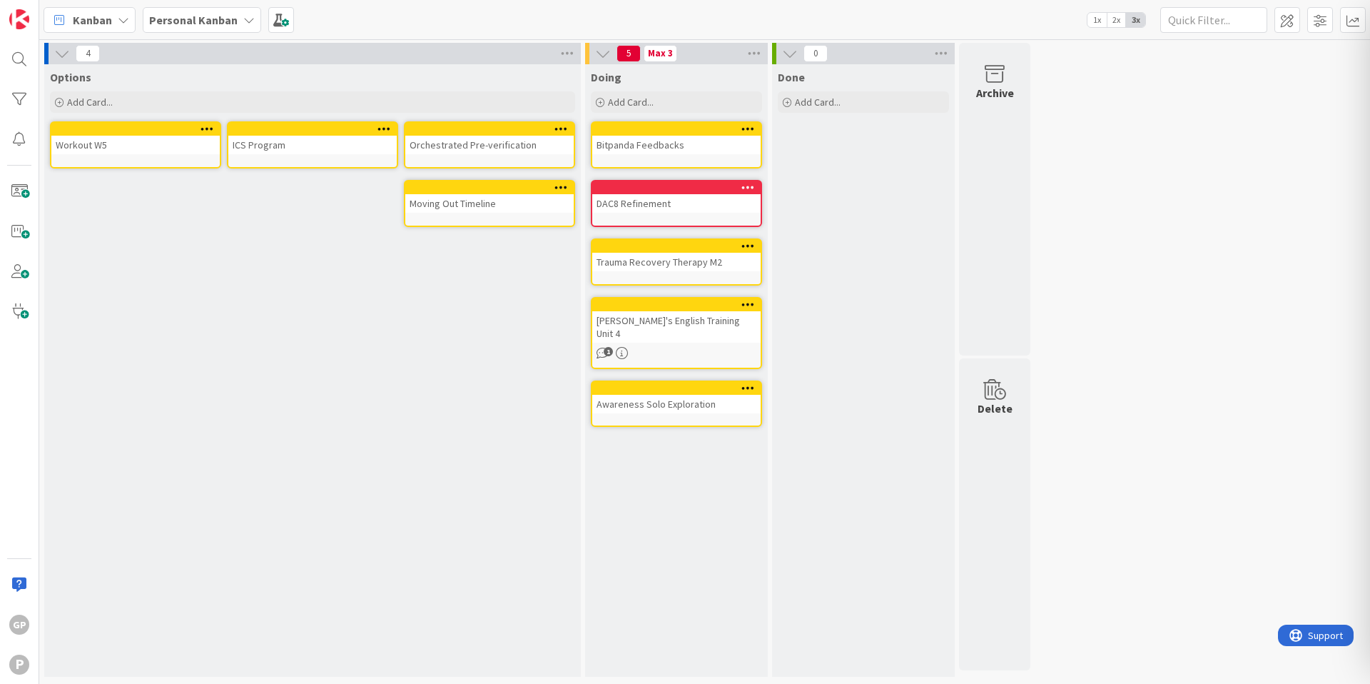
click at [723, 56] on div "5 Max 3" at bounding box center [676, 53] width 183 height 21
click at [745, 55] on icon at bounding box center [754, 53] width 19 height 21
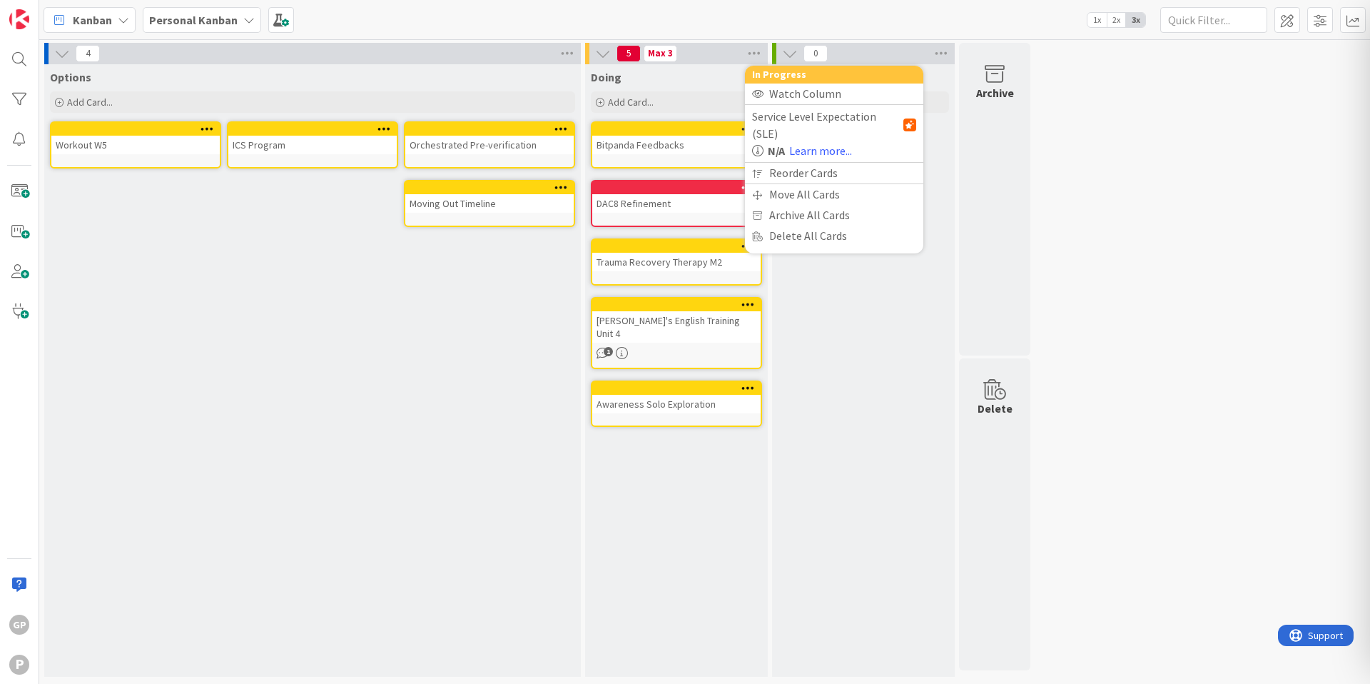
click at [1243, 120] on div "4 Options Add Card... Template Not Set Title 0 / 128 Label Personal Show More..…" at bounding box center [704, 363] width 1325 height 641
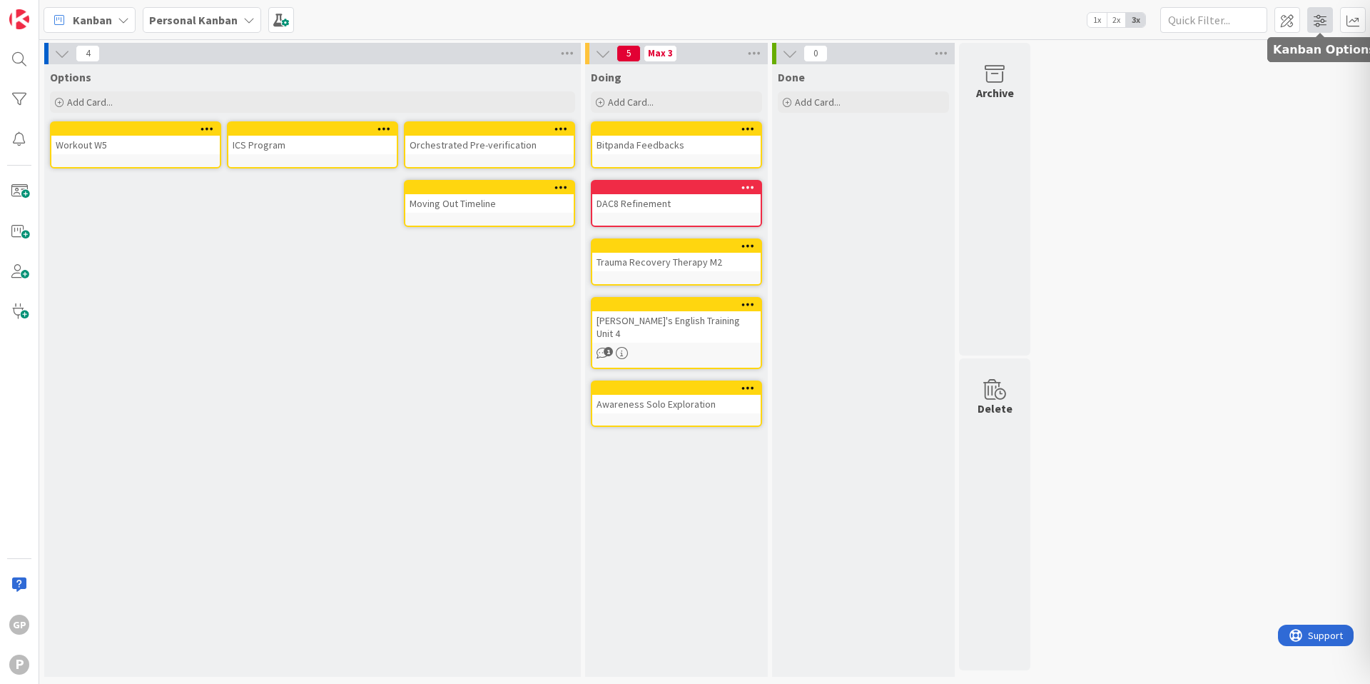
click at [1320, 22] on span at bounding box center [1321, 20] width 26 height 26
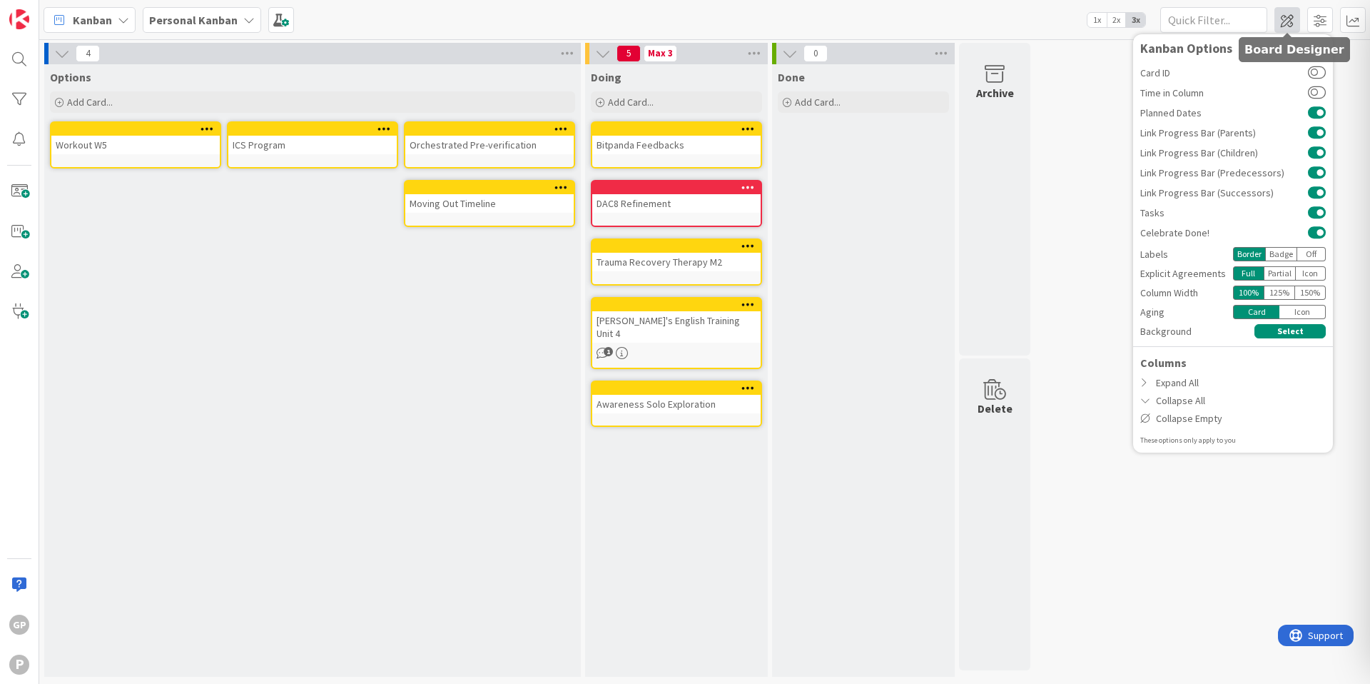
click at [1290, 24] on span at bounding box center [1288, 20] width 26 height 26
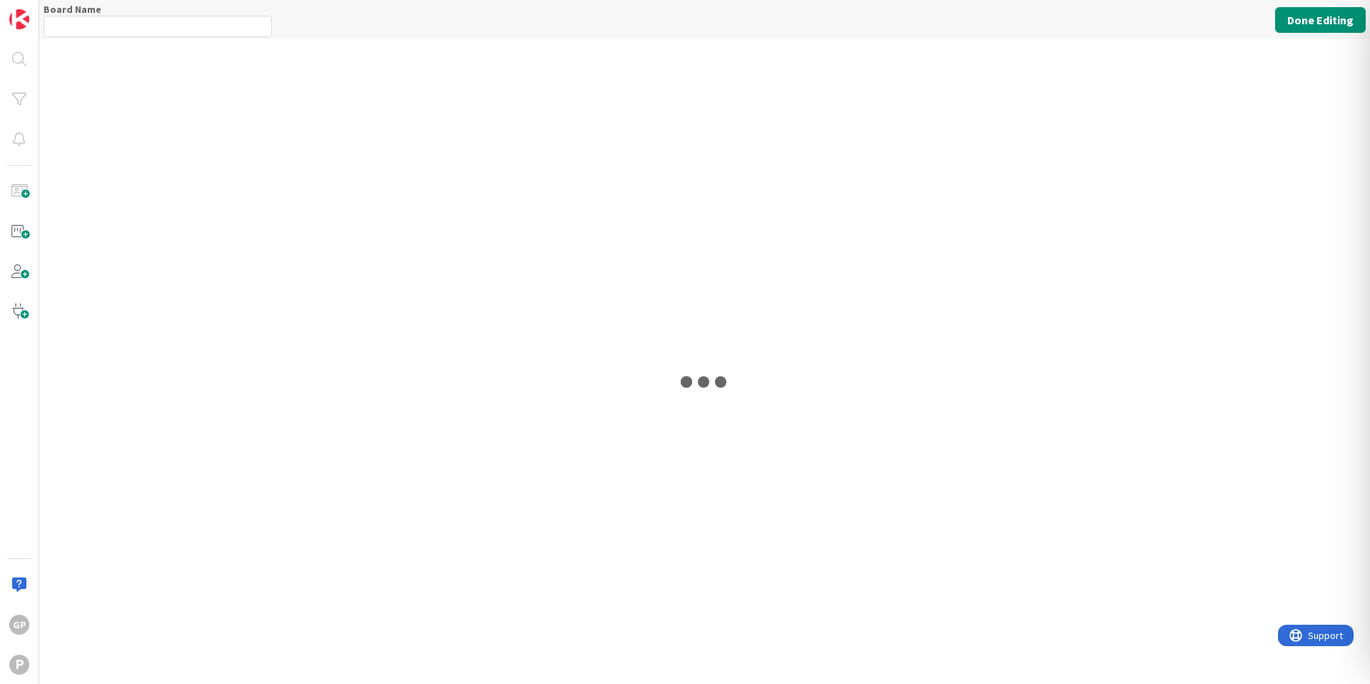
type input "Personal Kanban"
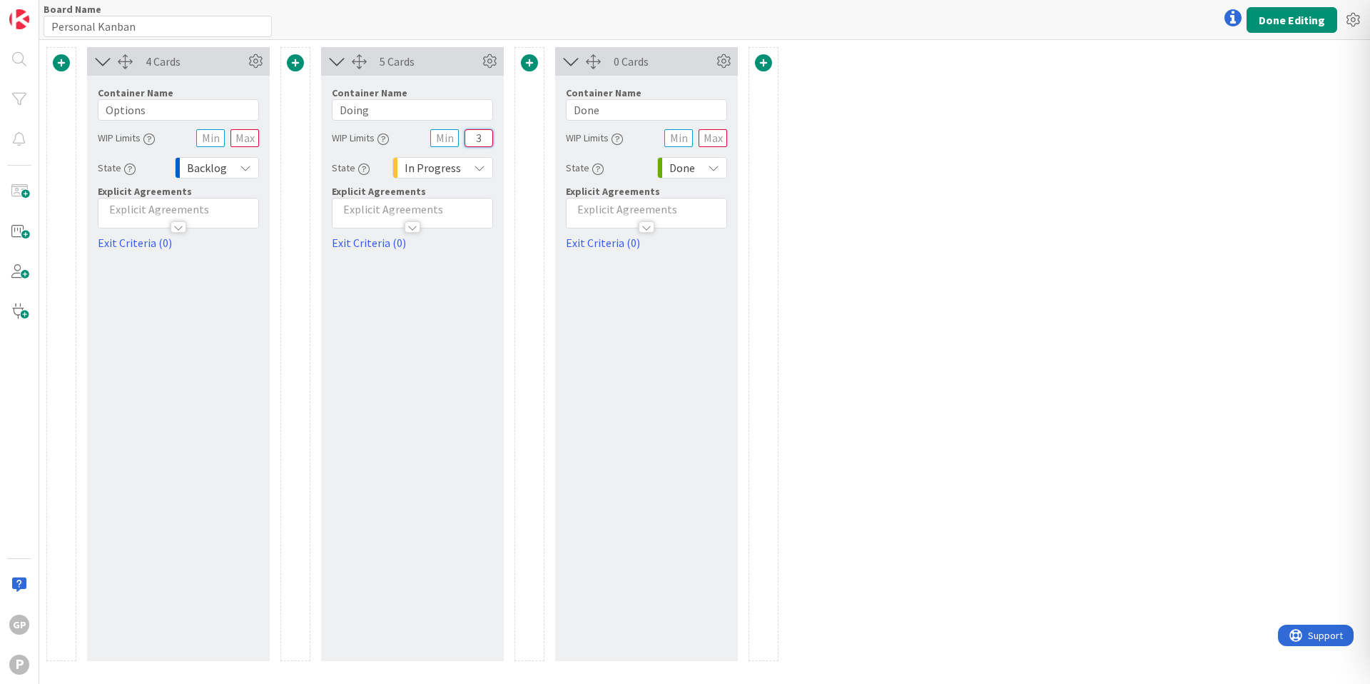
click at [487, 133] on input "3" at bounding box center [479, 138] width 29 height 18
type input "6"
click at [1312, 16] on button "Done Editing" at bounding box center [1292, 20] width 91 height 26
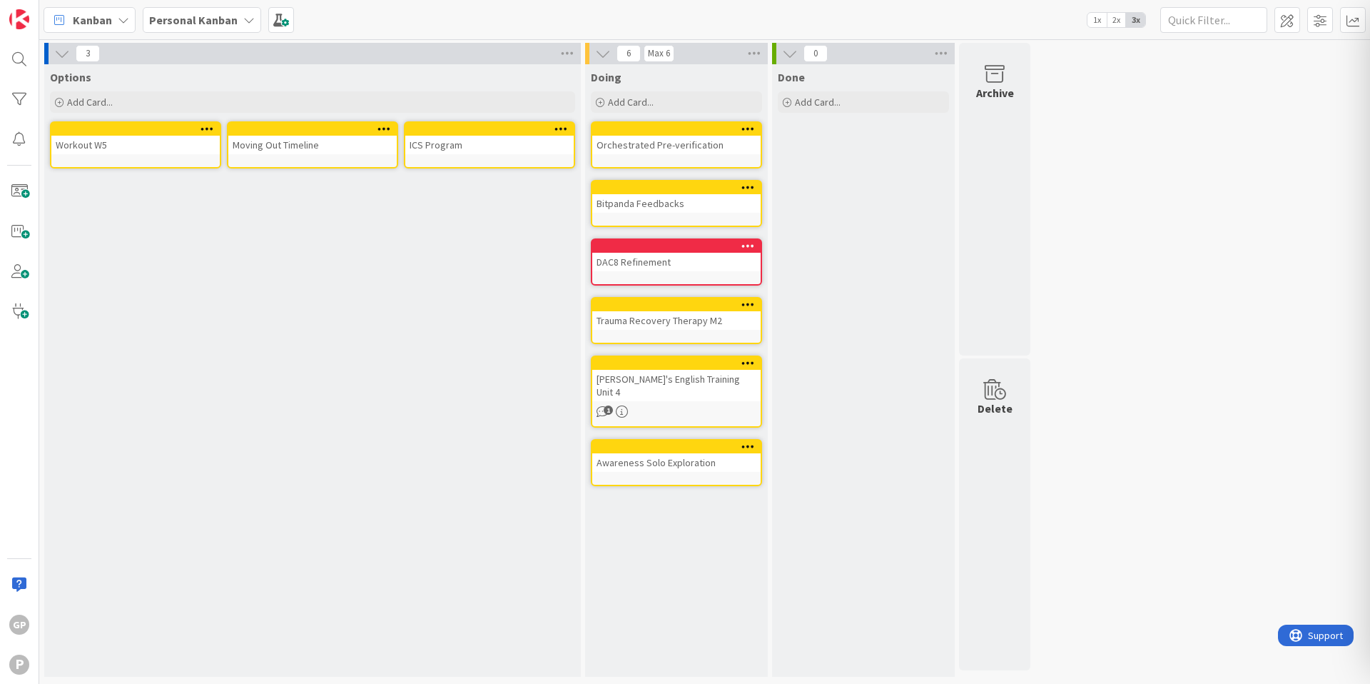
drag, startPoint x: 321, startPoint y: 131, endPoint x: 293, endPoint y: 3, distance: 130.8
click at [732, 243] on div at bounding box center [680, 246] width 162 height 10
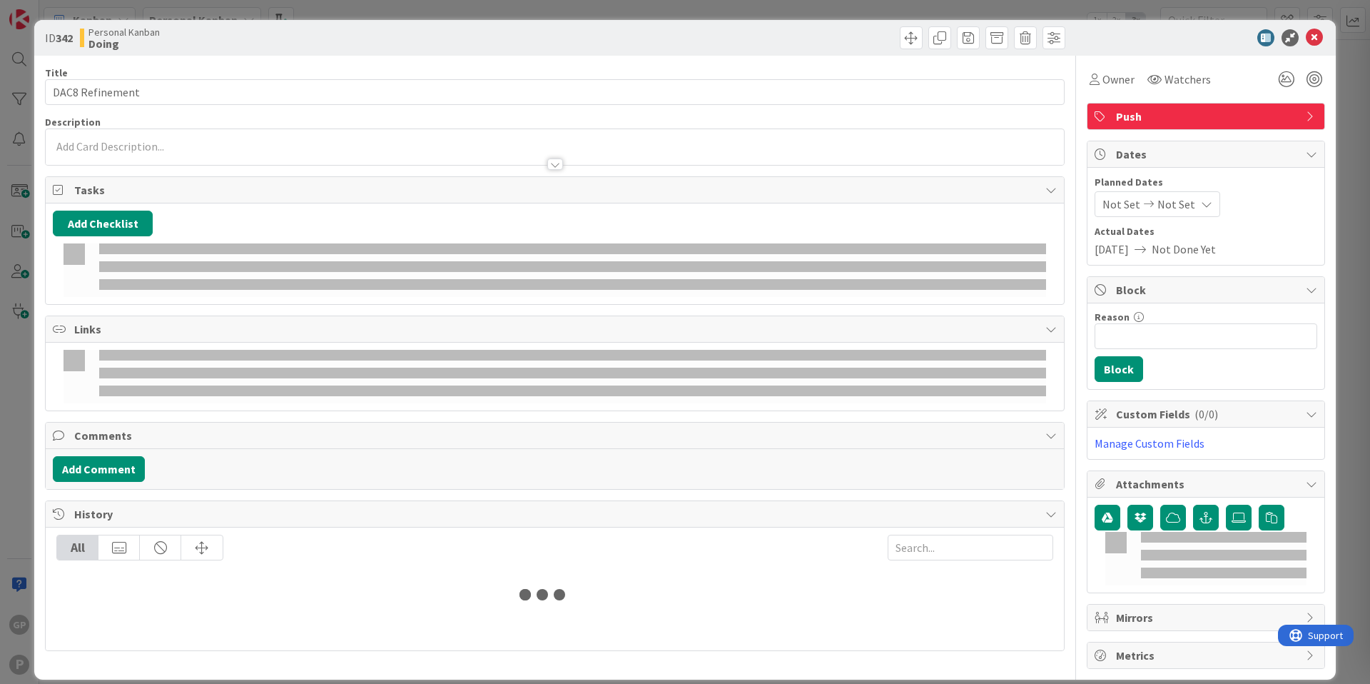
click at [1136, 103] on div "Push" at bounding box center [1206, 116] width 237 height 26
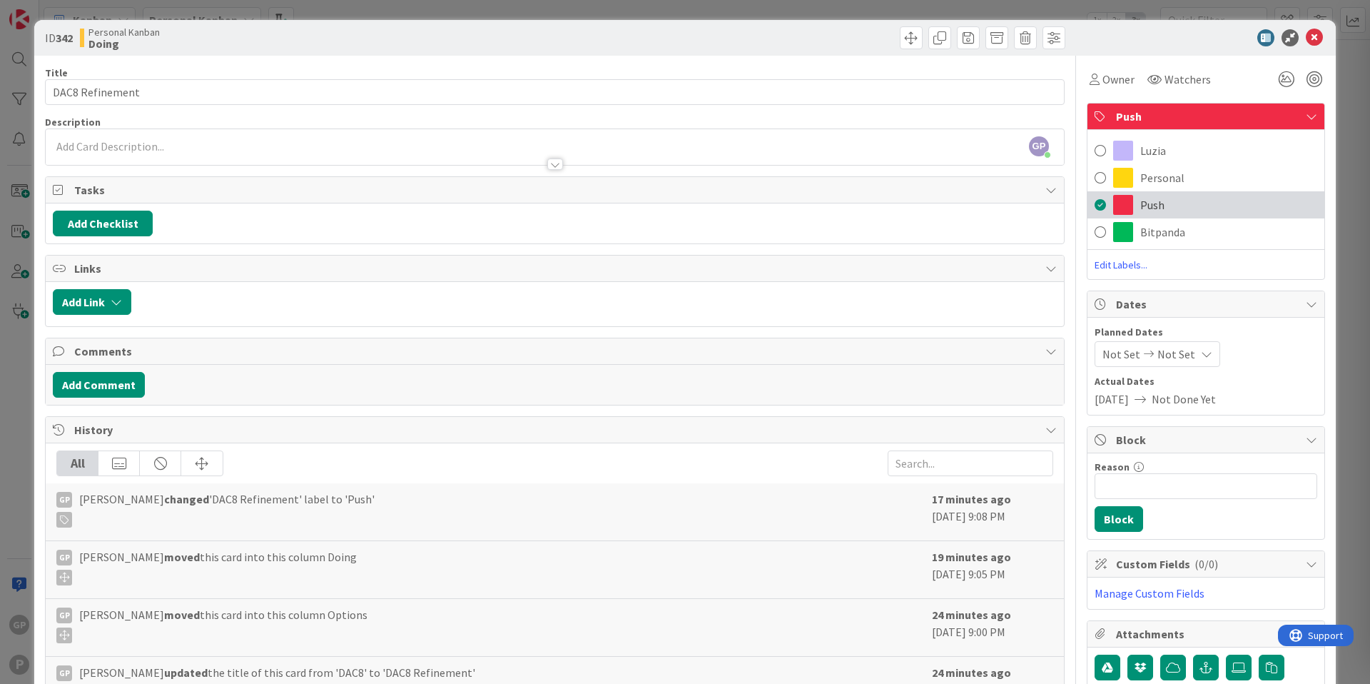
click at [1103, 203] on span at bounding box center [1100, 204] width 11 height 21
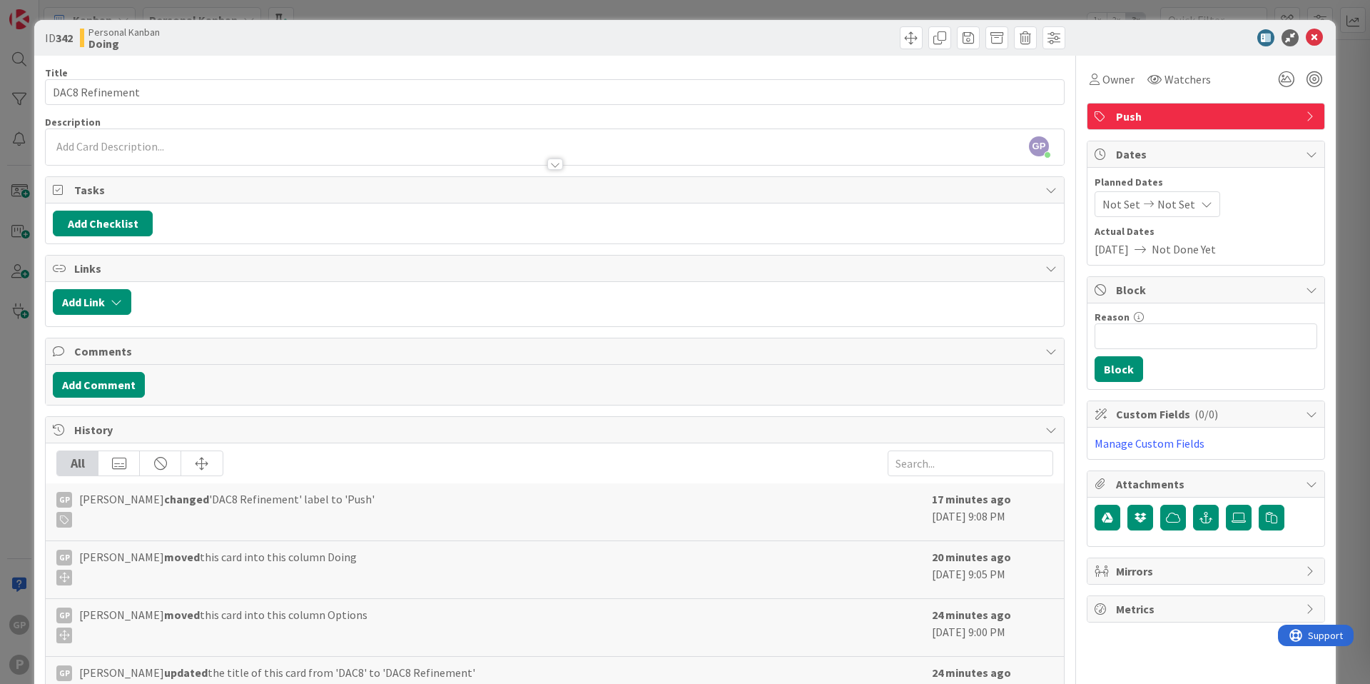
click at [1113, 119] on div "Push" at bounding box center [1206, 116] width 237 height 26
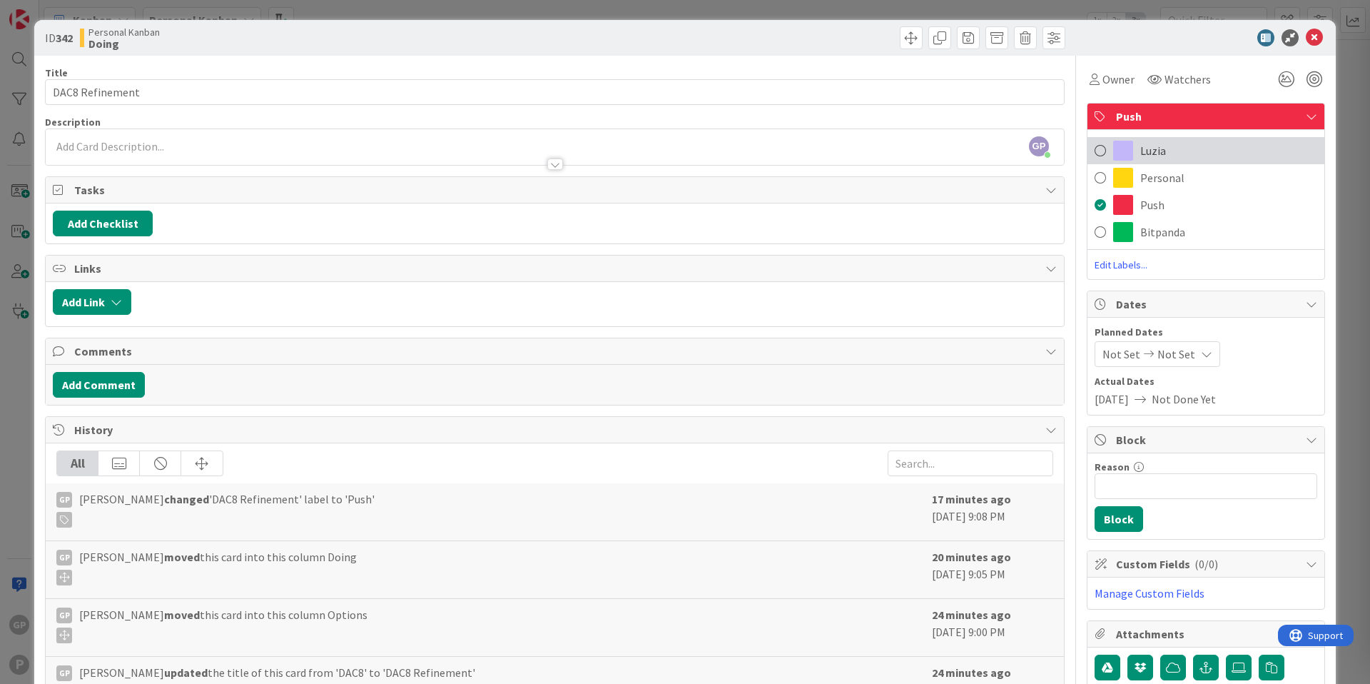
click at [1155, 149] on span "Luzia" at bounding box center [1154, 150] width 26 height 17
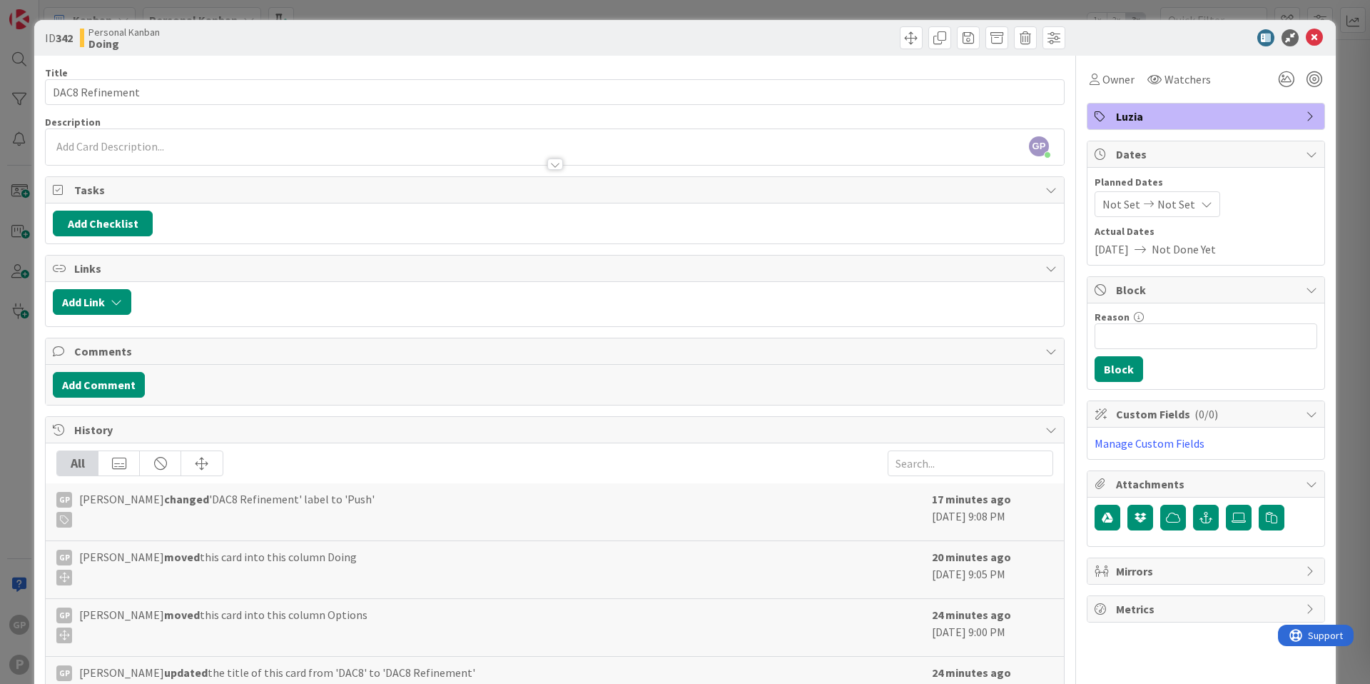
click at [1114, 113] on div "Luzia" at bounding box center [1206, 116] width 237 height 26
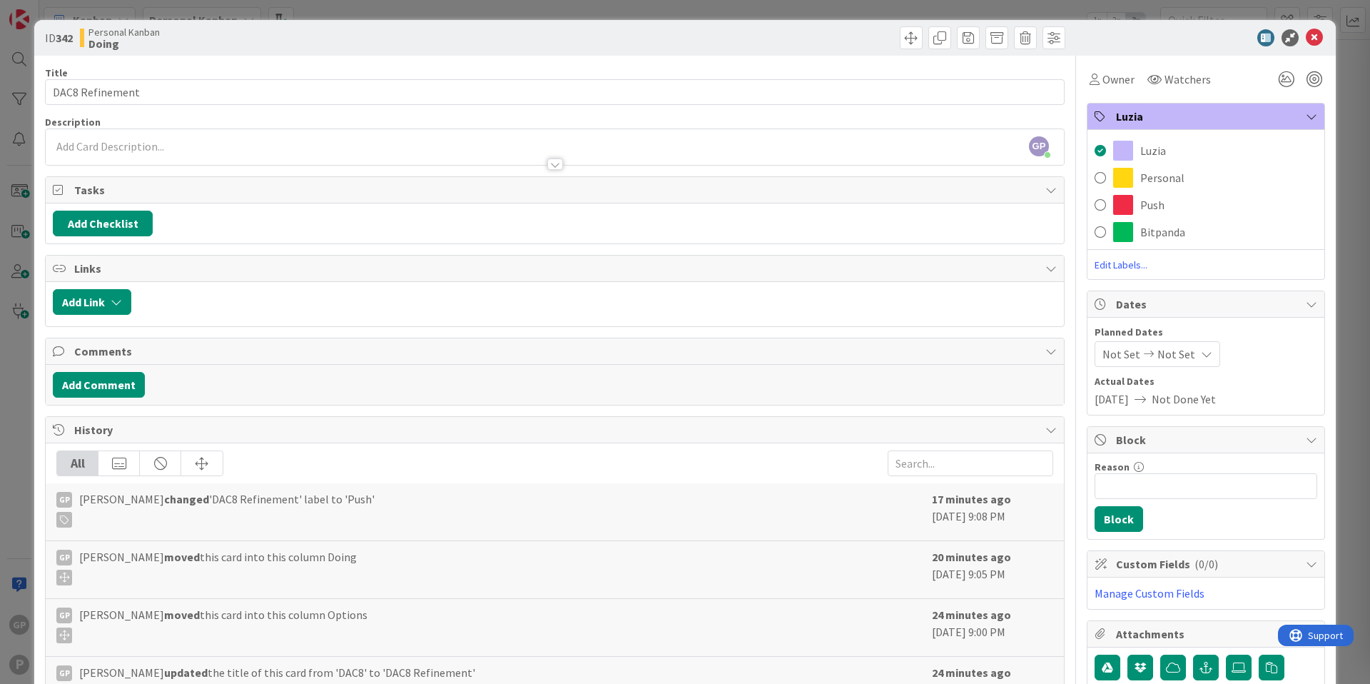
click at [1141, 264] on span "Edit Labels..." at bounding box center [1206, 265] width 237 height 14
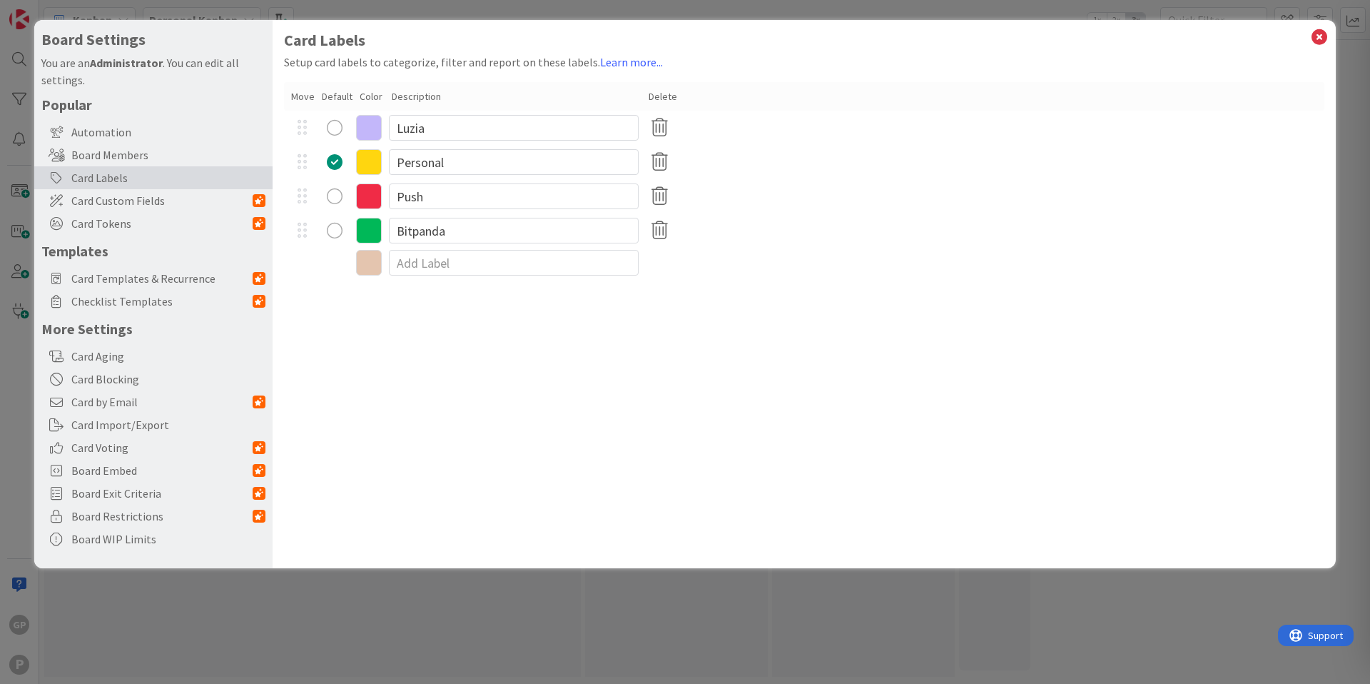
click at [330, 161] on div "radio" at bounding box center [335, 162] width 16 height 16
click at [416, 133] on input "Luzia" at bounding box center [514, 128] width 250 height 26
drag, startPoint x: 445, startPoint y: 128, endPoint x: 399, endPoint y: 126, distance: 45.7
click at [399, 126] on input "Luzia" at bounding box center [514, 128] width 250 height 26
click at [366, 125] on icon at bounding box center [369, 128] width 26 height 26
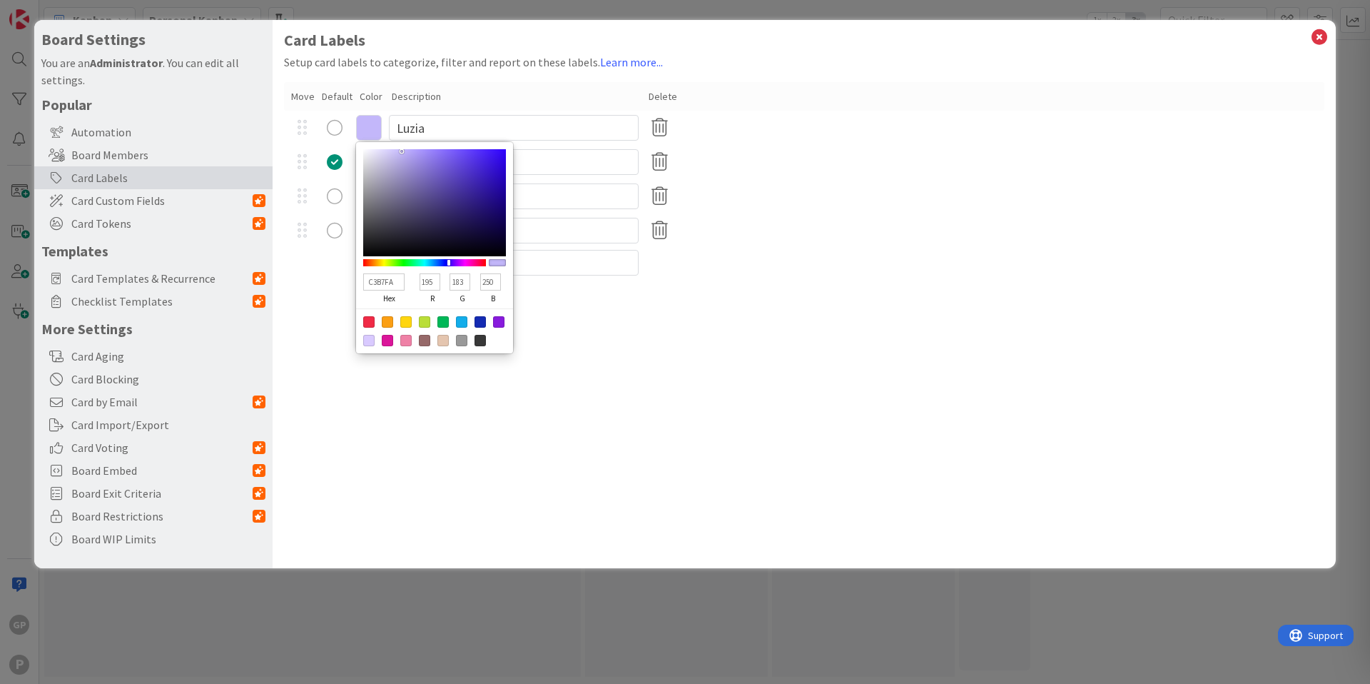
click at [390, 320] on div at bounding box center [387, 321] width 11 height 11
type input "FB9F14"
type input "251"
type input "159"
type input "20"
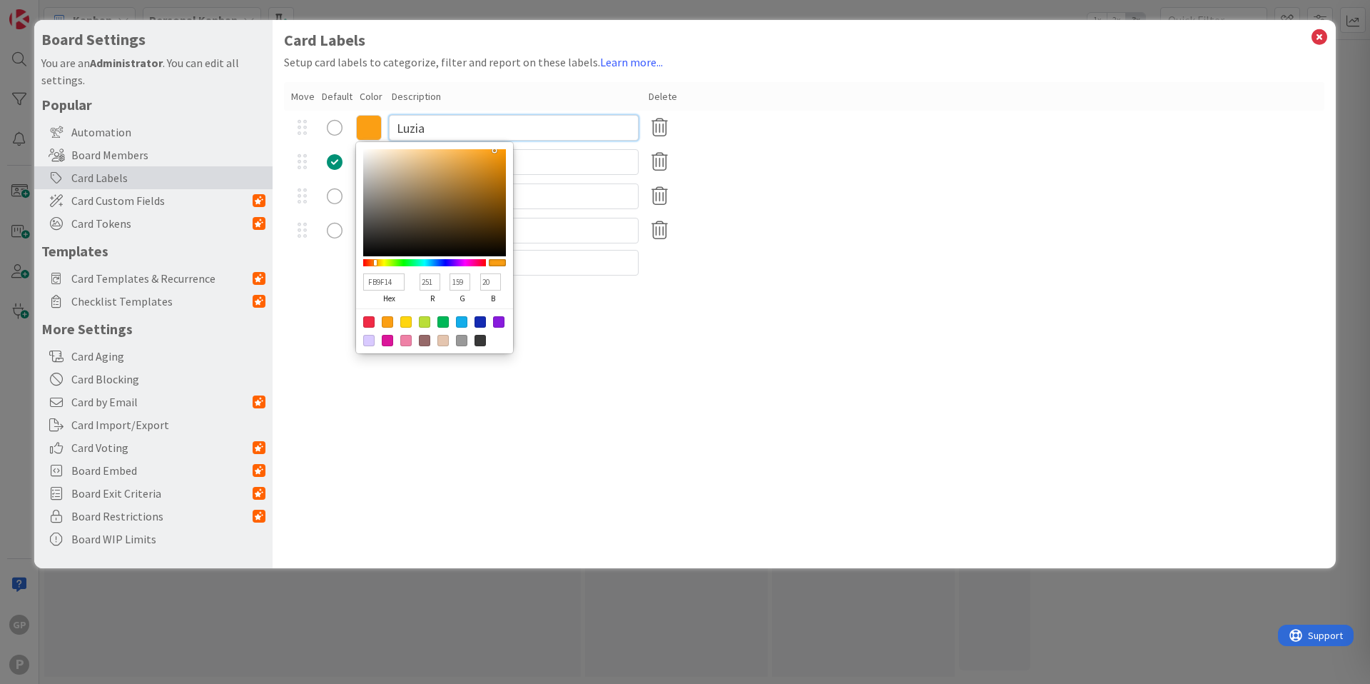
click at [423, 126] on input "Luzia" at bounding box center [514, 128] width 250 height 26
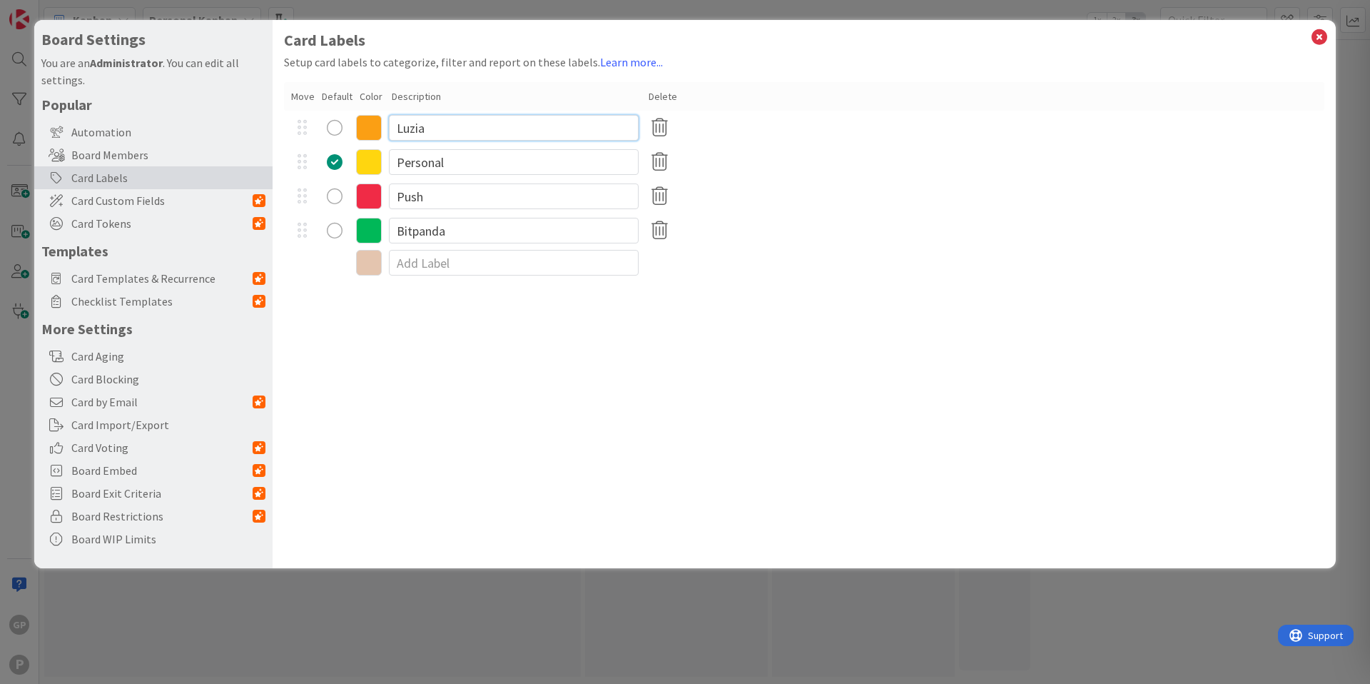
drag, startPoint x: 433, startPoint y: 126, endPoint x: 390, endPoint y: 126, distance: 42.8
click at [390, 126] on input "Luzia" at bounding box center [514, 128] width 250 height 26
type input "Push"
click at [1320, 34] on icon at bounding box center [1319, 37] width 19 height 20
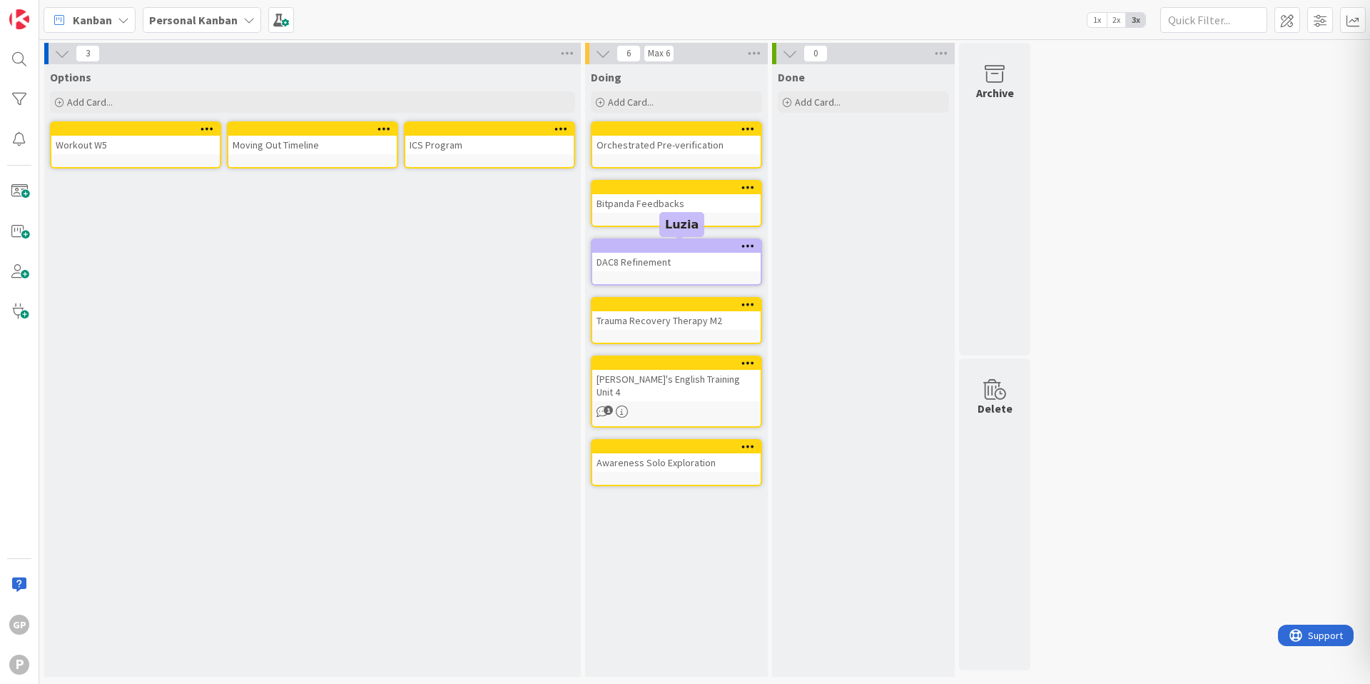
click at [675, 246] on div at bounding box center [680, 246] width 162 height 10
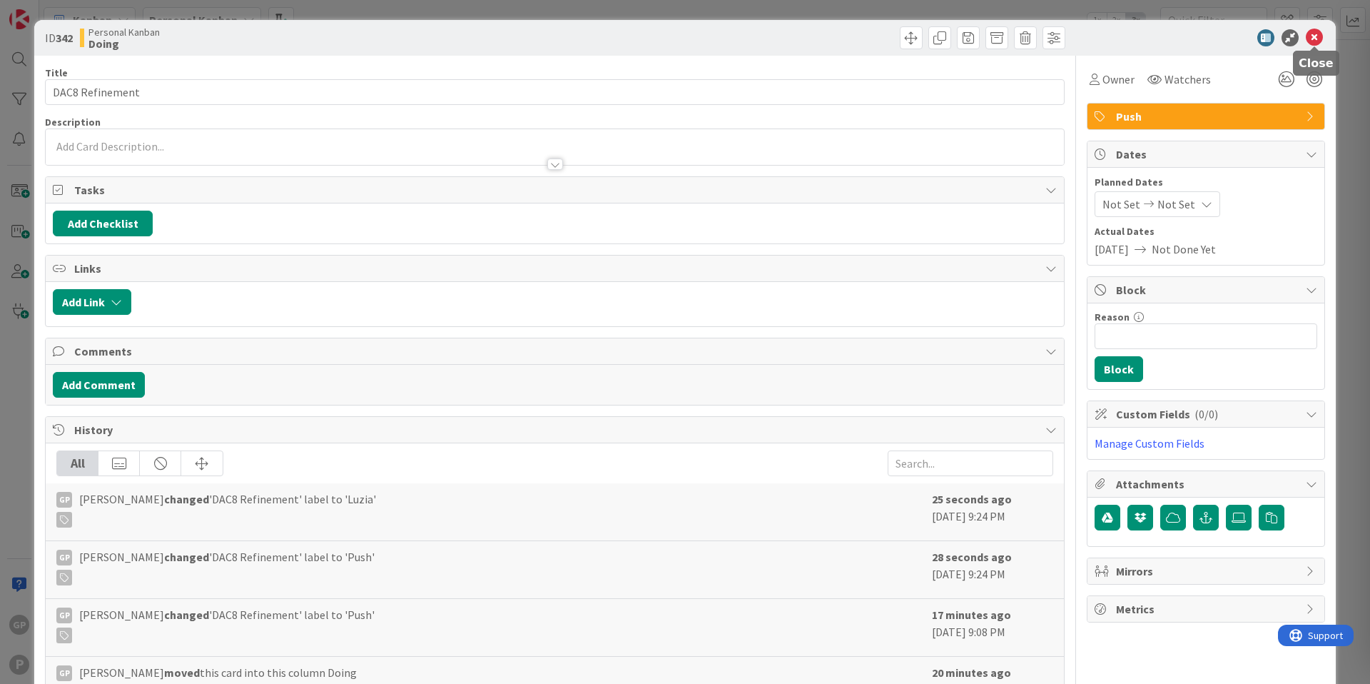
click at [1319, 39] on icon at bounding box center [1314, 37] width 17 height 17
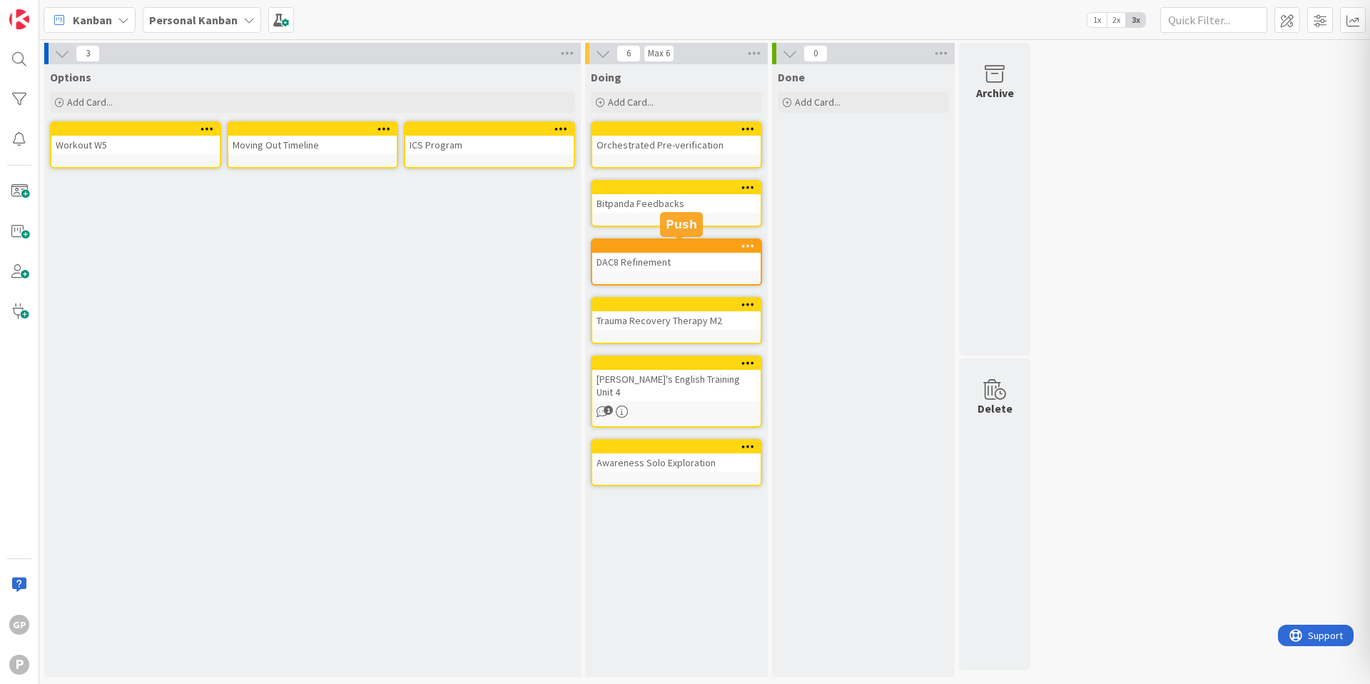
click at [708, 242] on div at bounding box center [680, 246] width 162 height 10
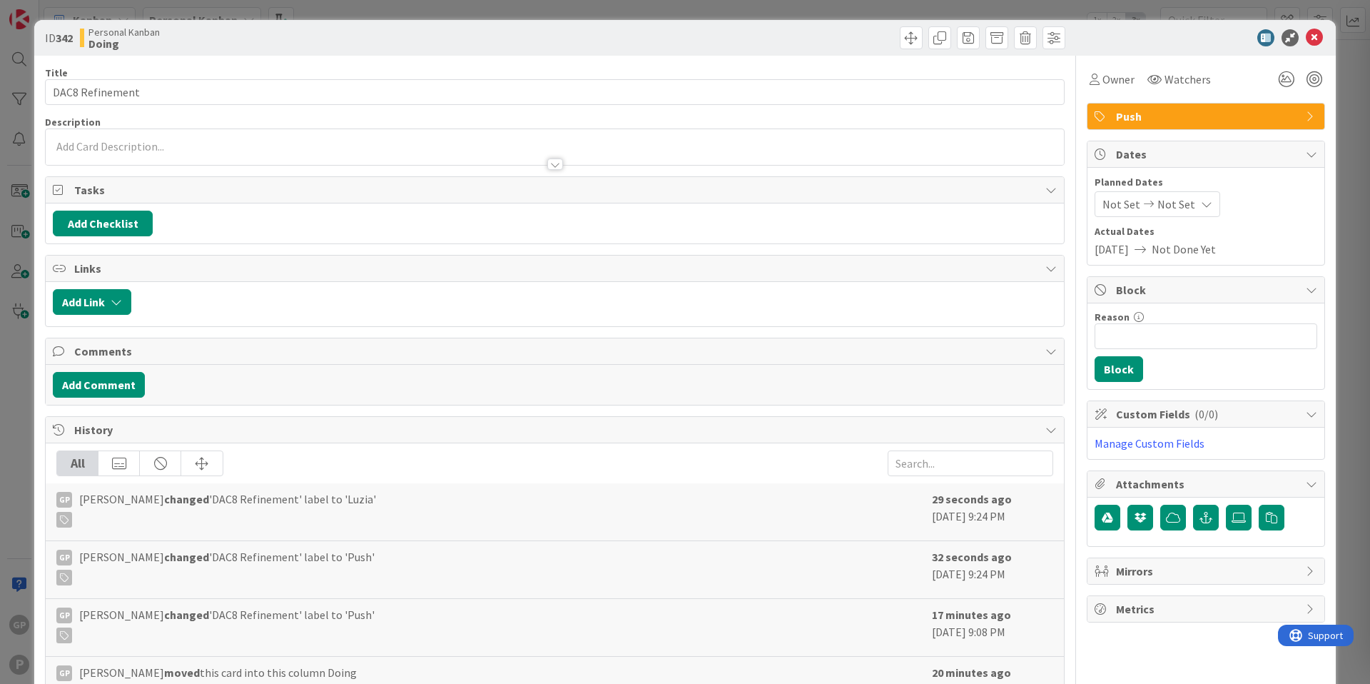
click at [1196, 115] on span "Push" at bounding box center [1207, 116] width 183 height 17
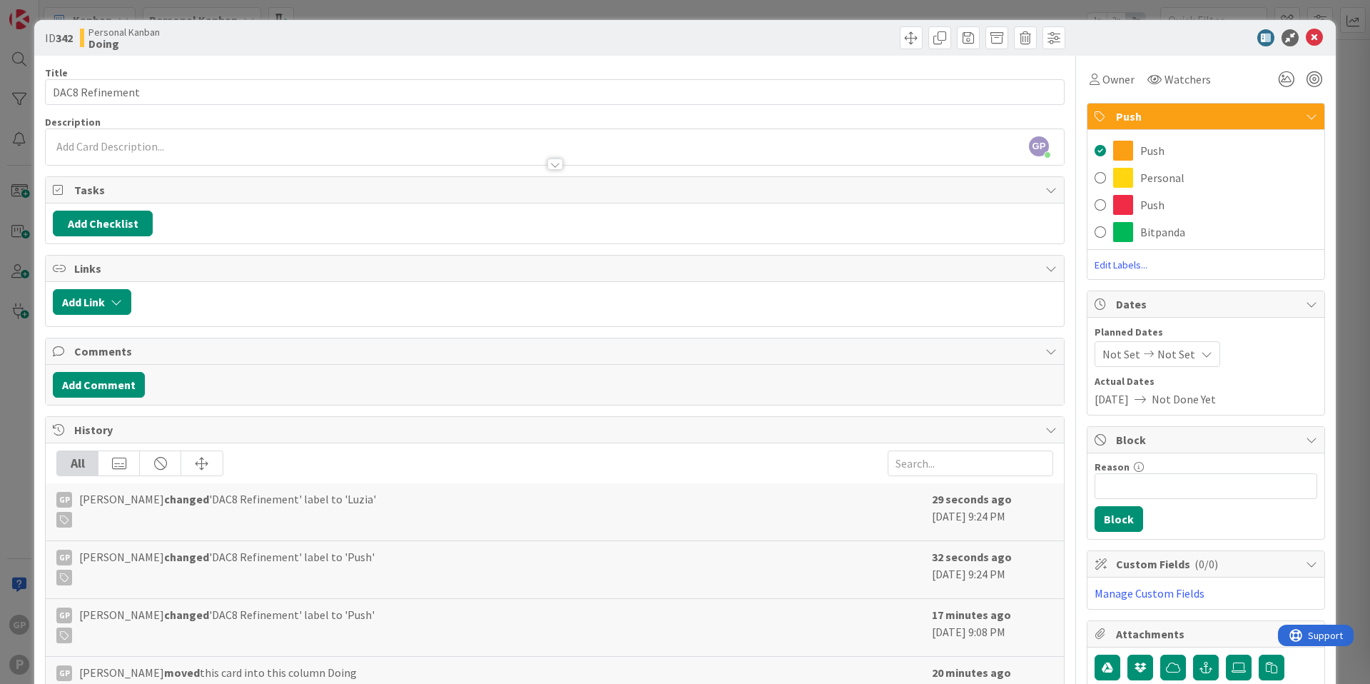
click at [1128, 258] on span "Edit Labels..." at bounding box center [1206, 265] width 237 height 14
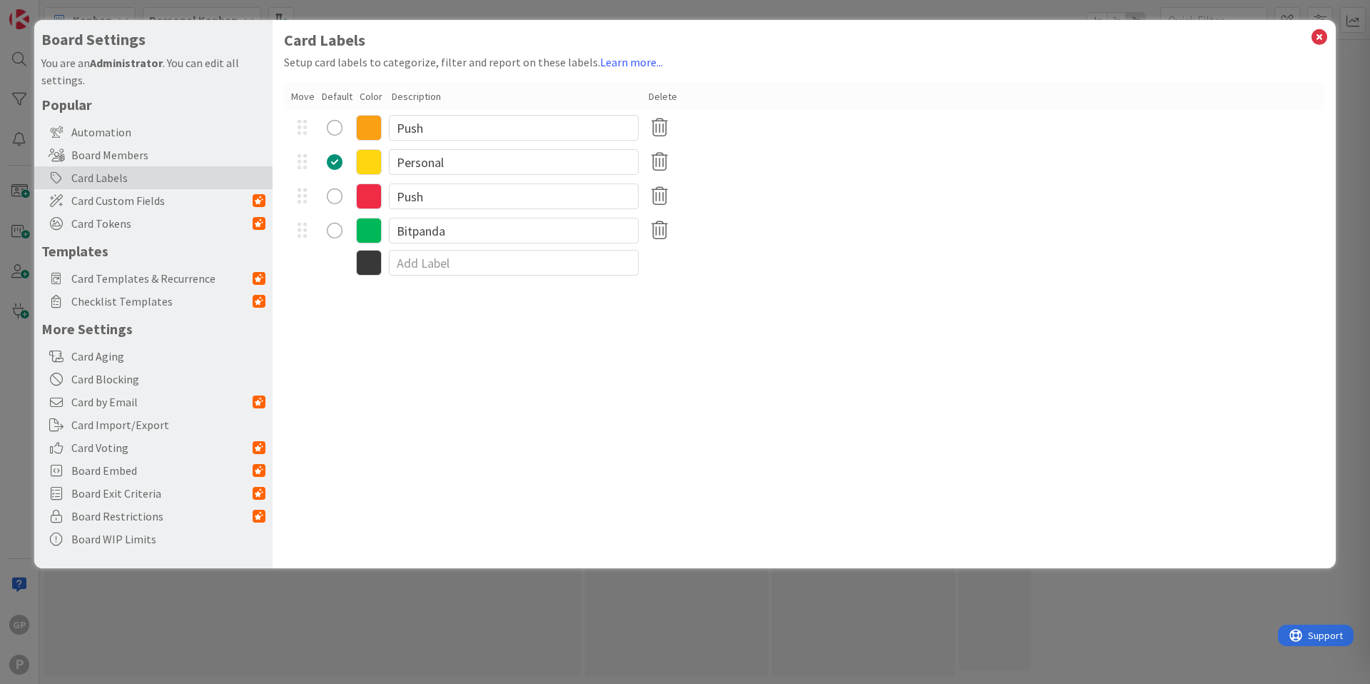
click at [367, 128] on icon at bounding box center [369, 128] width 26 height 26
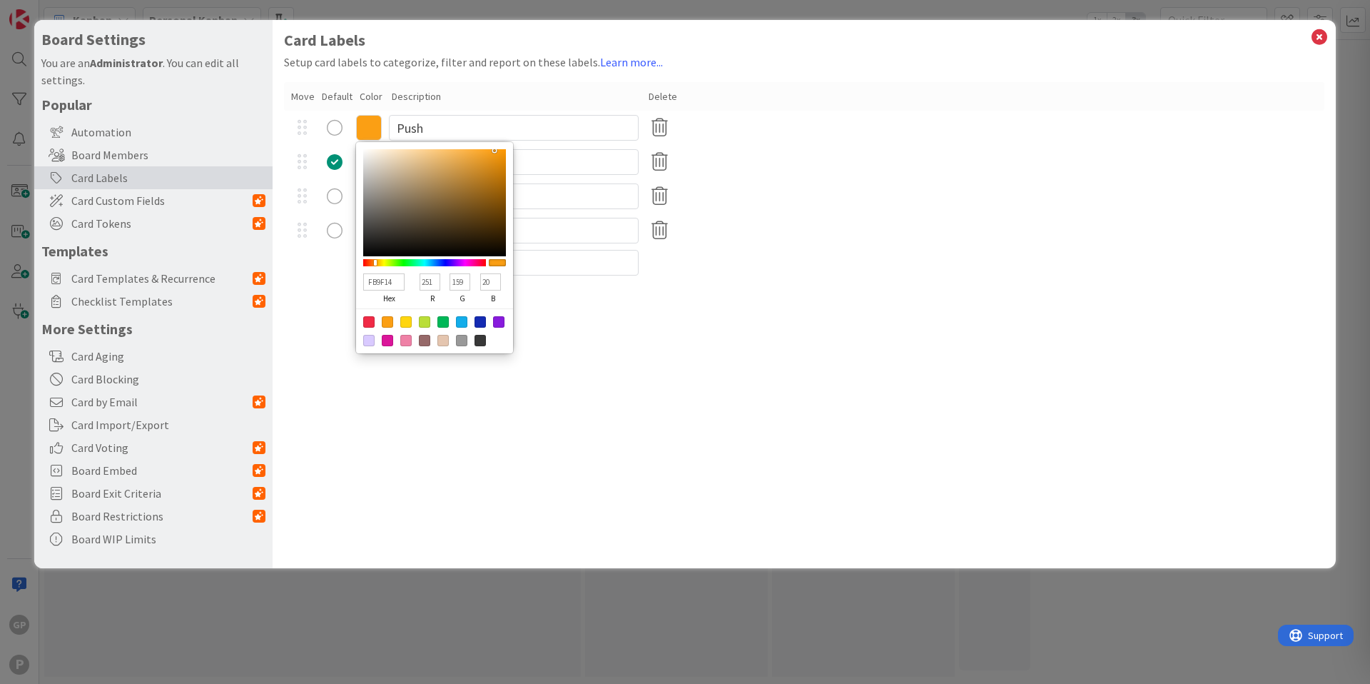
type input "F89D14"
type input "248"
type input "157"
type input "F39C1A"
type input "243"
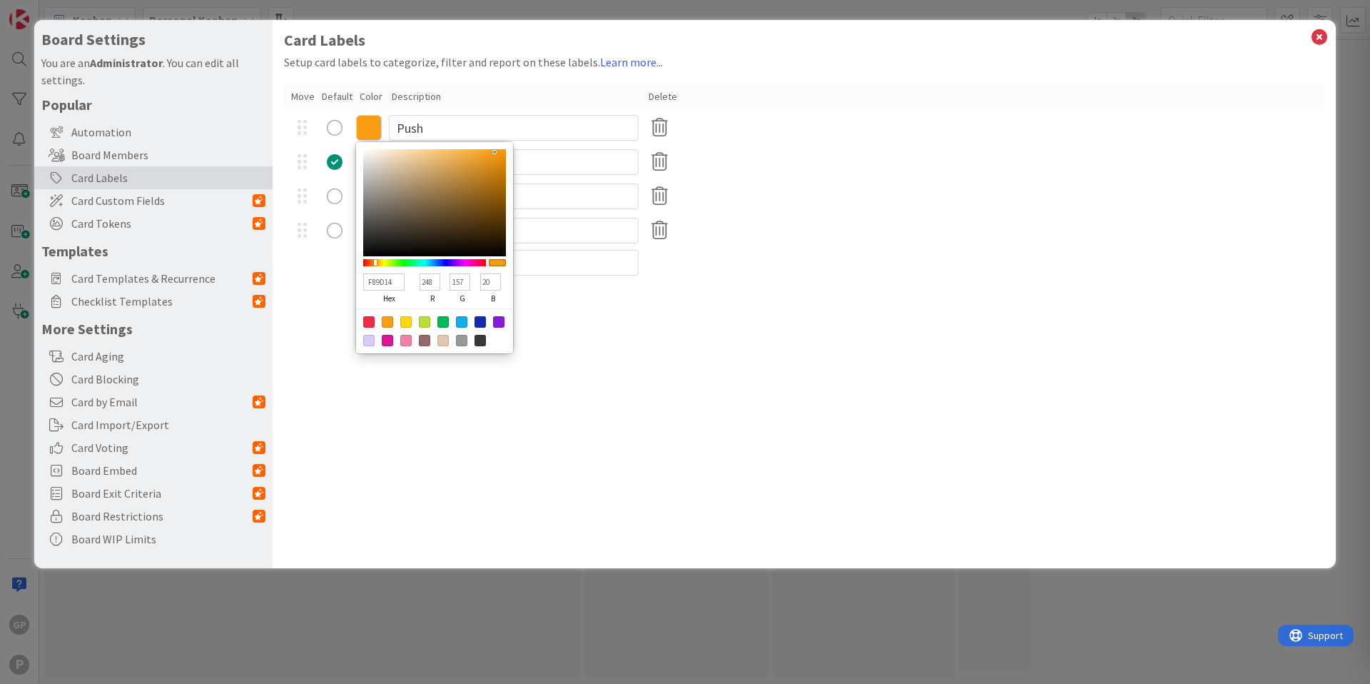
type input "156"
type input "26"
type input "EE9B1F"
type input "238"
type input "155"
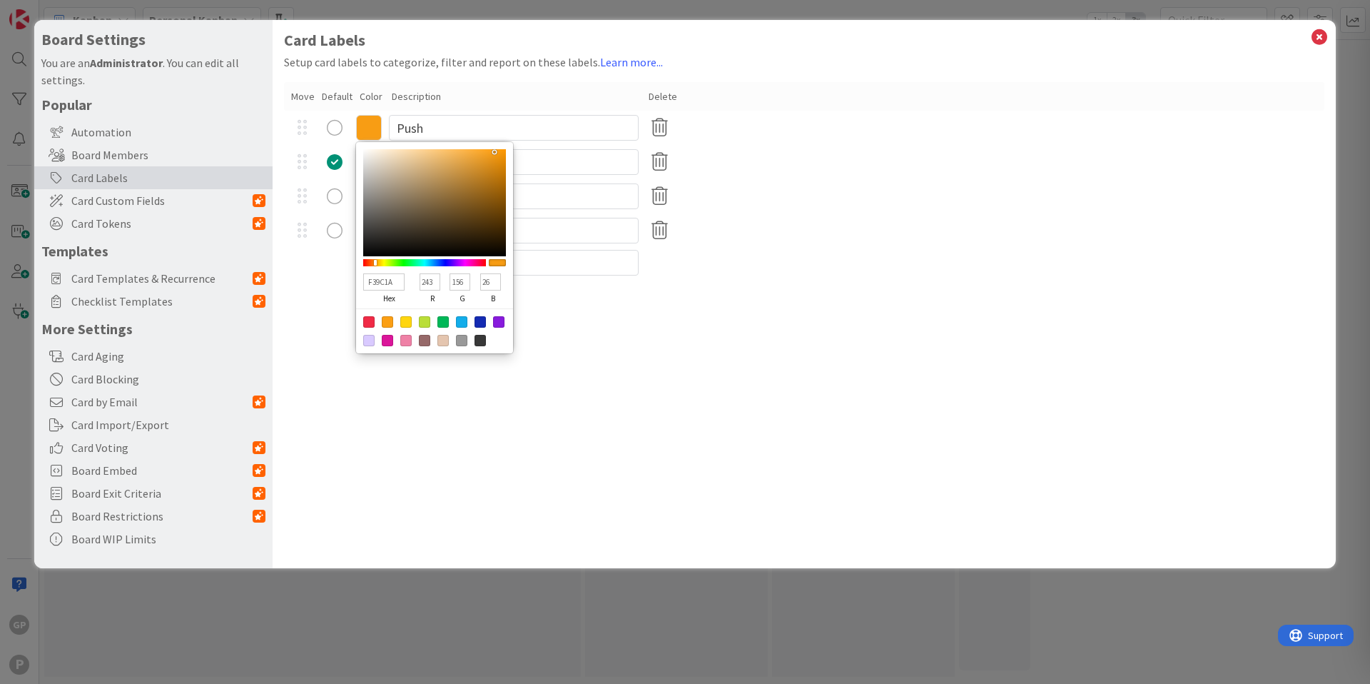
type input "31"
type input "EC9A20"
type input "236"
type input "154"
type input "32"
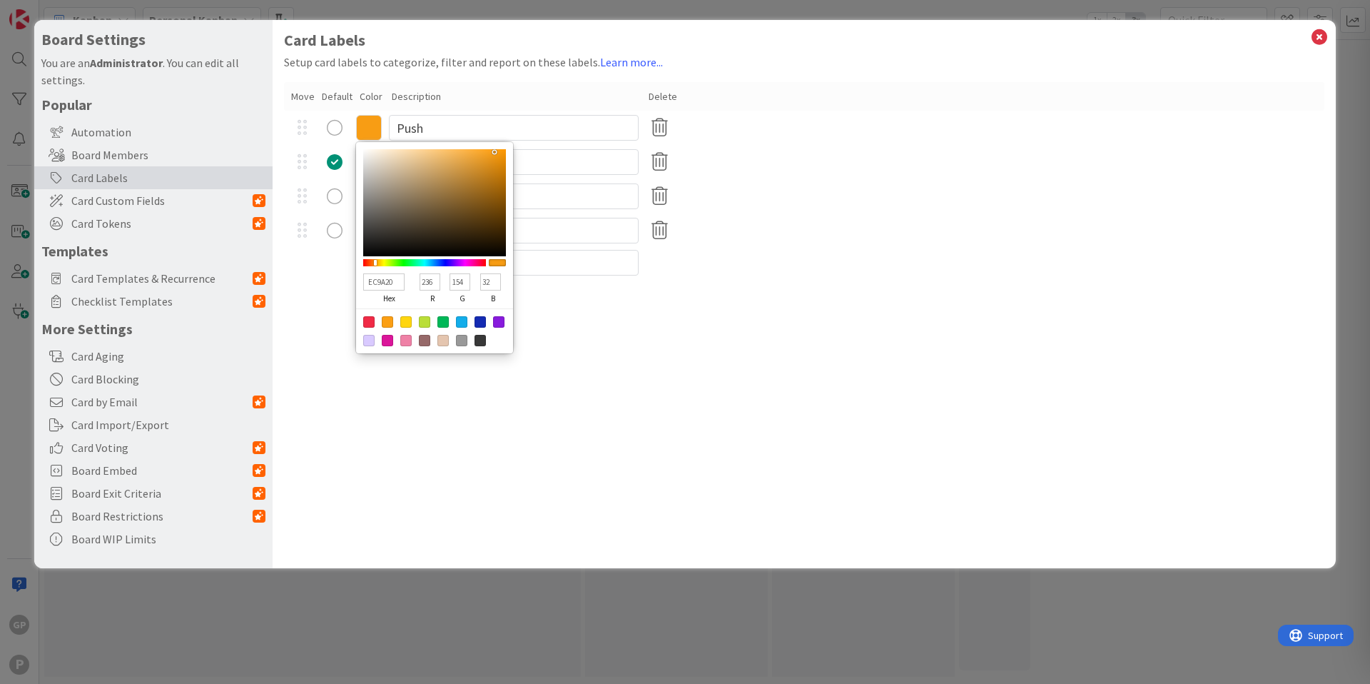
type input "E79925"
type input "231"
type input "153"
type input "37"
type input "E2982A"
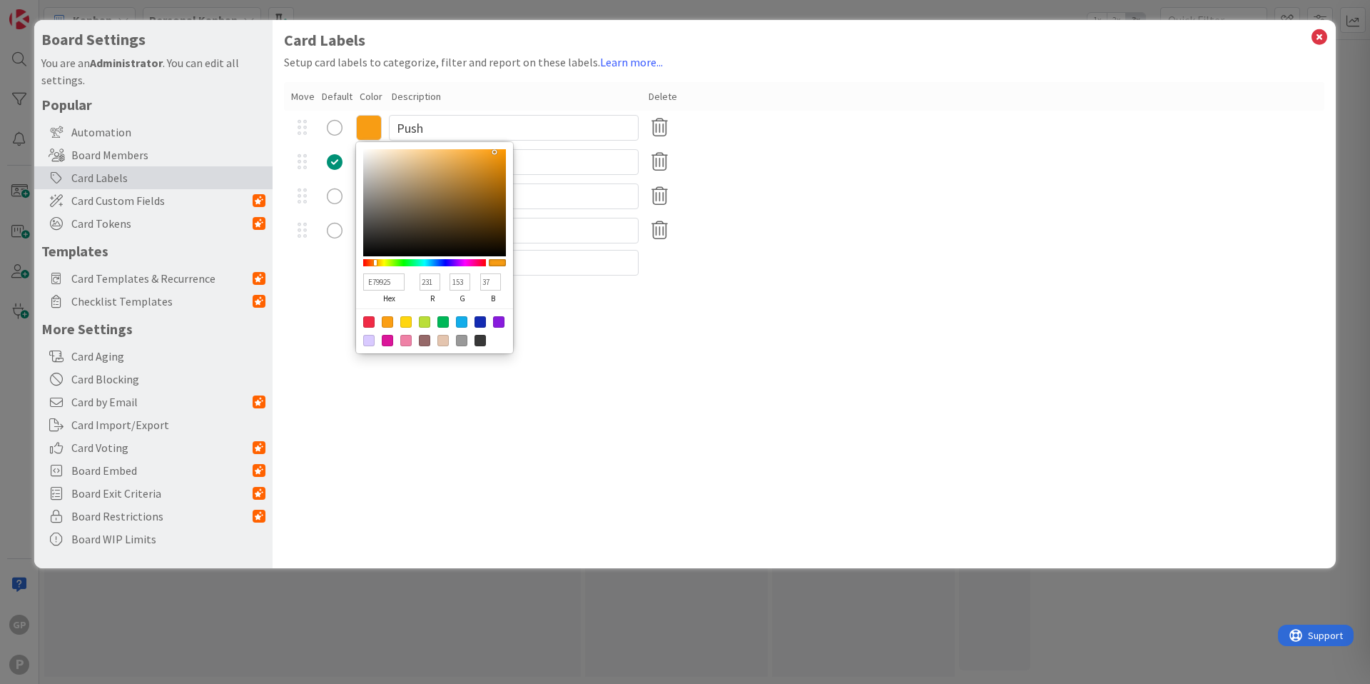
type input "226"
type input "152"
type input "42"
type input "DF972E"
type input "223"
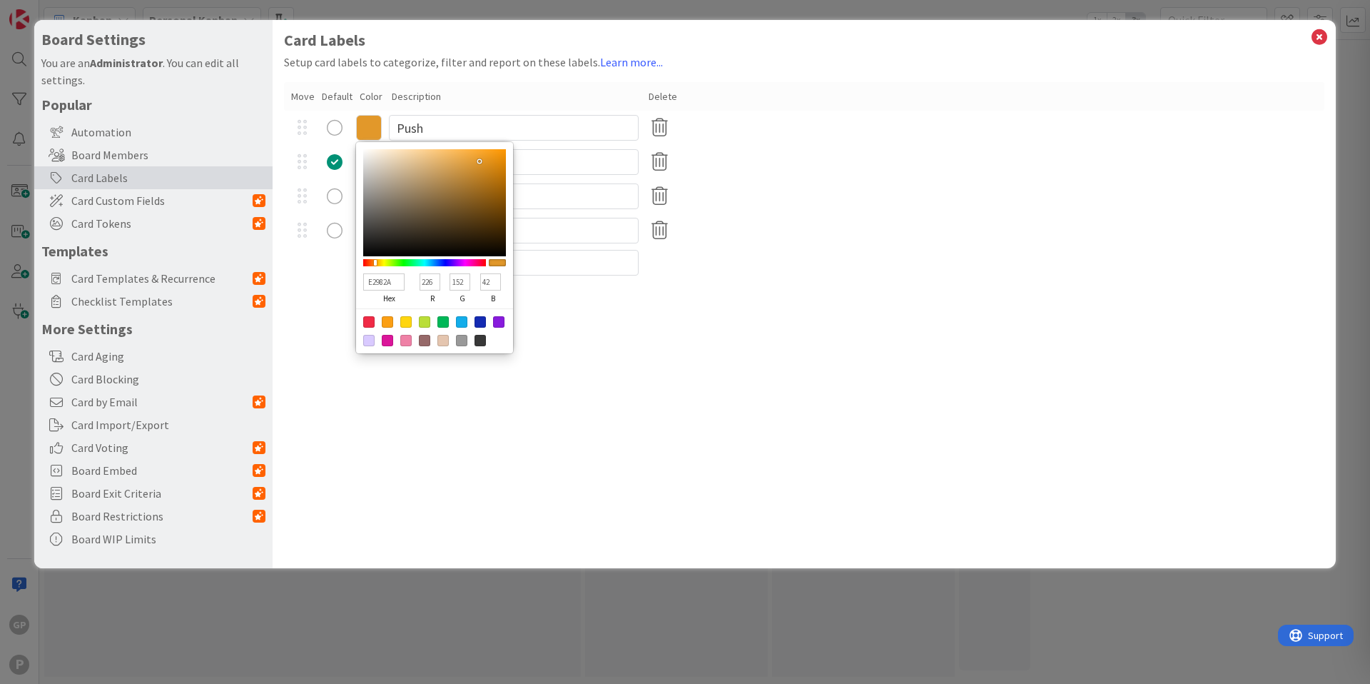
type input "151"
type input "46"
type input "DB9630"
type input "219"
type input "150"
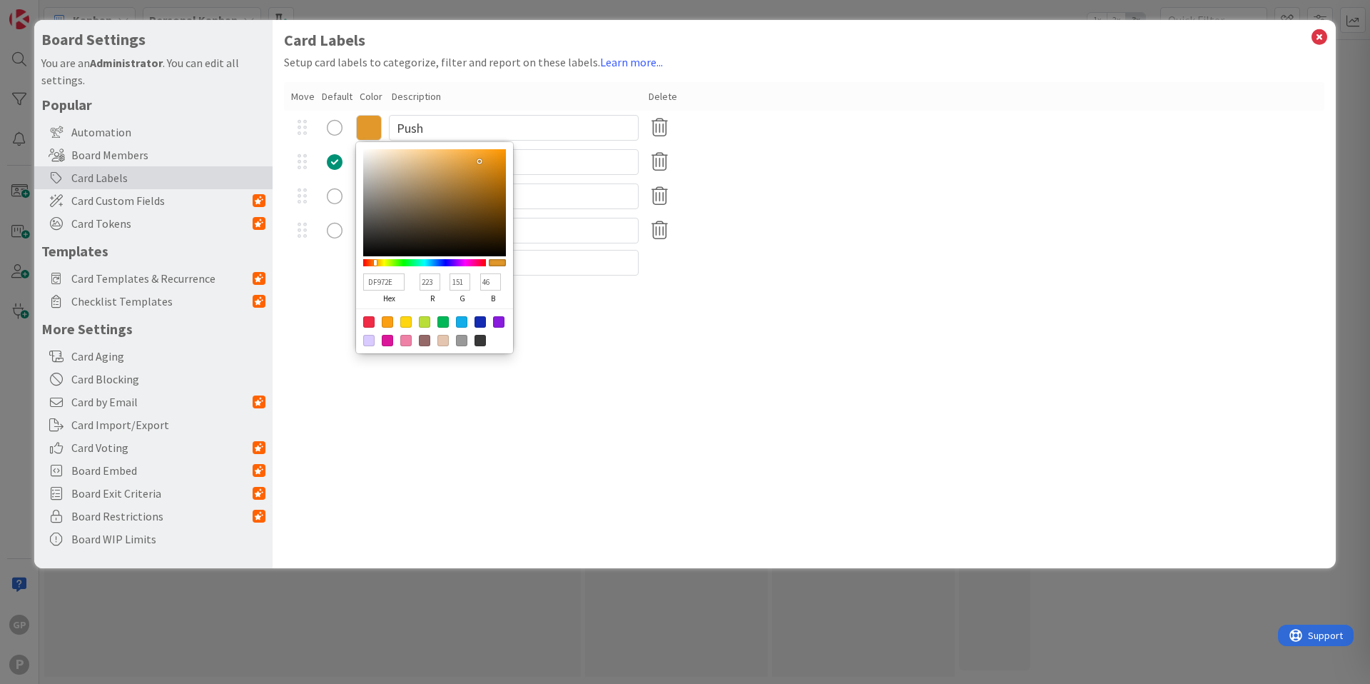
type input "48"
drag, startPoint x: 495, startPoint y: 152, endPoint x: 489, endPoint y: 167, distance: 16.0
click at [489, 167] on div at bounding box center [490, 168] width 3 height 3
click at [377, 264] on div at bounding box center [376, 263] width 3 height 6
drag, startPoint x: 396, startPoint y: 280, endPoint x: 365, endPoint y: 278, distance: 30.8
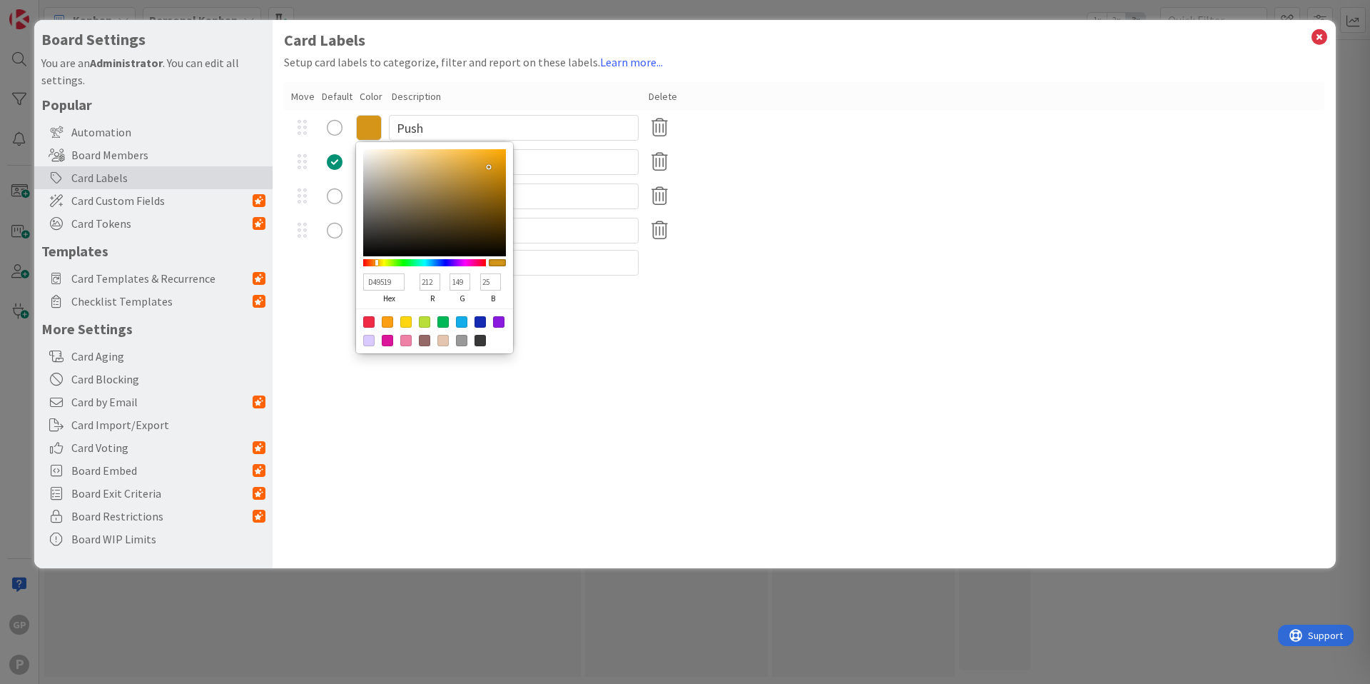
click at [365, 278] on input "D49519" at bounding box center [383, 281] width 41 height 17
paste input "#FF5F15"
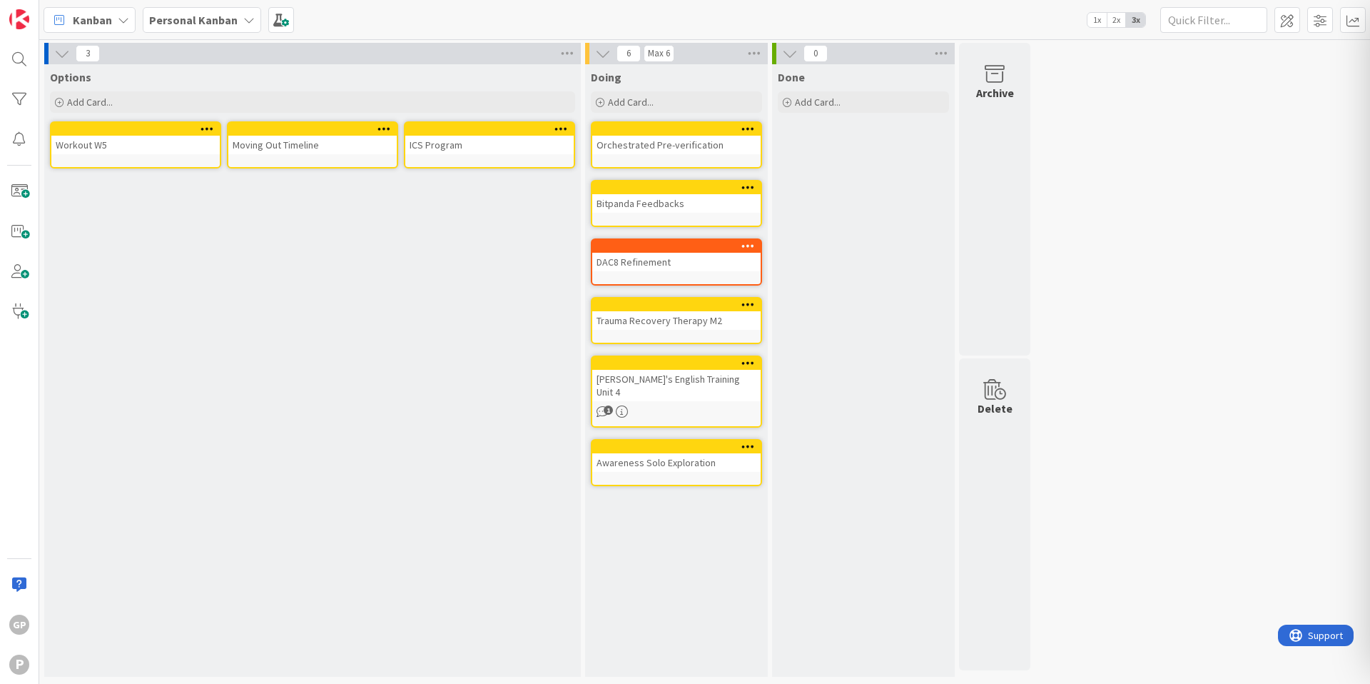
click at [1102, 21] on span "1x" at bounding box center [1097, 20] width 19 height 14
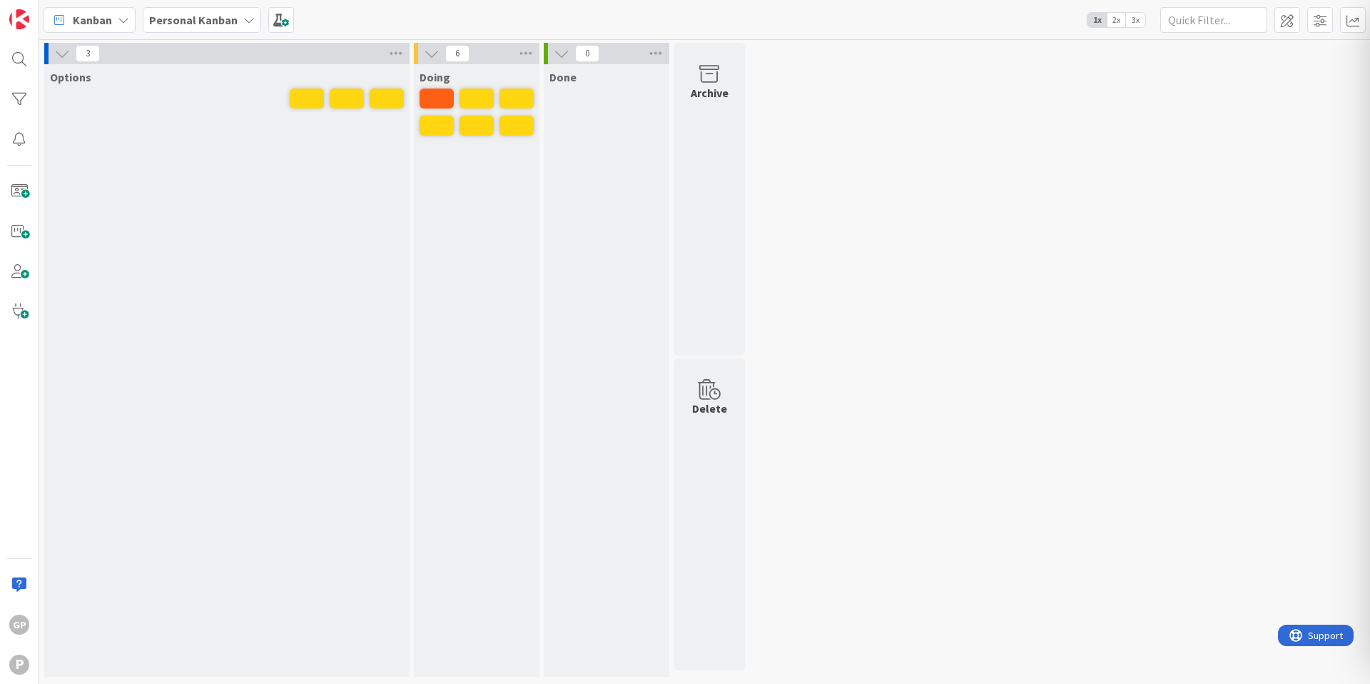
click at [1139, 21] on span "3x" at bounding box center [1135, 20] width 19 height 14
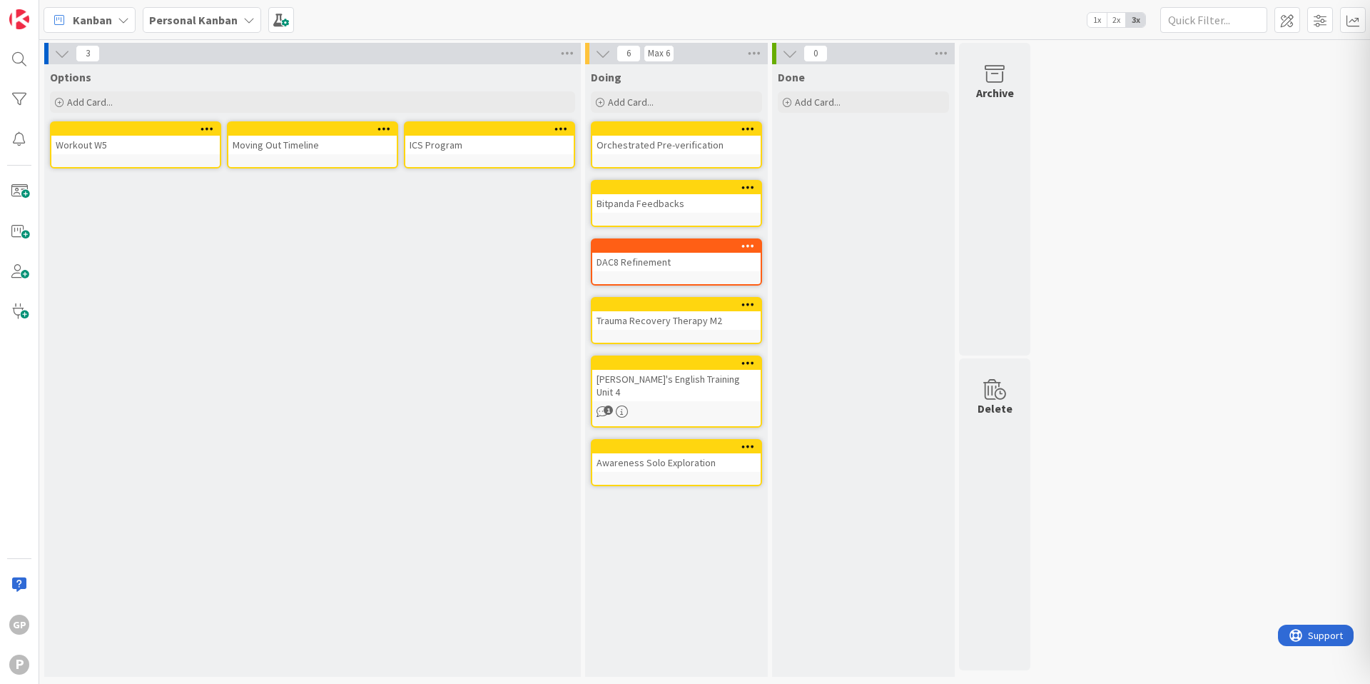
click at [1095, 23] on span "1x" at bounding box center [1097, 20] width 19 height 14
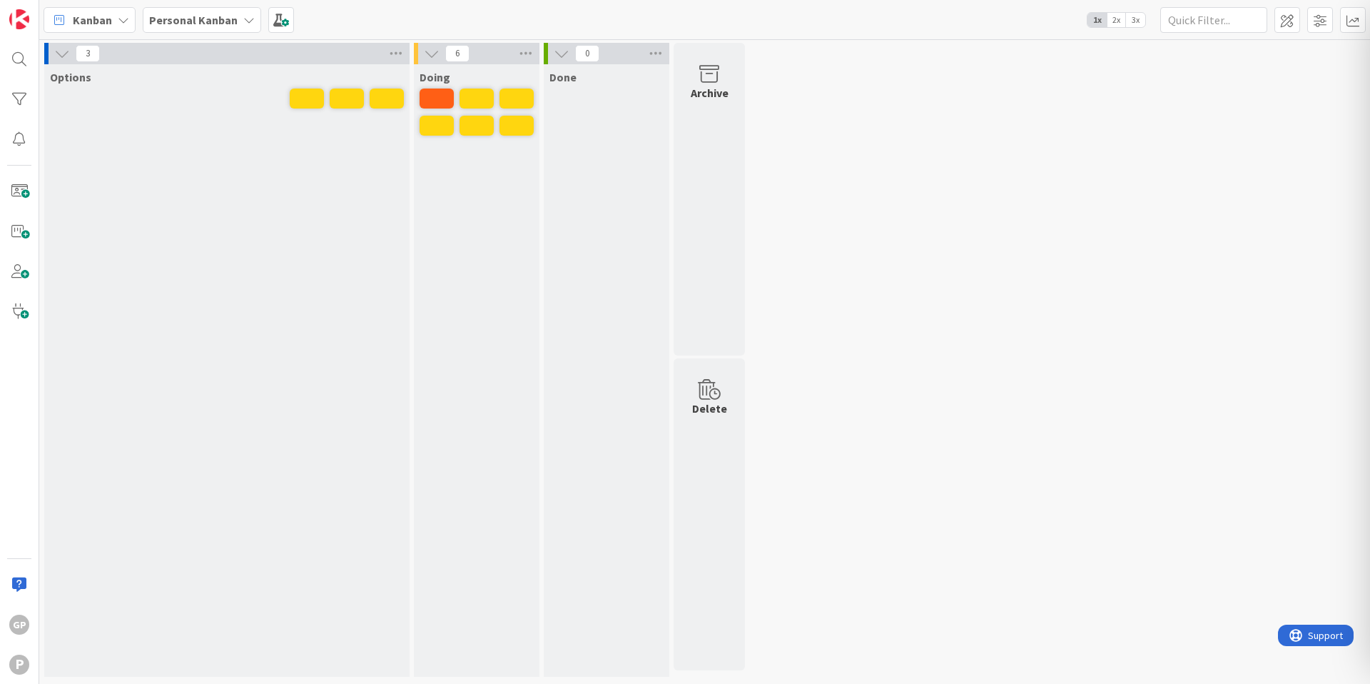
click at [1131, 17] on span "3x" at bounding box center [1135, 20] width 19 height 14
